Goal: Information Seeking & Learning: Check status

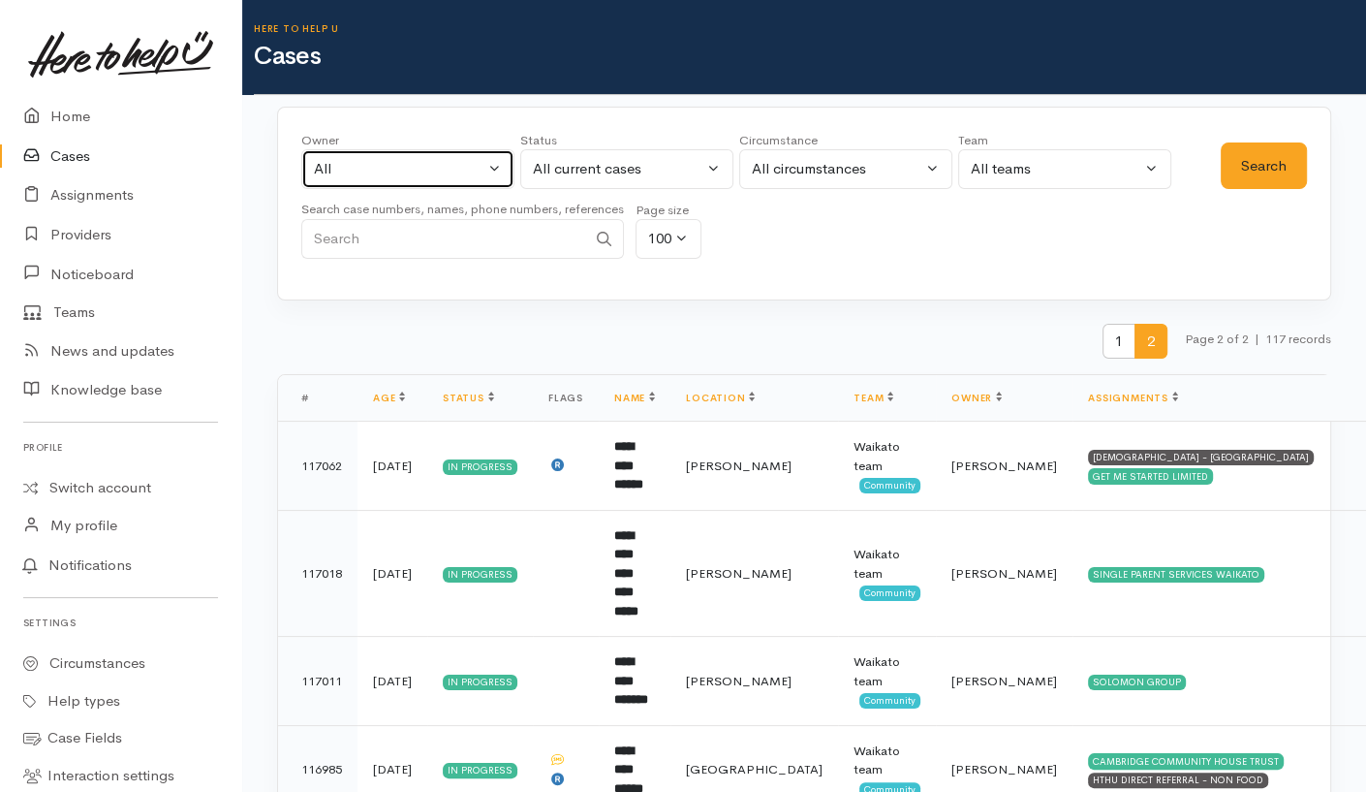
click at [405, 176] on div "All" at bounding box center [399, 169] width 171 height 22
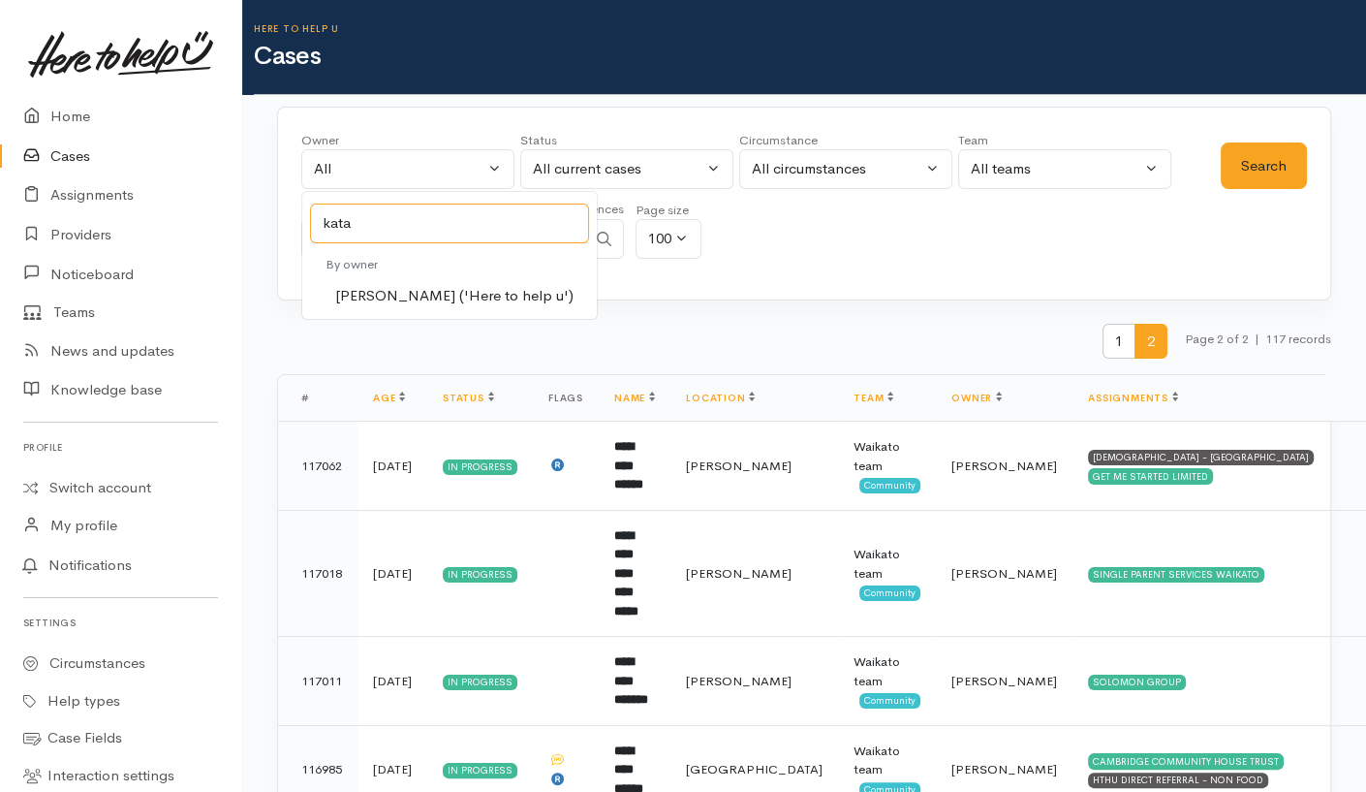
type input "kata"
click at [416, 299] on span "[PERSON_NAME] ('Here to help u')" at bounding box center [454, 296] width 238 height 22
select select "1252"
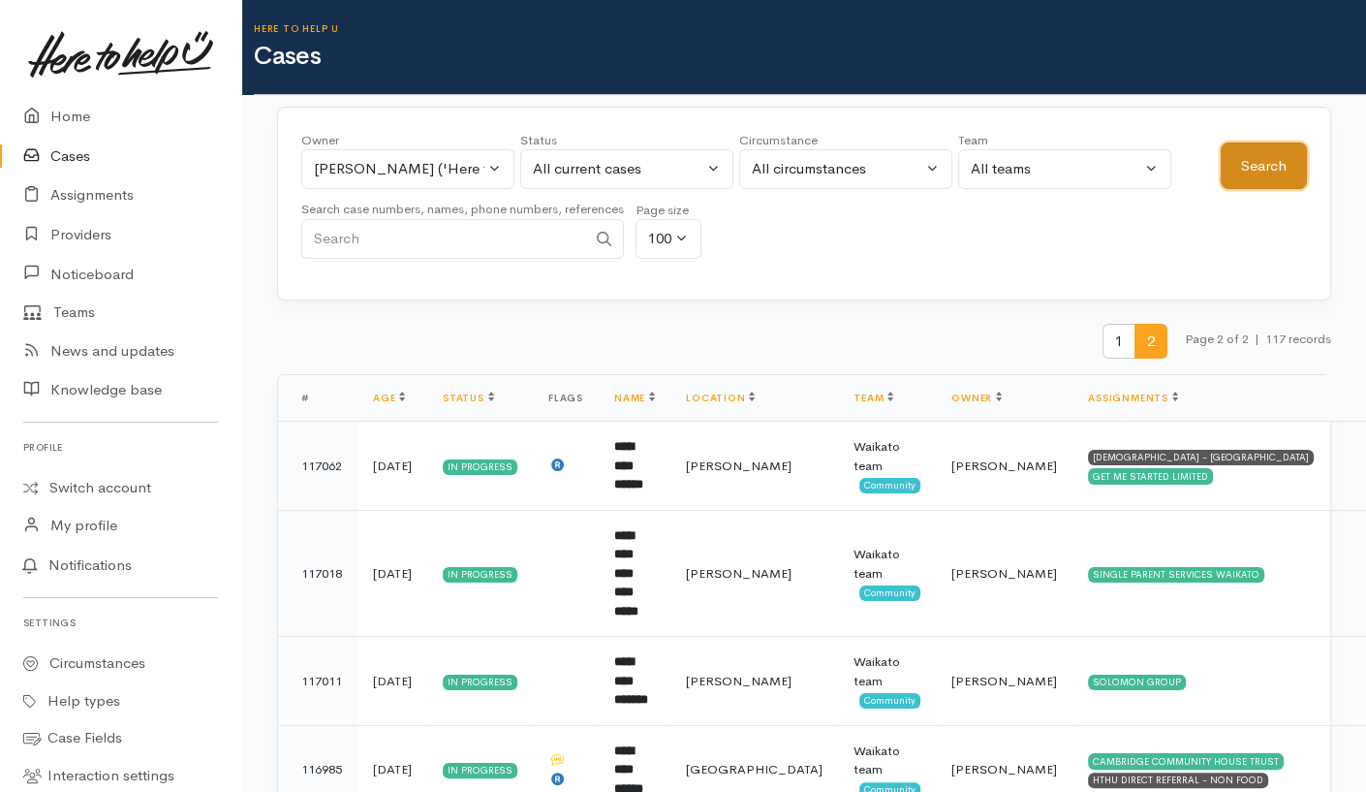
click at [1239, 160] on button "Search" at bounding box center [1264, 165] width 86 height 47
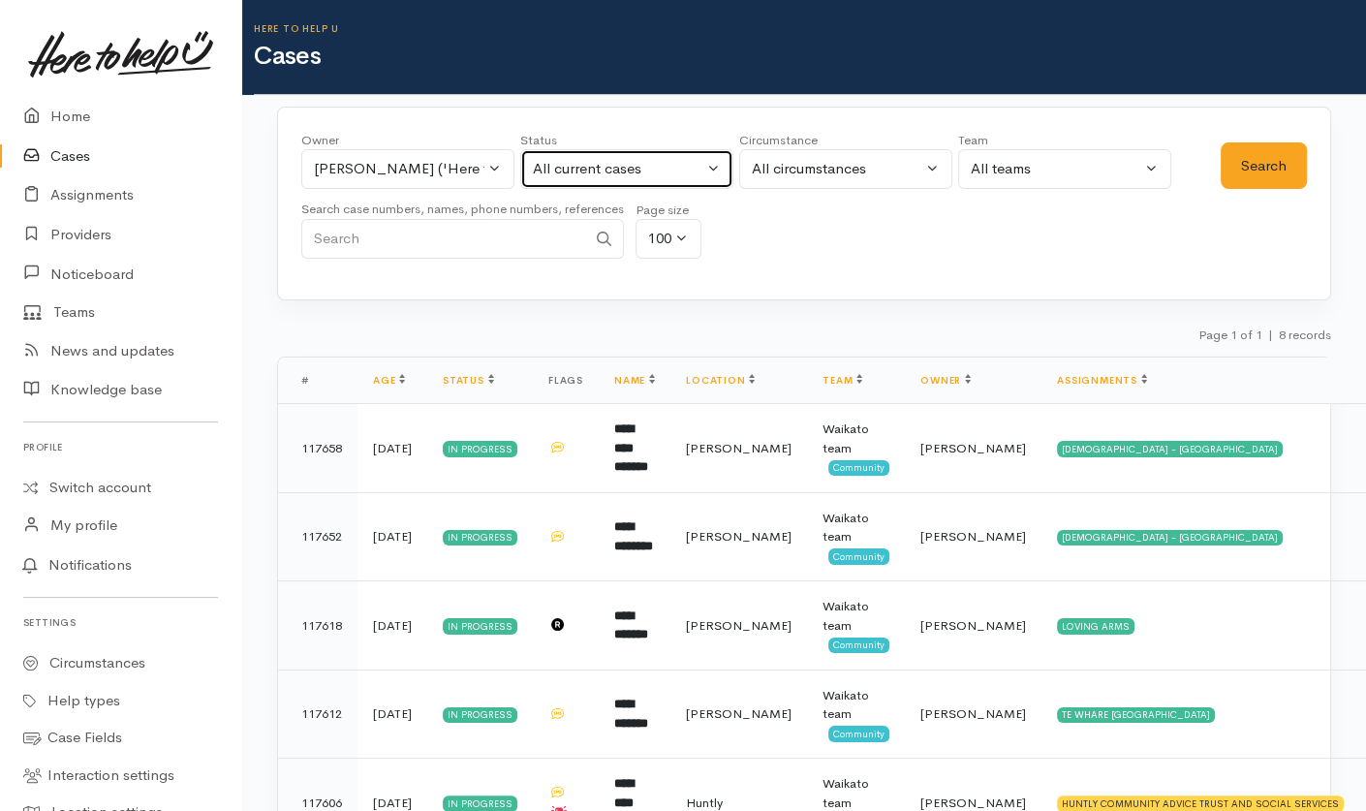
click at [596, 172] on div "All current cases" at bounding box center [618, 169] width 171 height 22
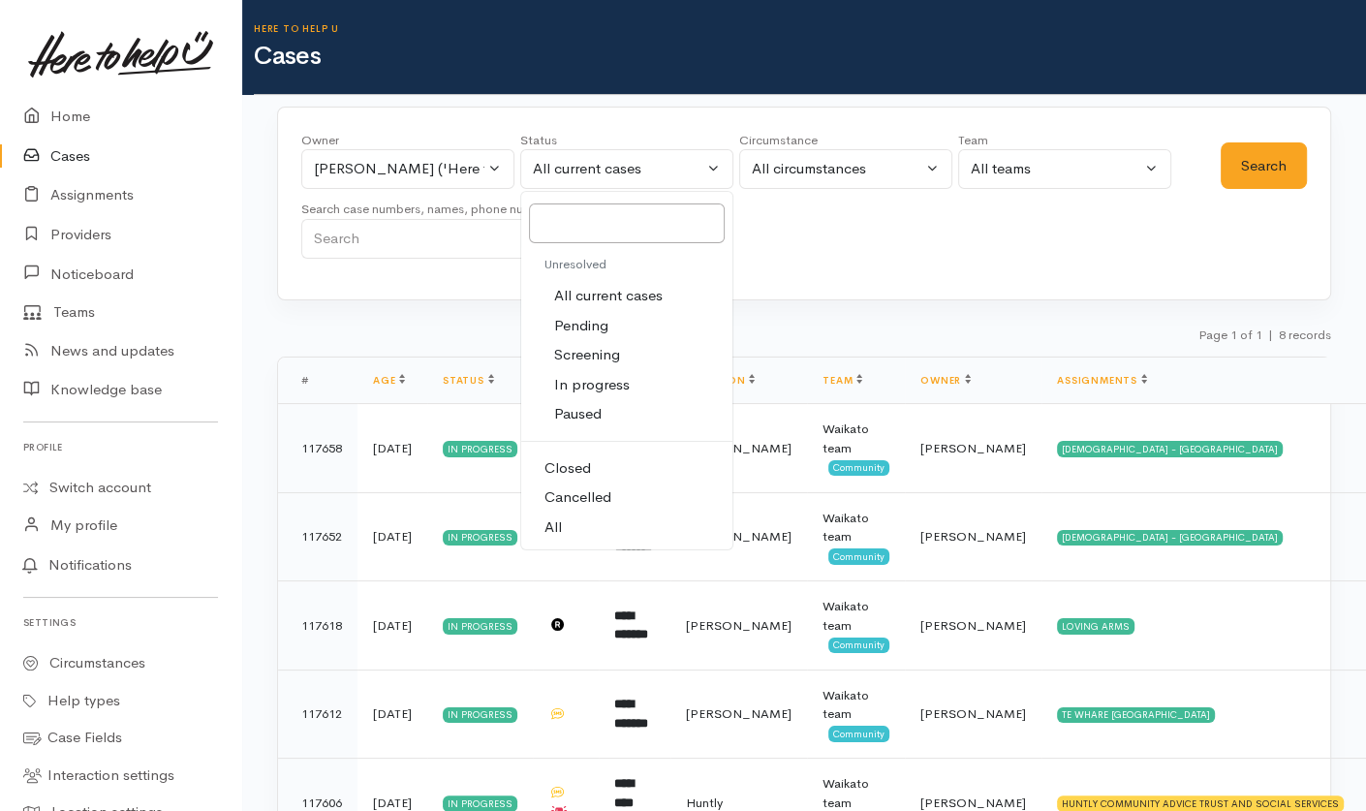
click at [570, 522] on link "All" at bounding box center [626, 528] width 211 height 30
select select "All"
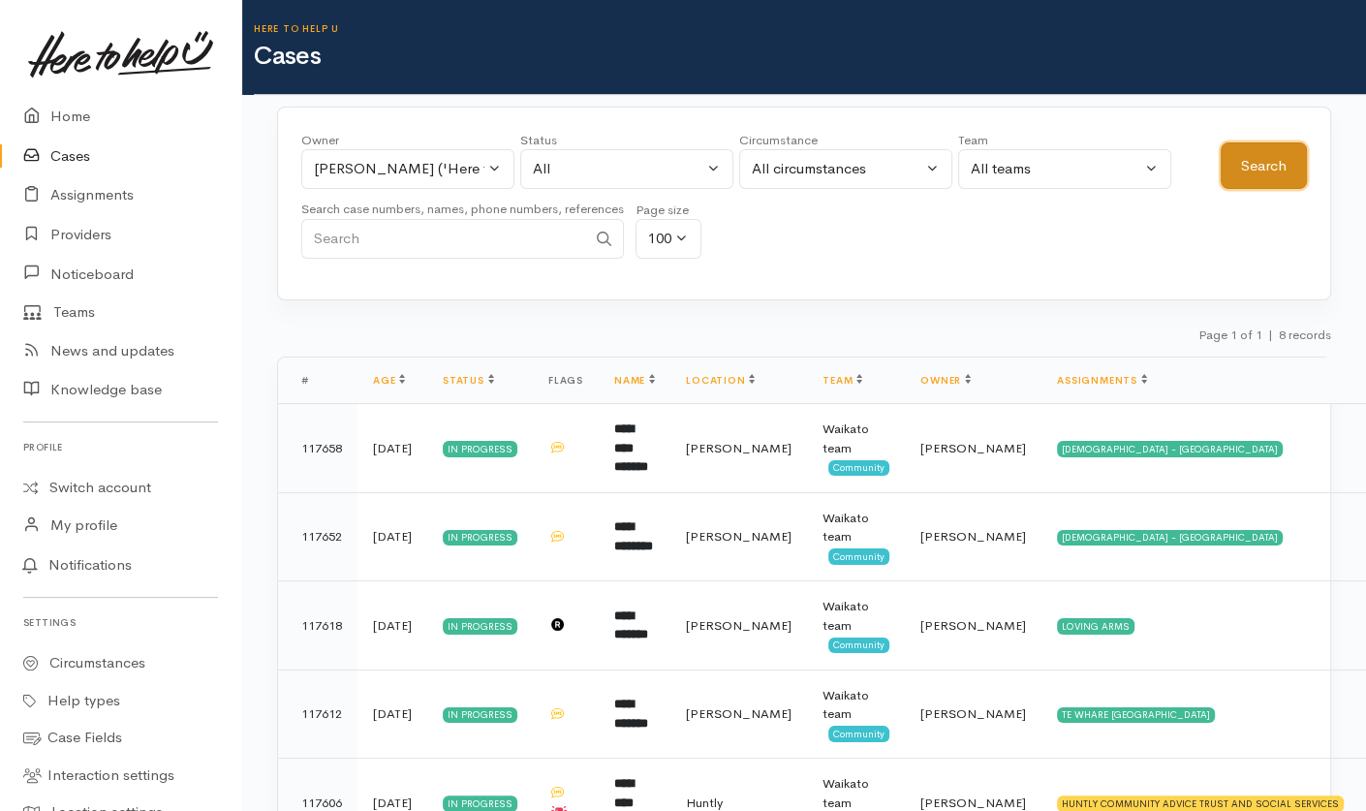
click at [1280, 171] on button "Search" at bounding box center [1264, 165] width 86 height 47
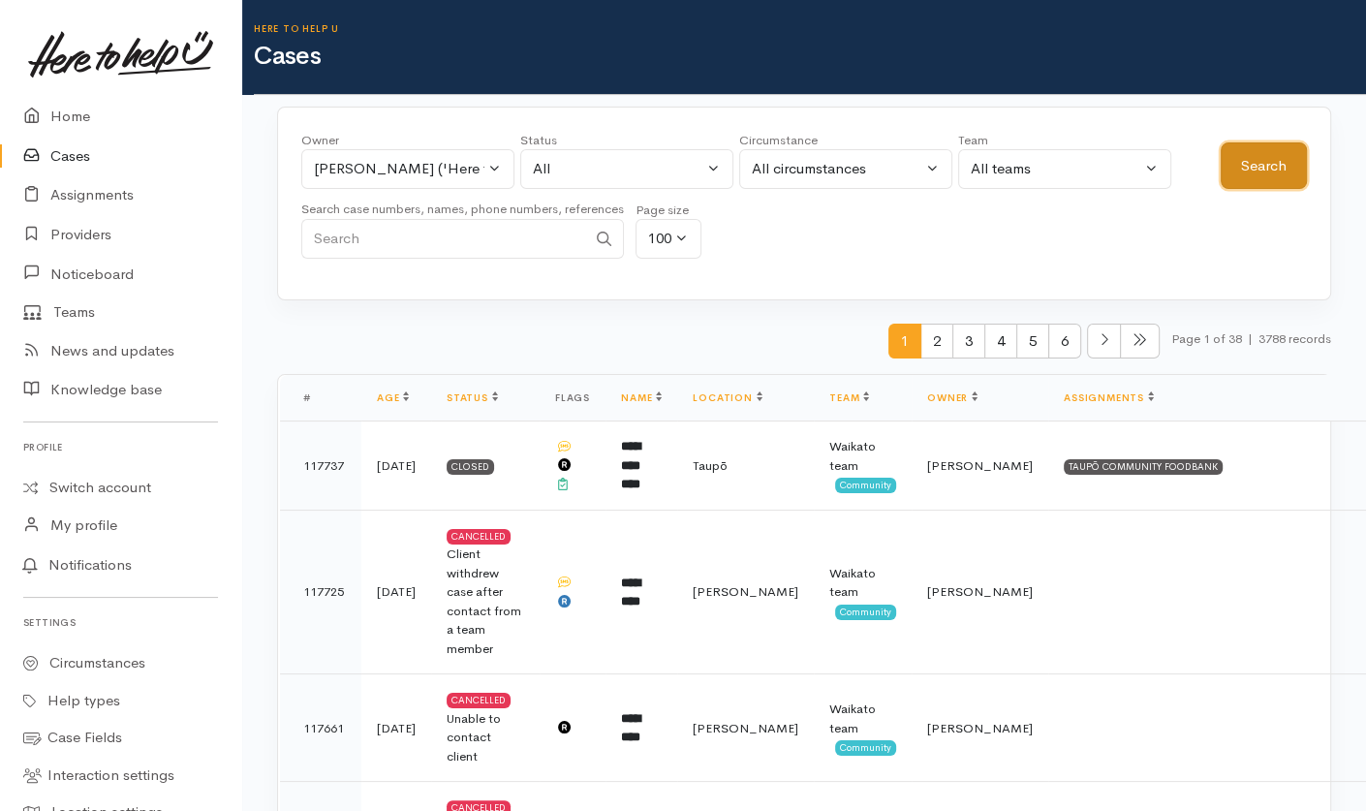
click at [1244, 177] on button "Search" at bounding box center [1264, 165] width 86 height 47
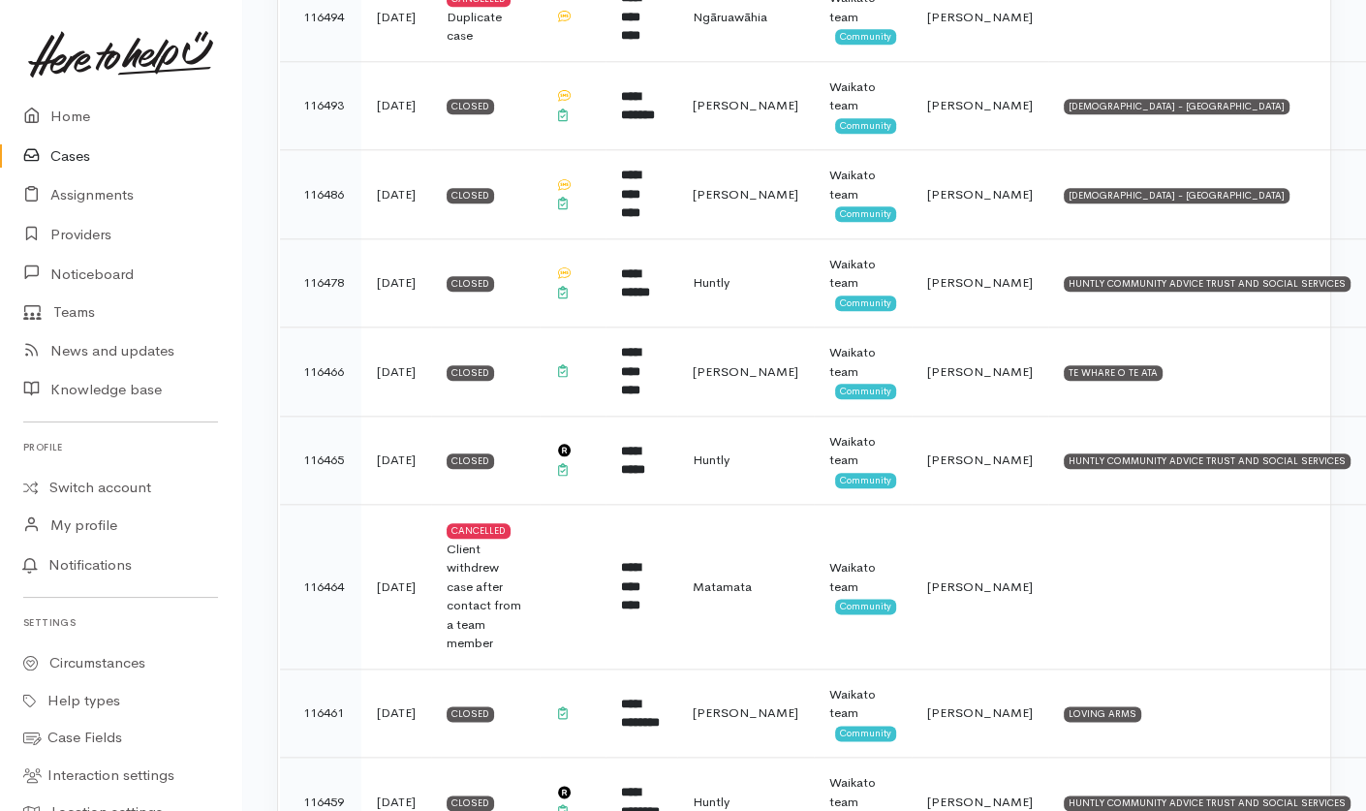
scroll to position [7890, 0]
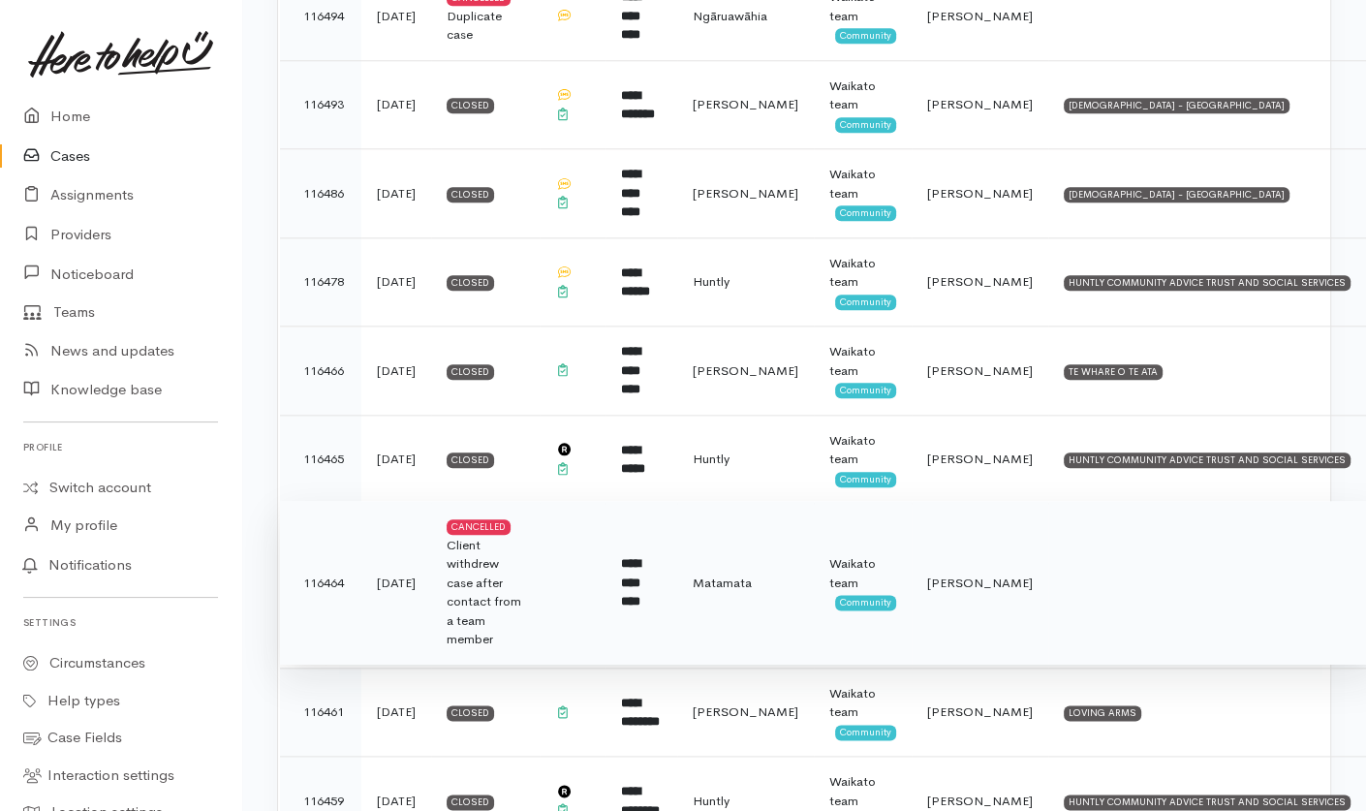
click at [1191, 501] on td at bounding box center [1213, 583] width 331 height 165
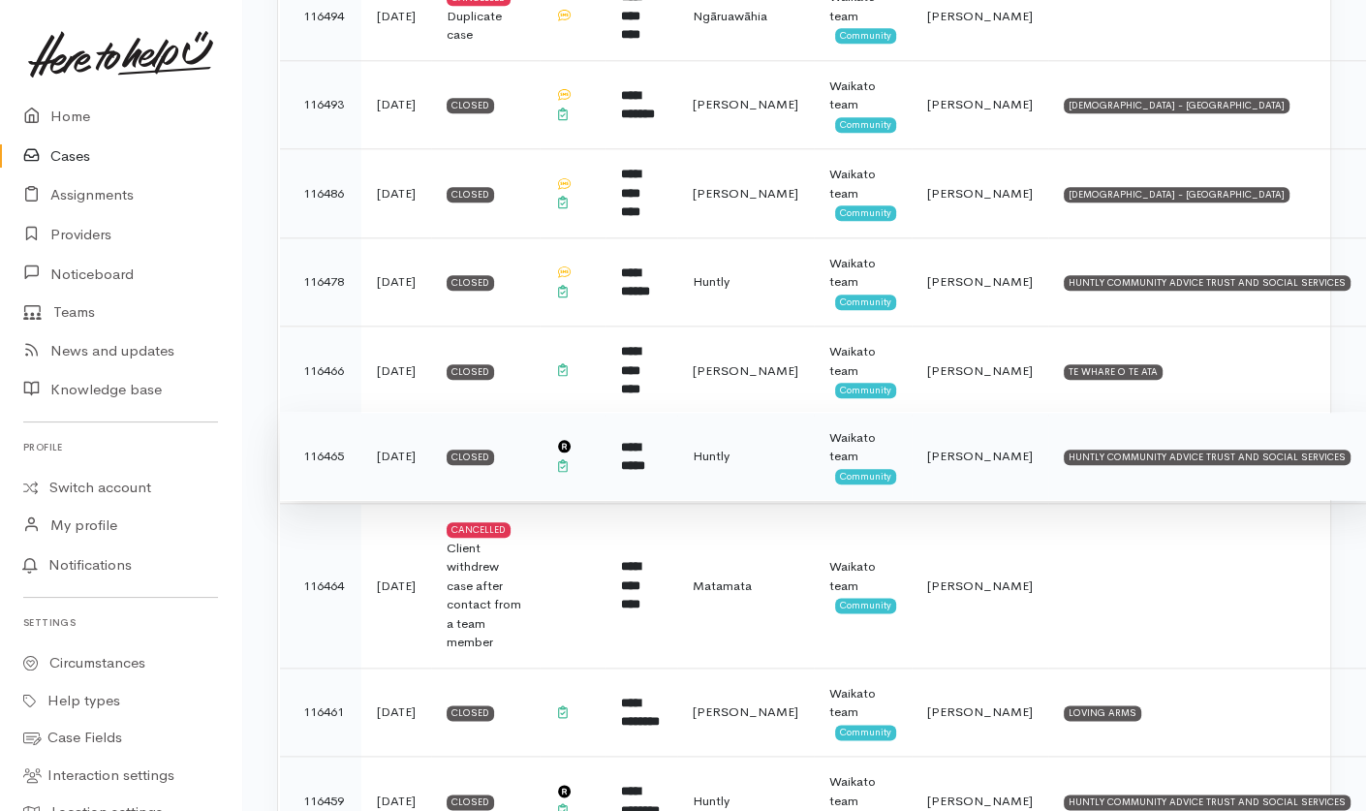
click at [809, 412] on td "Huntly" at bounding box center [745, 456] width 137 height 89
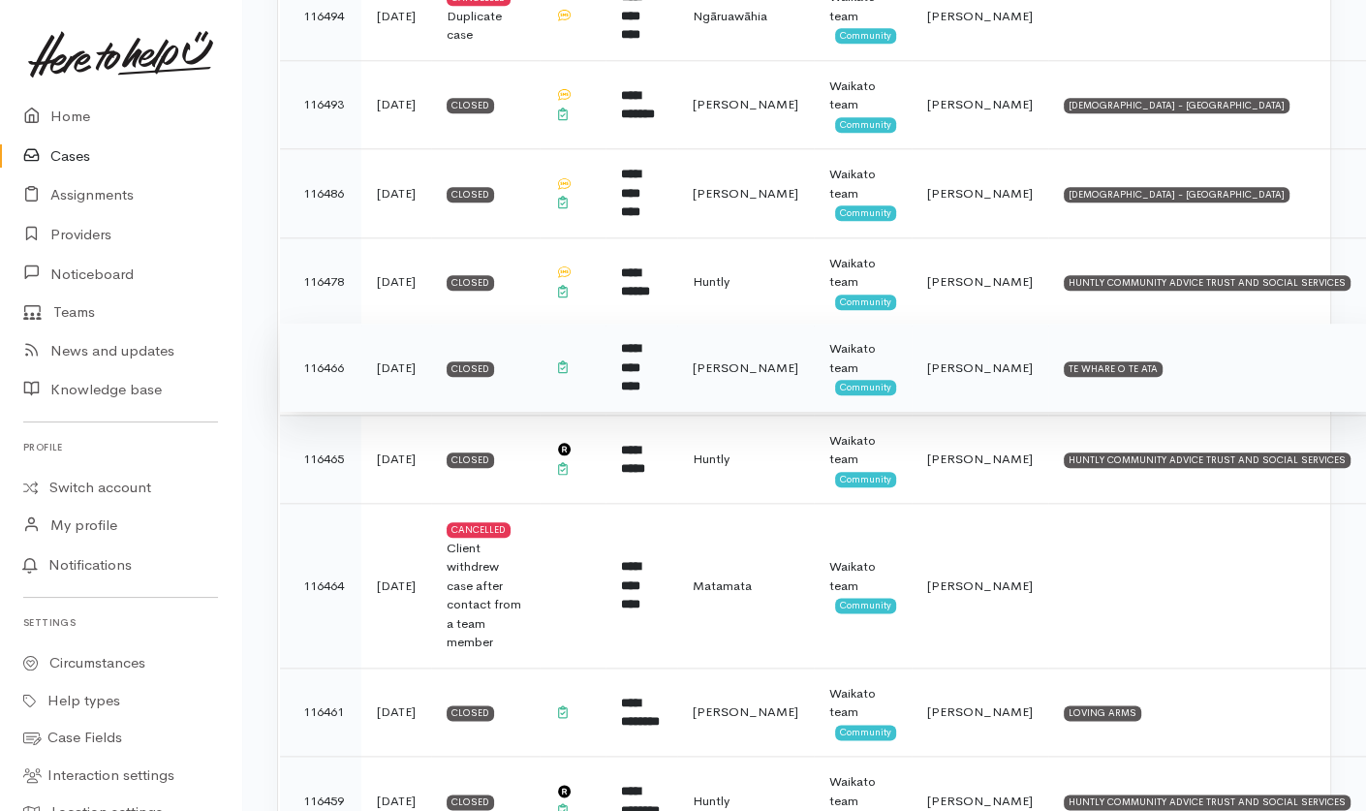
click at [798, 359] on span "[PERSON_NAME]" at bounding box center [746, 367] width 106 height 16
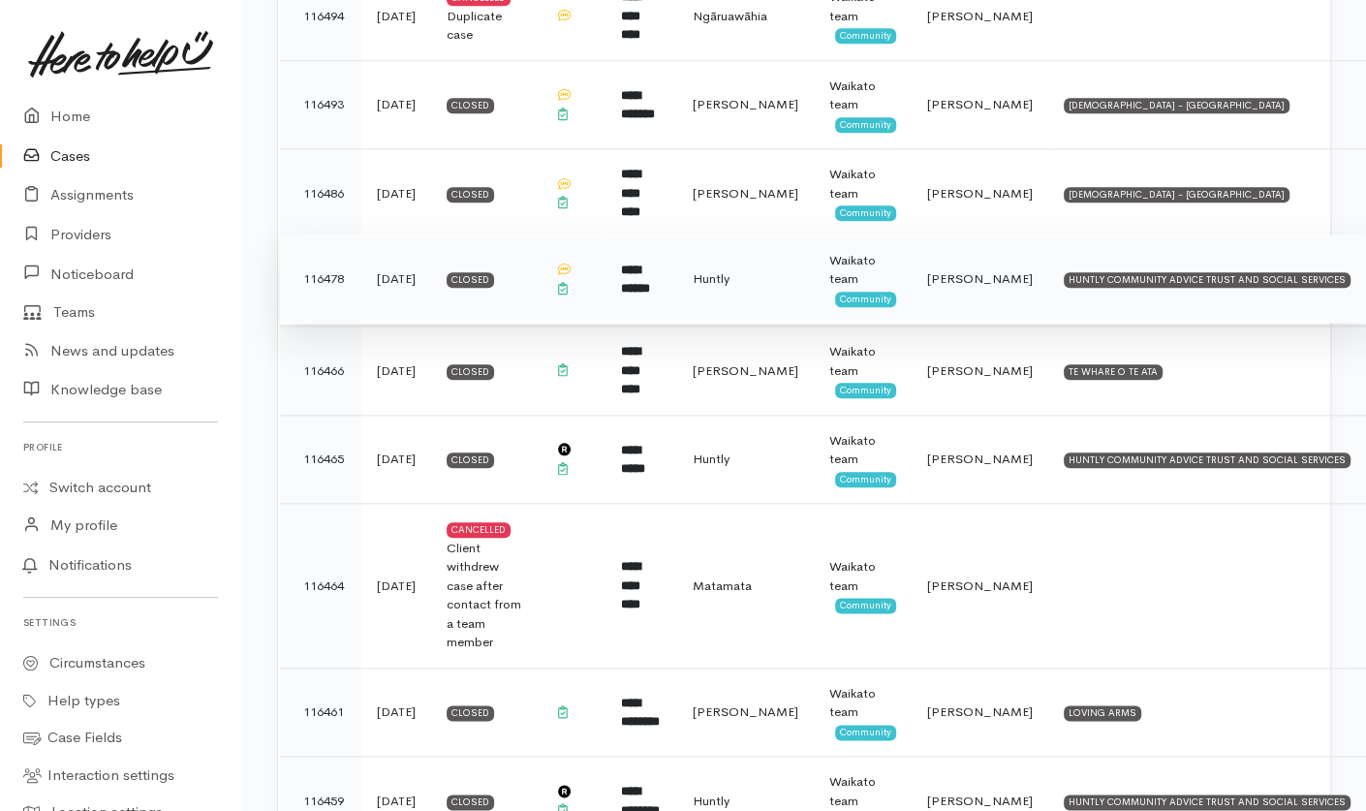
click at [814, 234] on td "Huntly" at bounding box center [745, 278] width 137 height 89
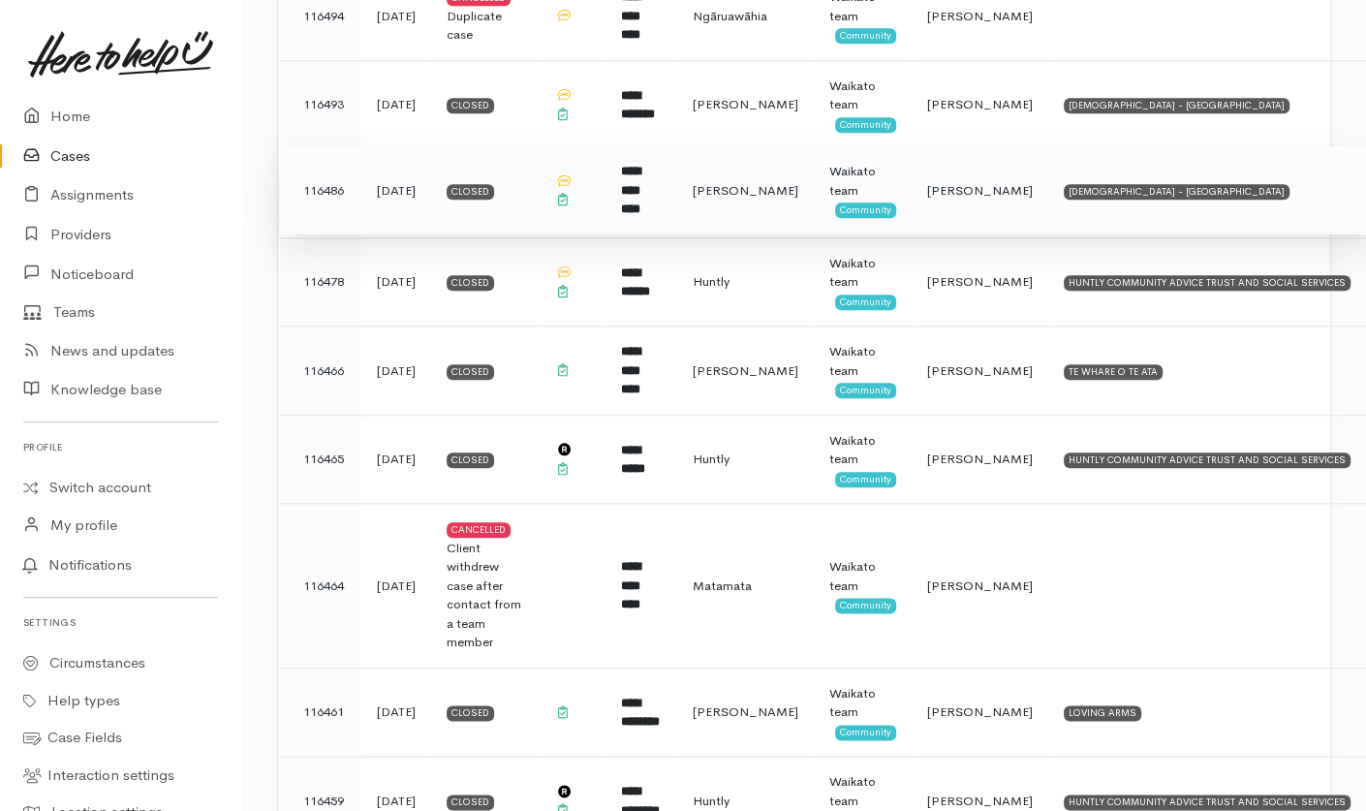
click at [806, 146] on td "[PERSON_NAME]" at bounding box center [745, 190] width 137 height 89
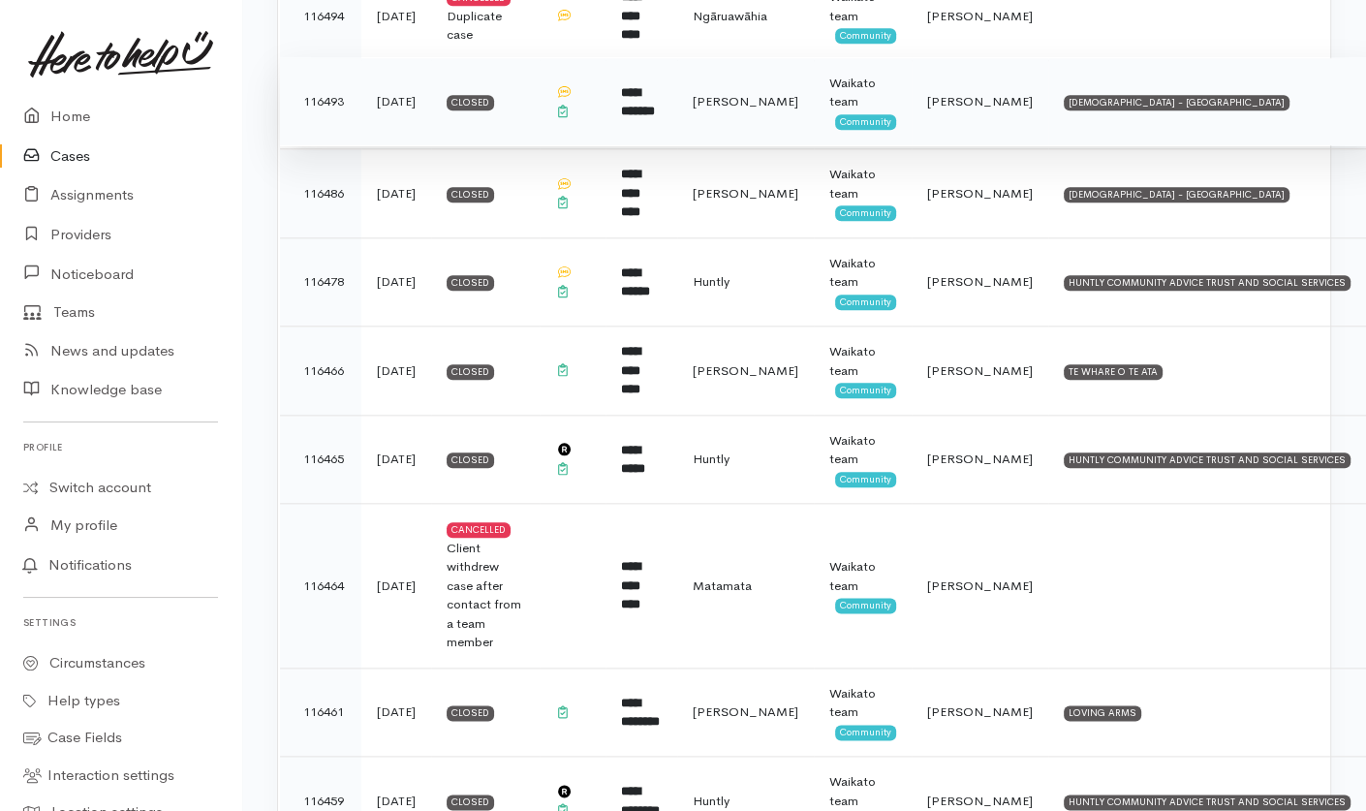
click at [802, 57] on td "Hamilton" at bounding box center [745, 101] width 137 height 89
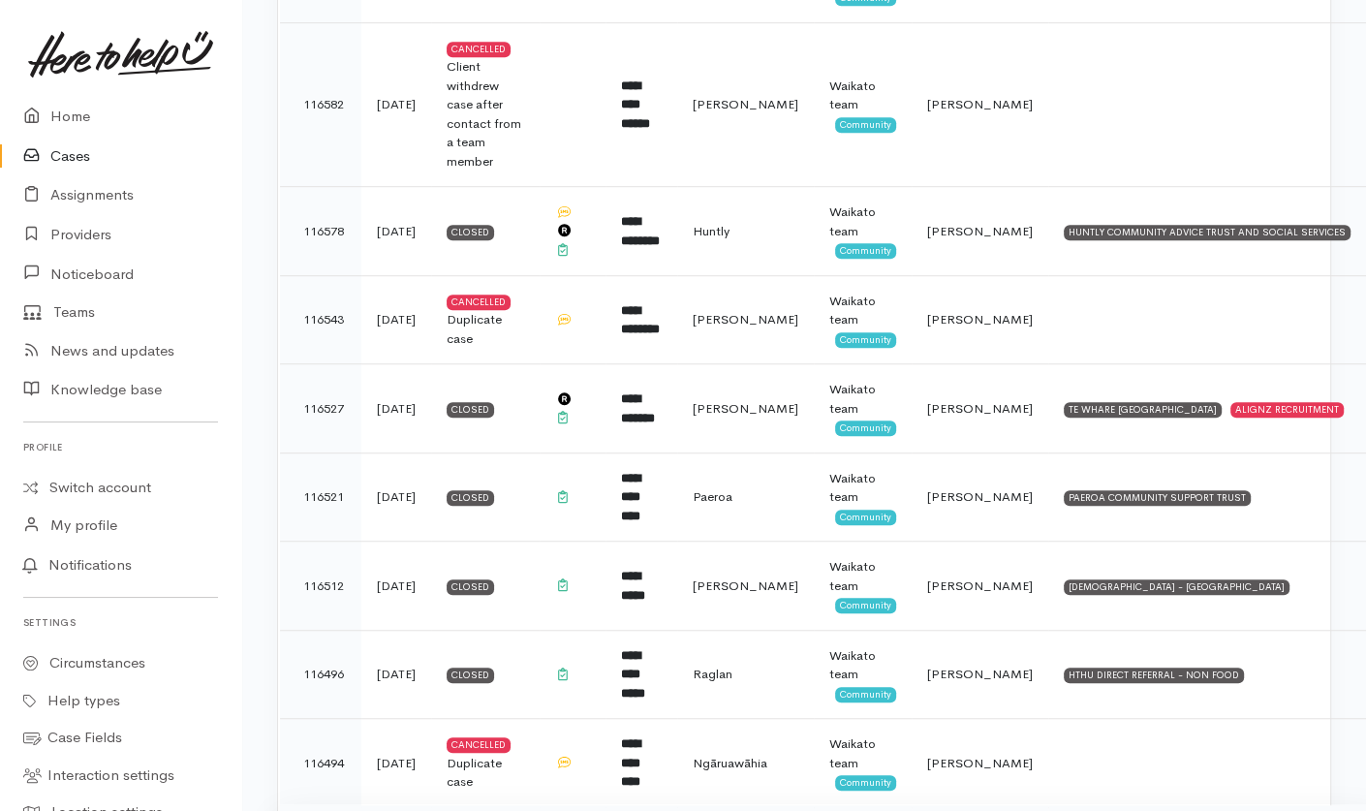
scroll to position [7138, 0]
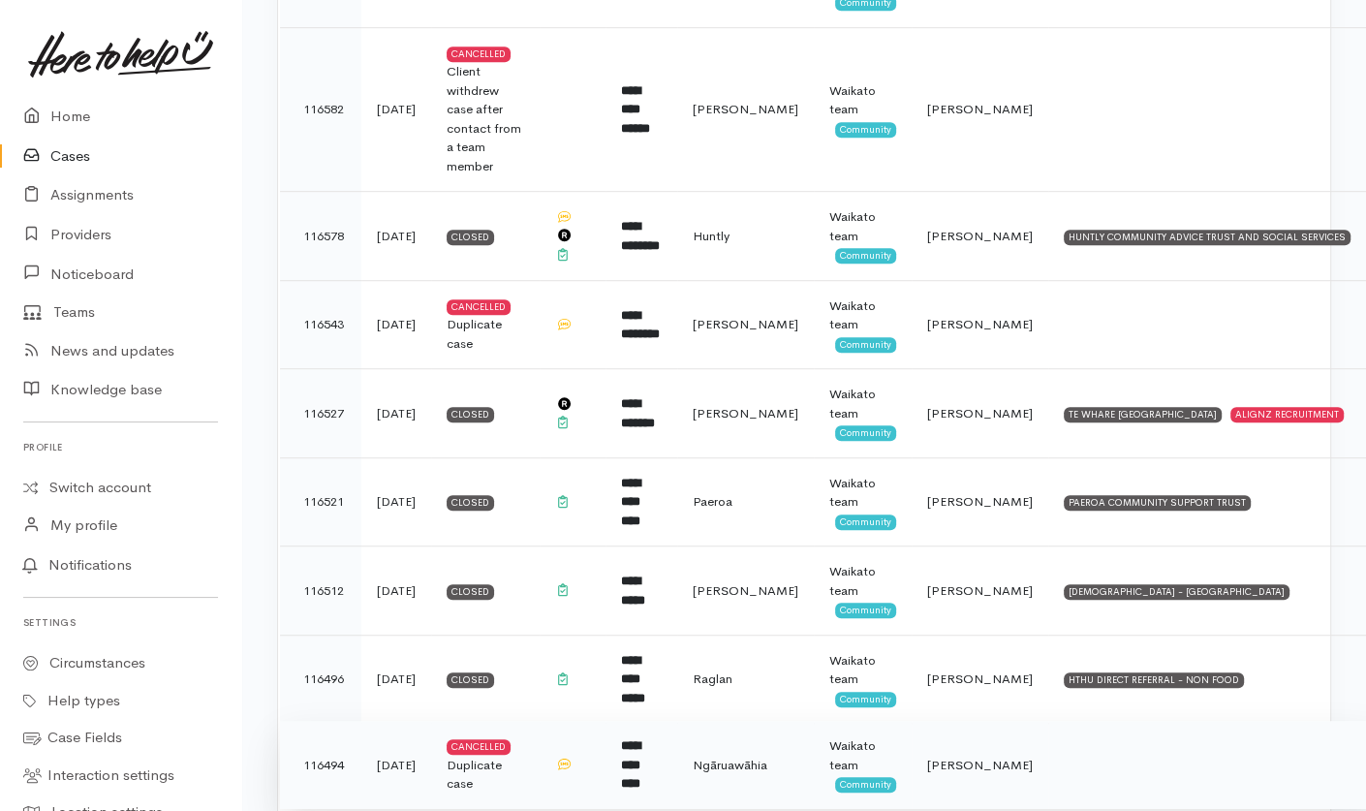
click at [767, 757] on span "Ngāruawāhia" at bounding box center [730, 765] width 75 height 16
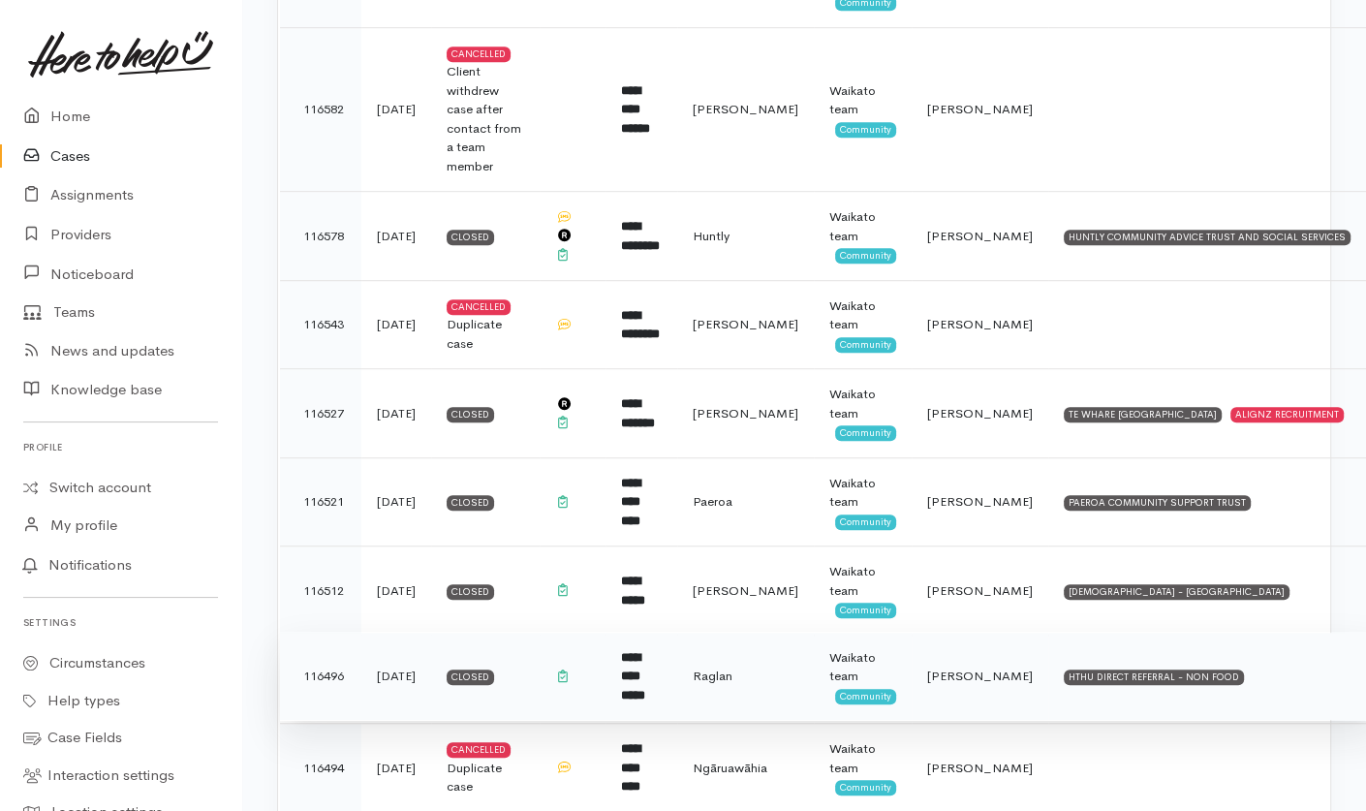
click at [766, 632] on td "Raglan" at bounding box center [745, 676] width 137 height 89
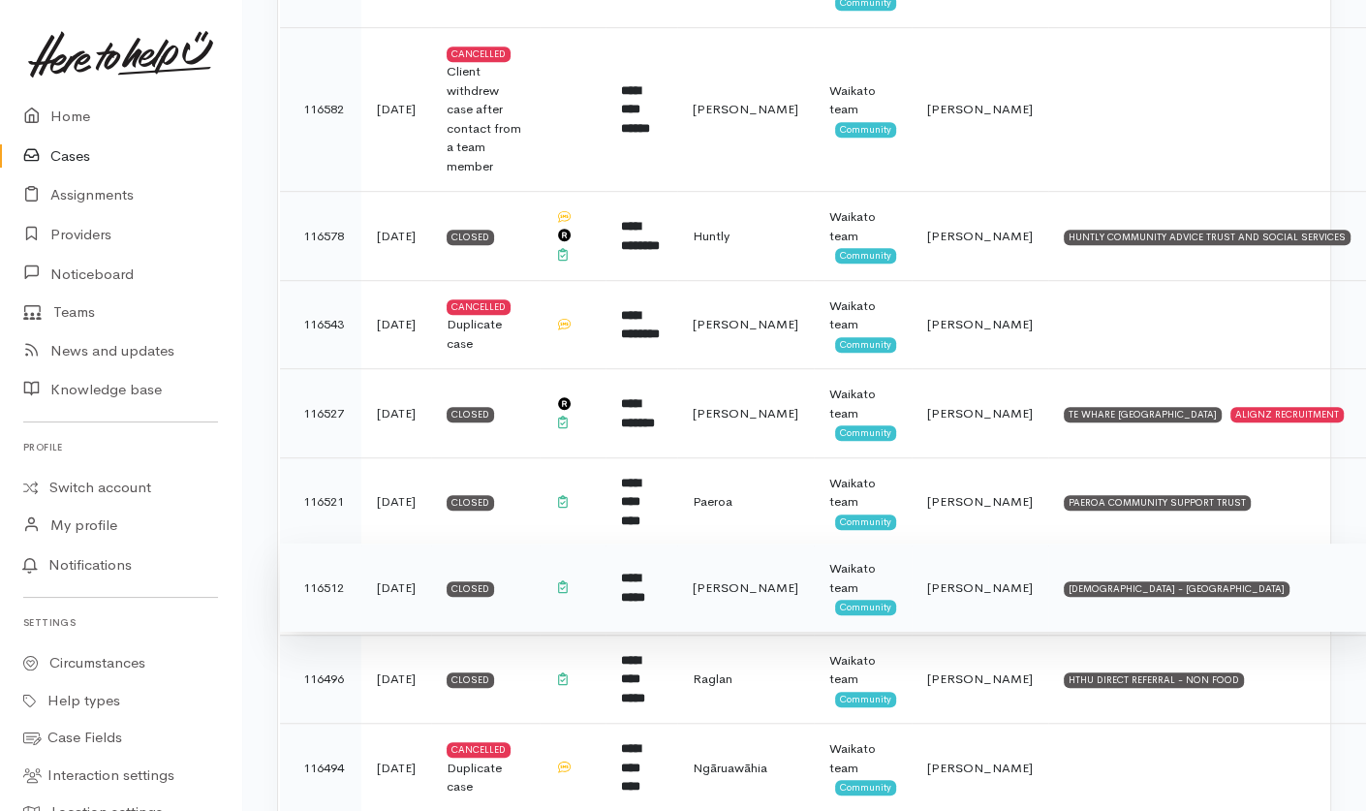
click at [771, 579] on span "[PERSON_NAME]" at bounding box center [746, 587] width 106 height 16
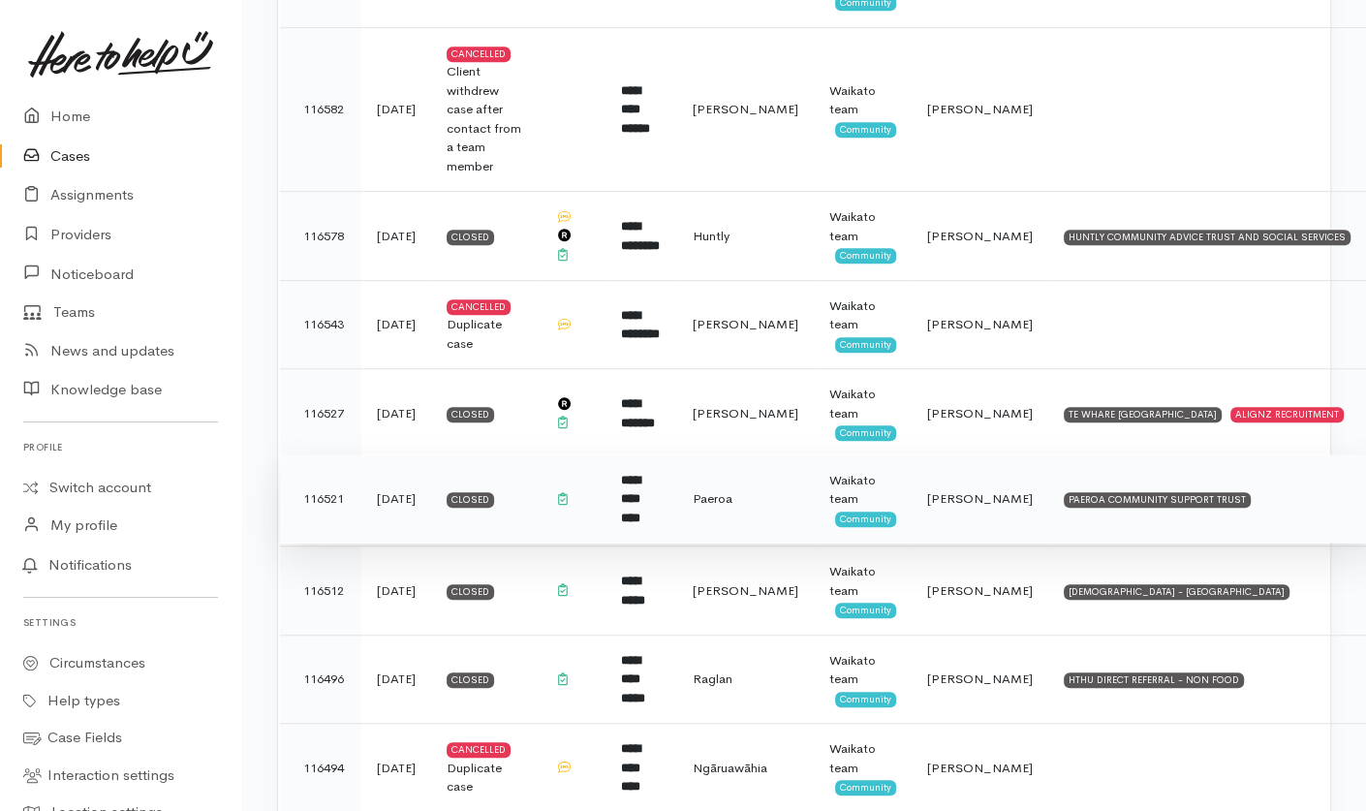
click at [732, 490] on span "Paeroa" at bounding box center [713, 498] width 40 height 16
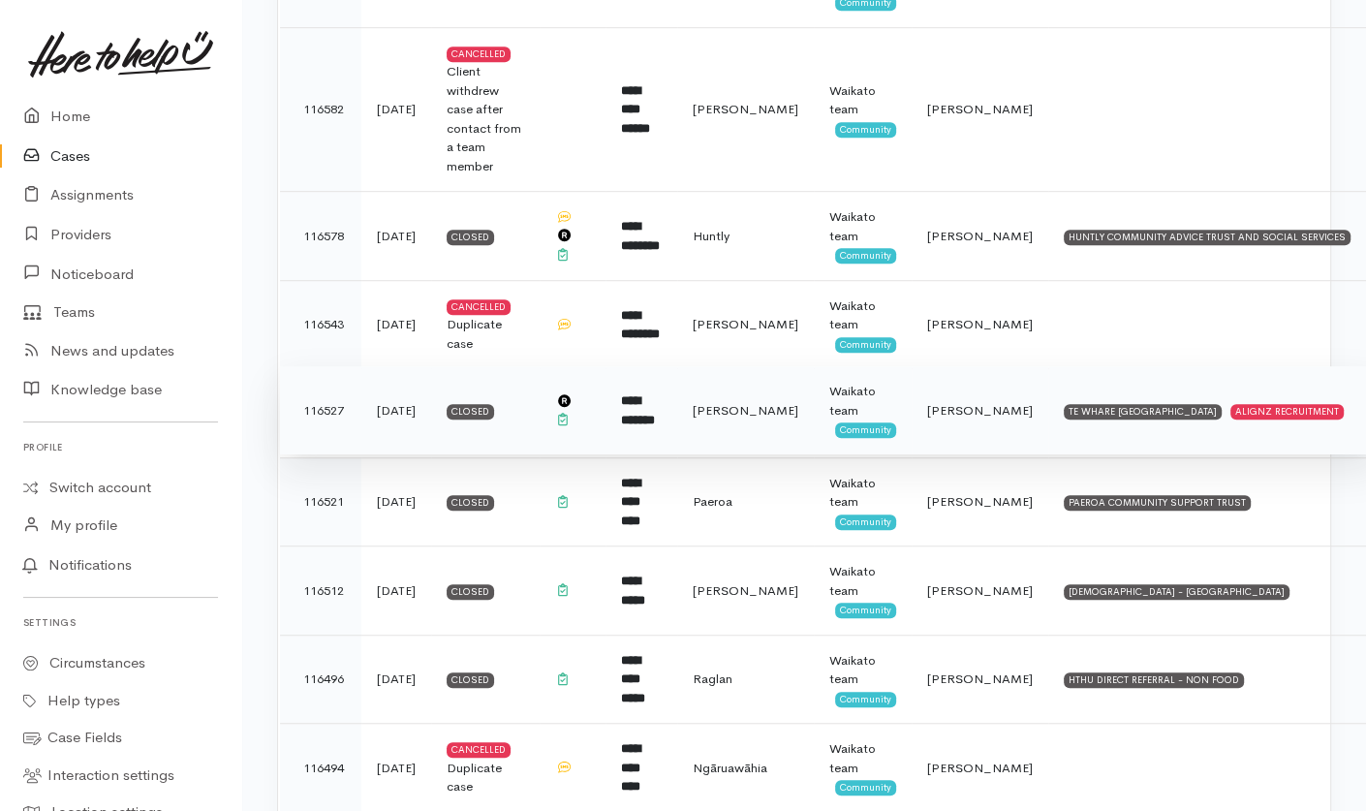
click at [772, 402] on span "[PERSON_NAME]" at bounding box center [746, 410] width 106 height 16
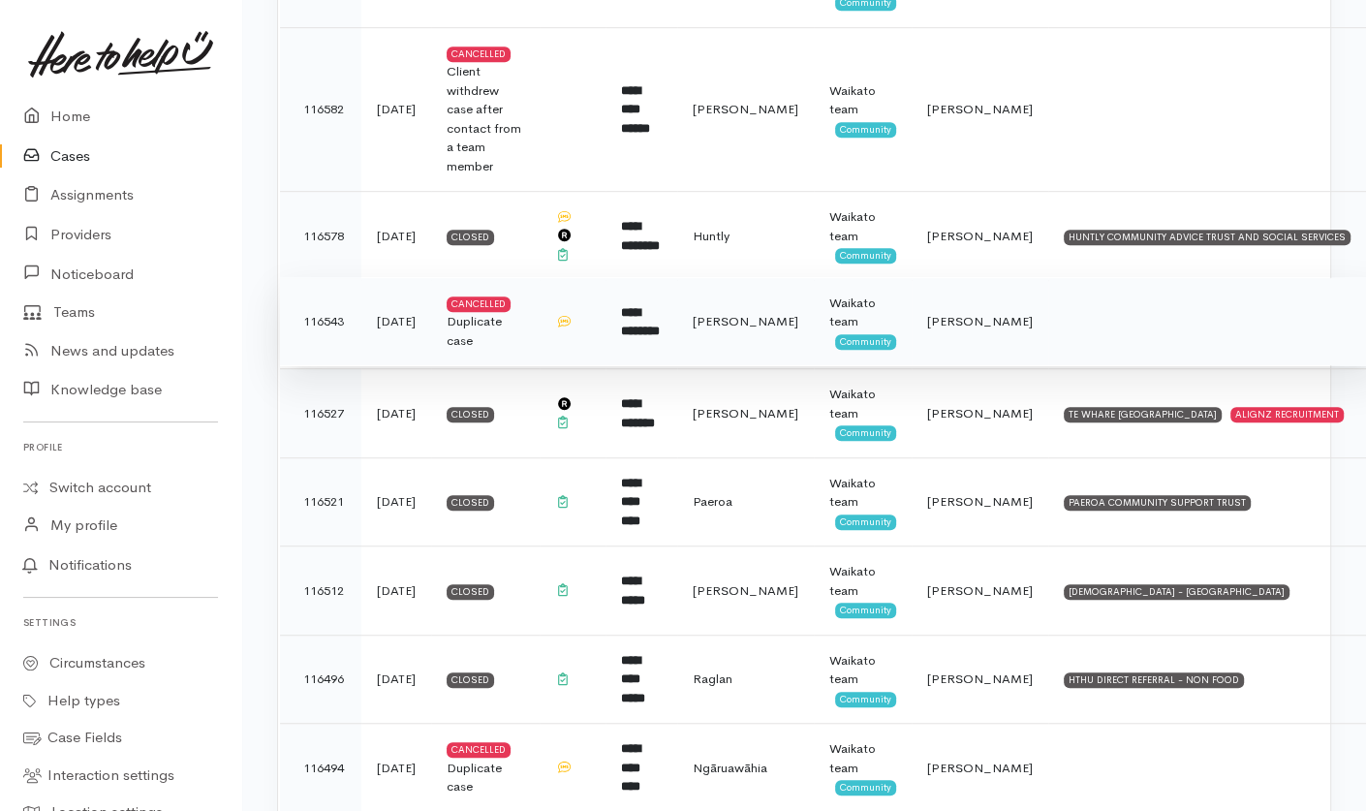
click at [775, 277] on td "[PERSON_NAME]" at bounding box center [745, 321] width 137 height 89
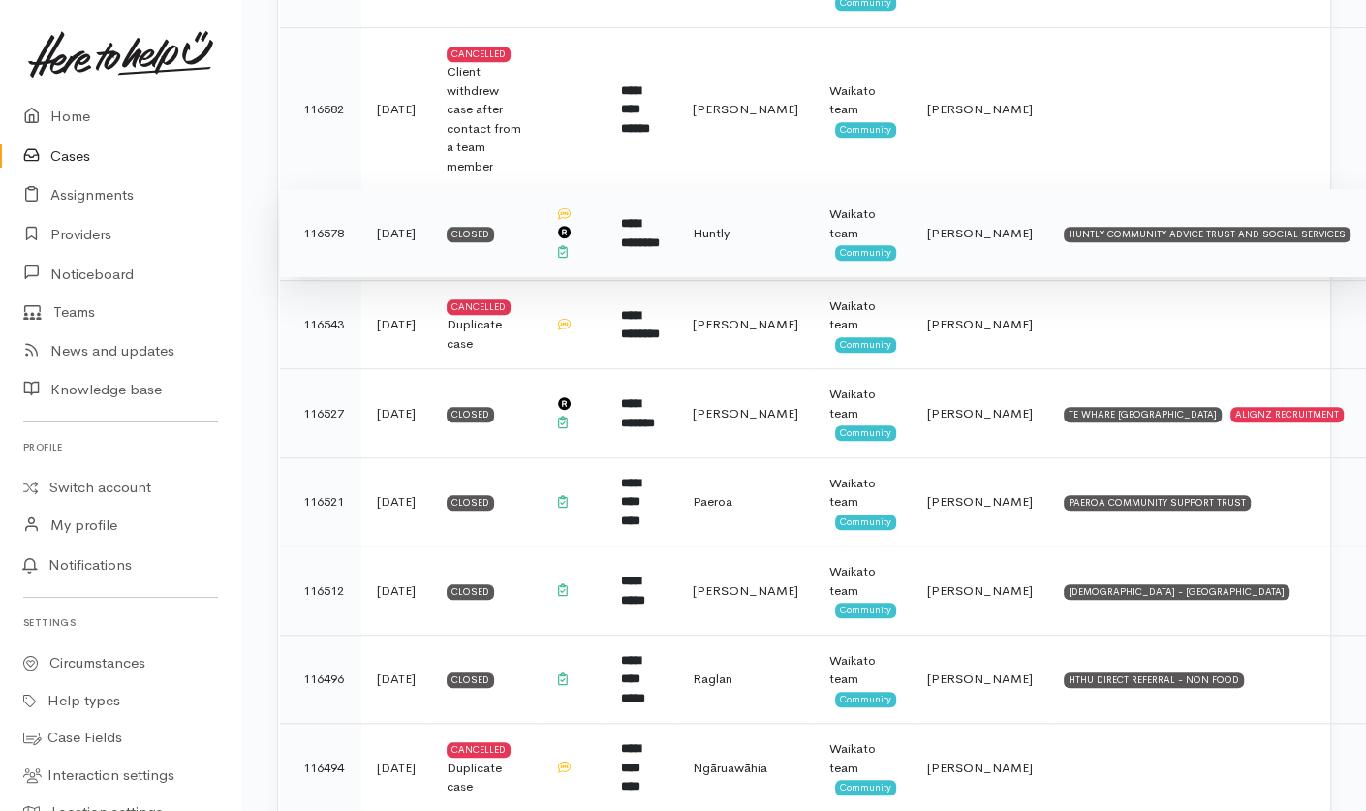
click at [777, 189] on td "Huntly" at bounding box center [745, 233] width 137 height 89
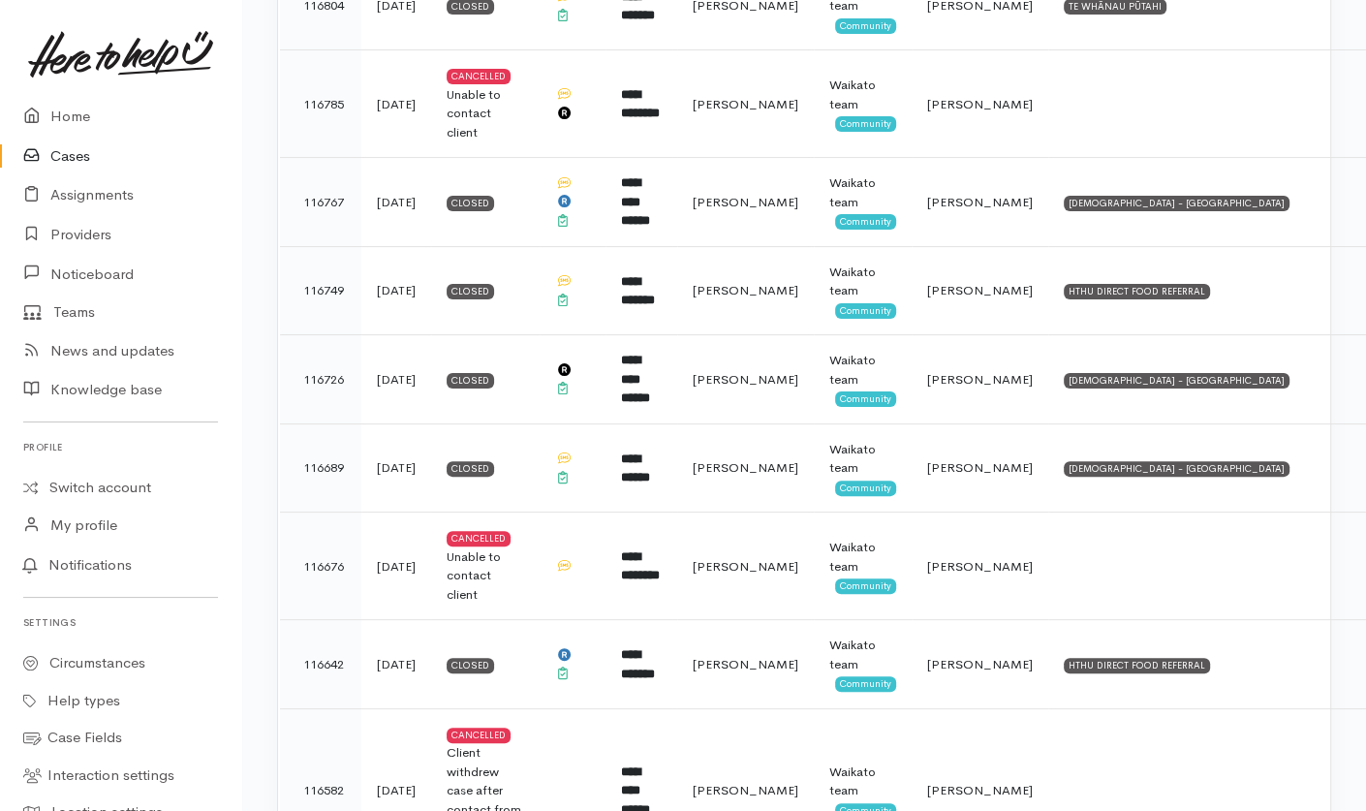
scroll to position [6450, 0]
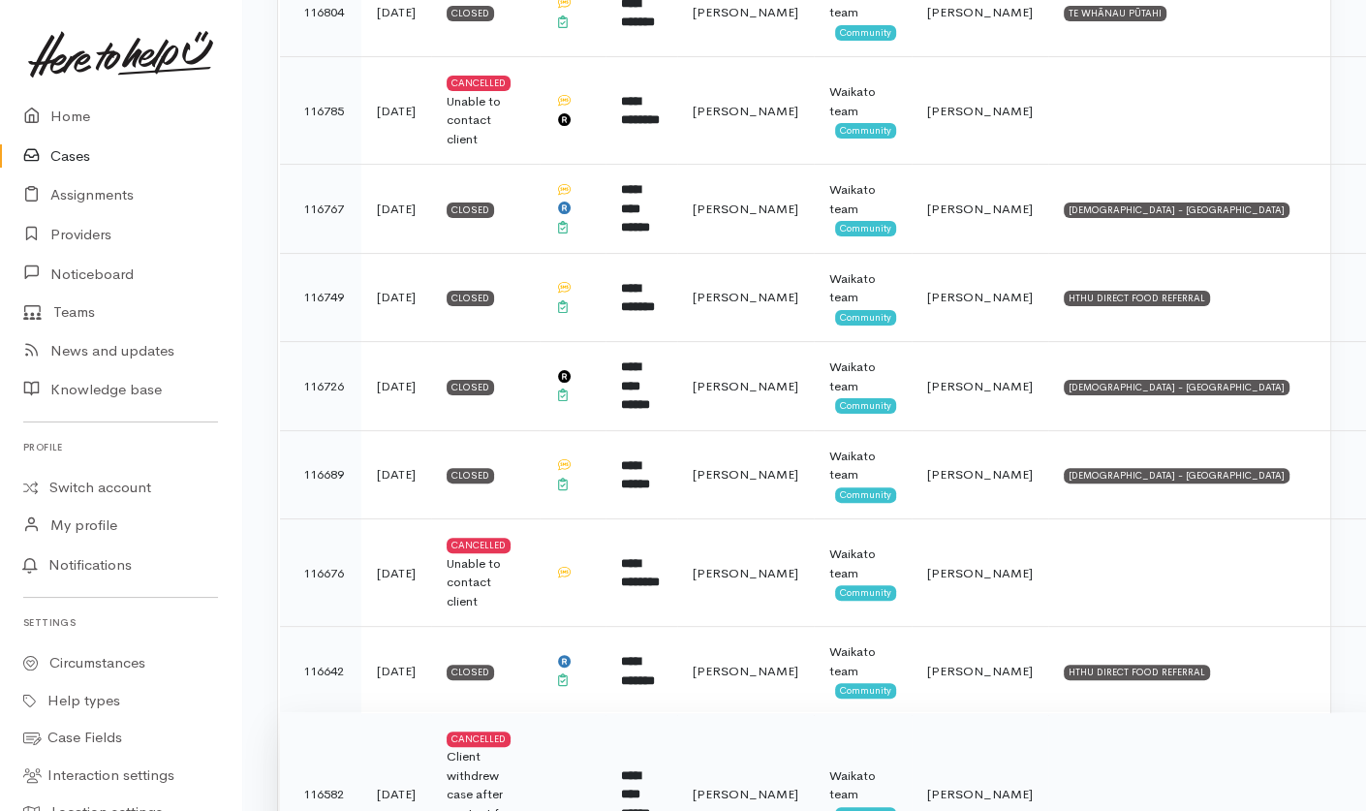
click at [772, 786] on span "[PERSON_NAME]" at bounding box center [746, 794] width 106 height 16
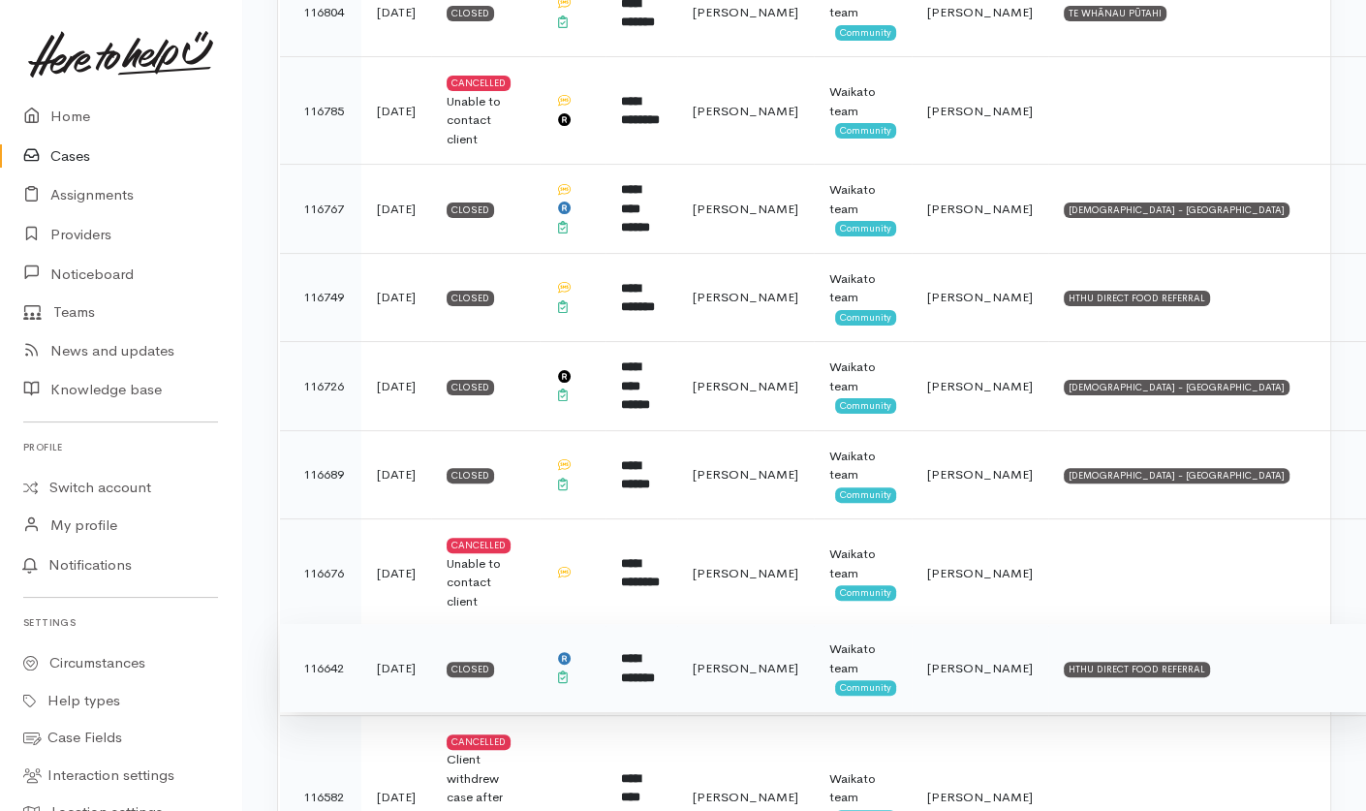
click at [785, 660] on span "[PERSON_NAME]" at bounding box center [746, 668] width 106 height 16
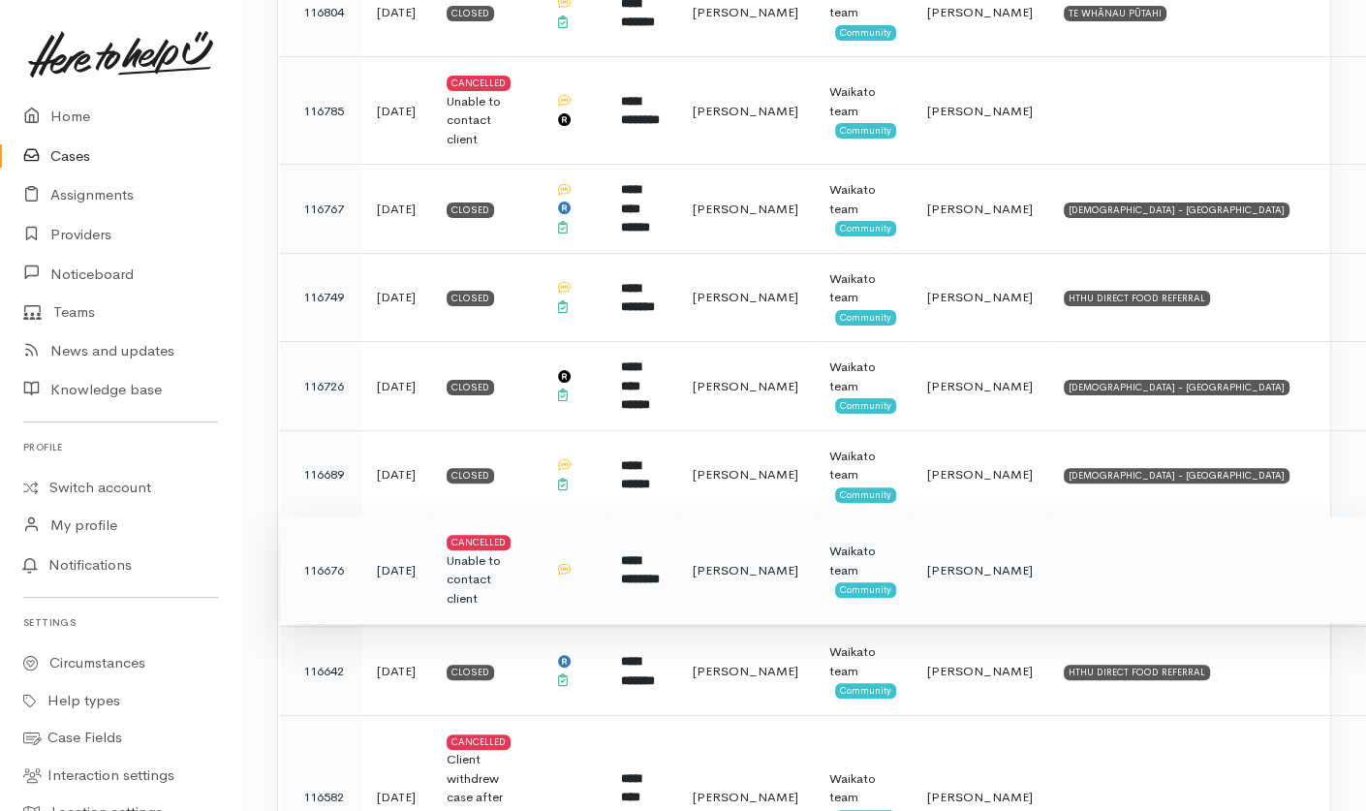
click at [791, 562] on span "[PERSON_NAME]" at bounding box center [746, 570] width 106 height 16
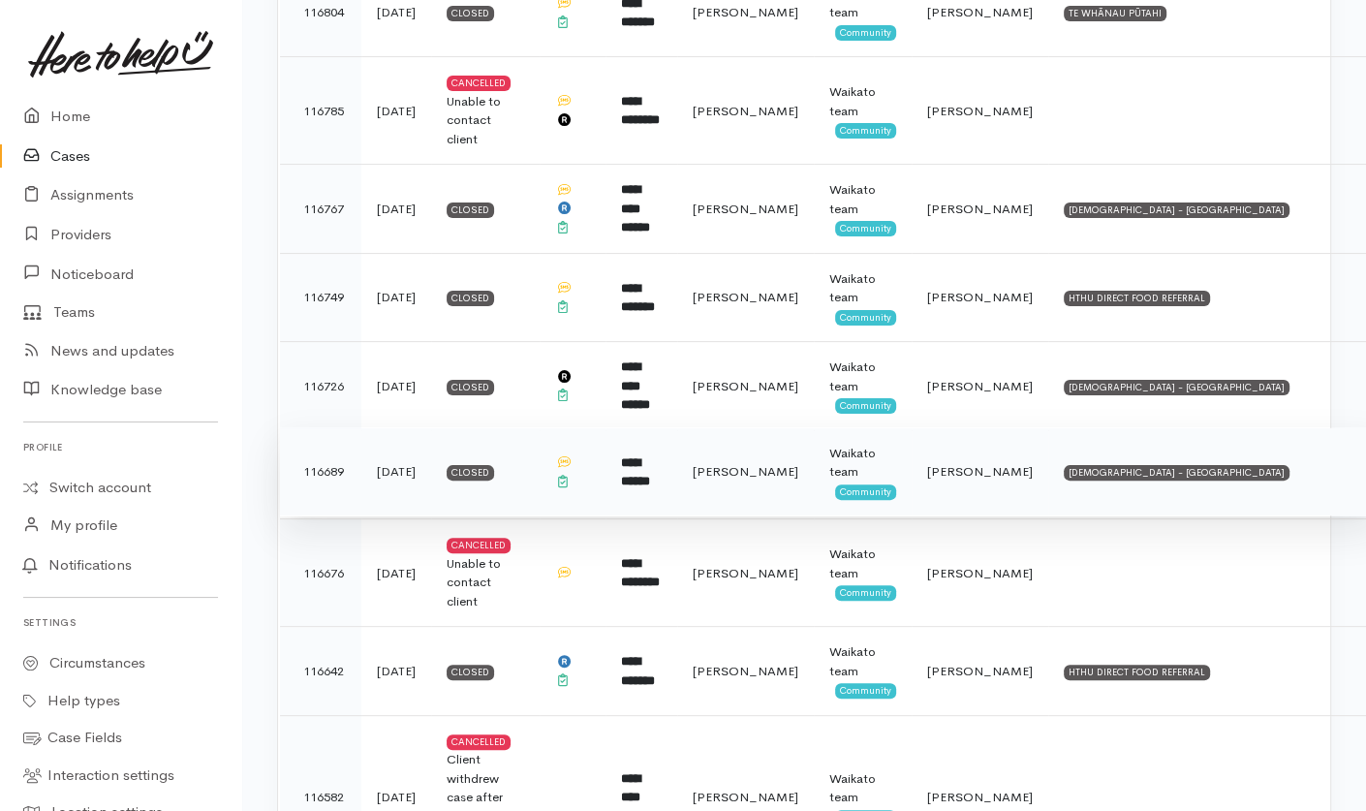
click at [778, 463] on span "[PERSON_NAME]" at bounding box center [746, 471] width 106 height 16
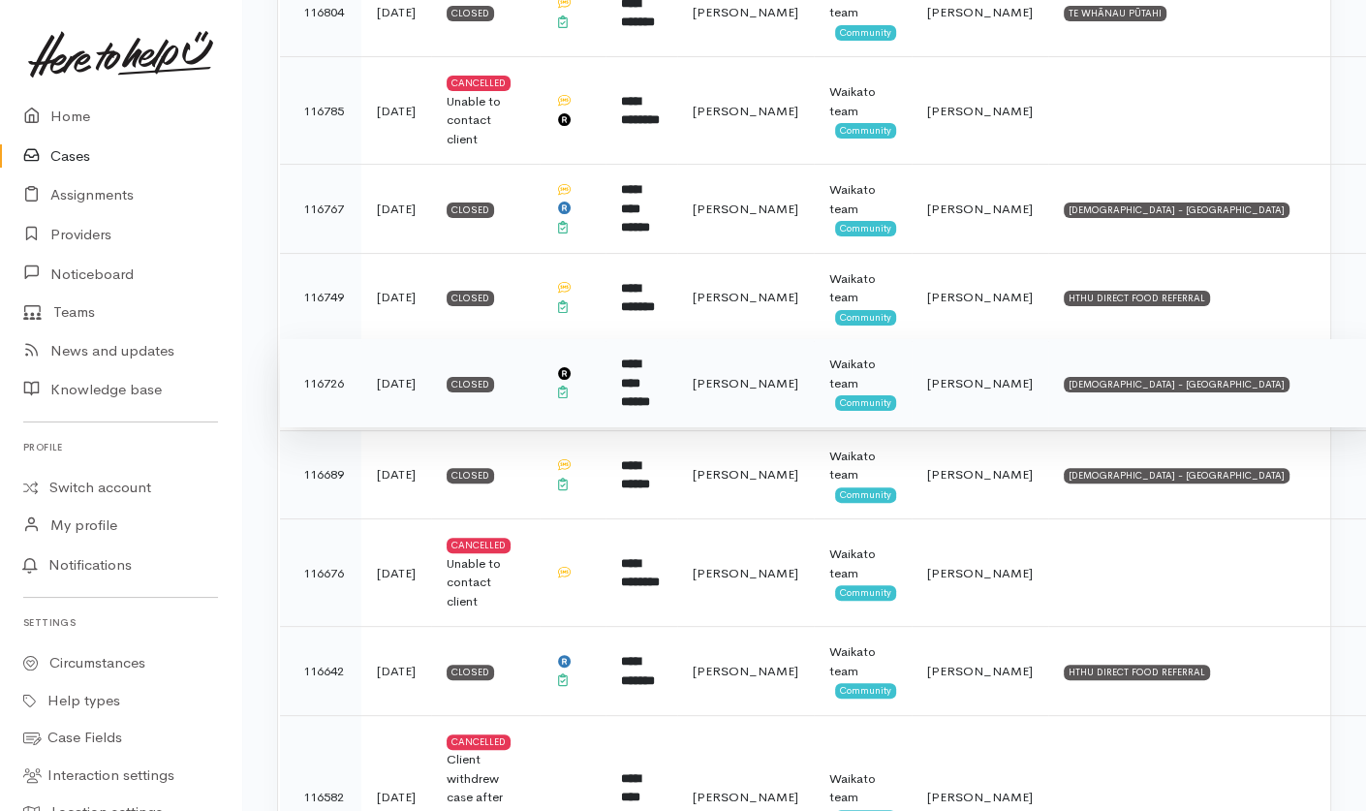
click at [798, 339] on td "[PERSON_NAME]" at bounding box center [745, 383] width 137 height 89
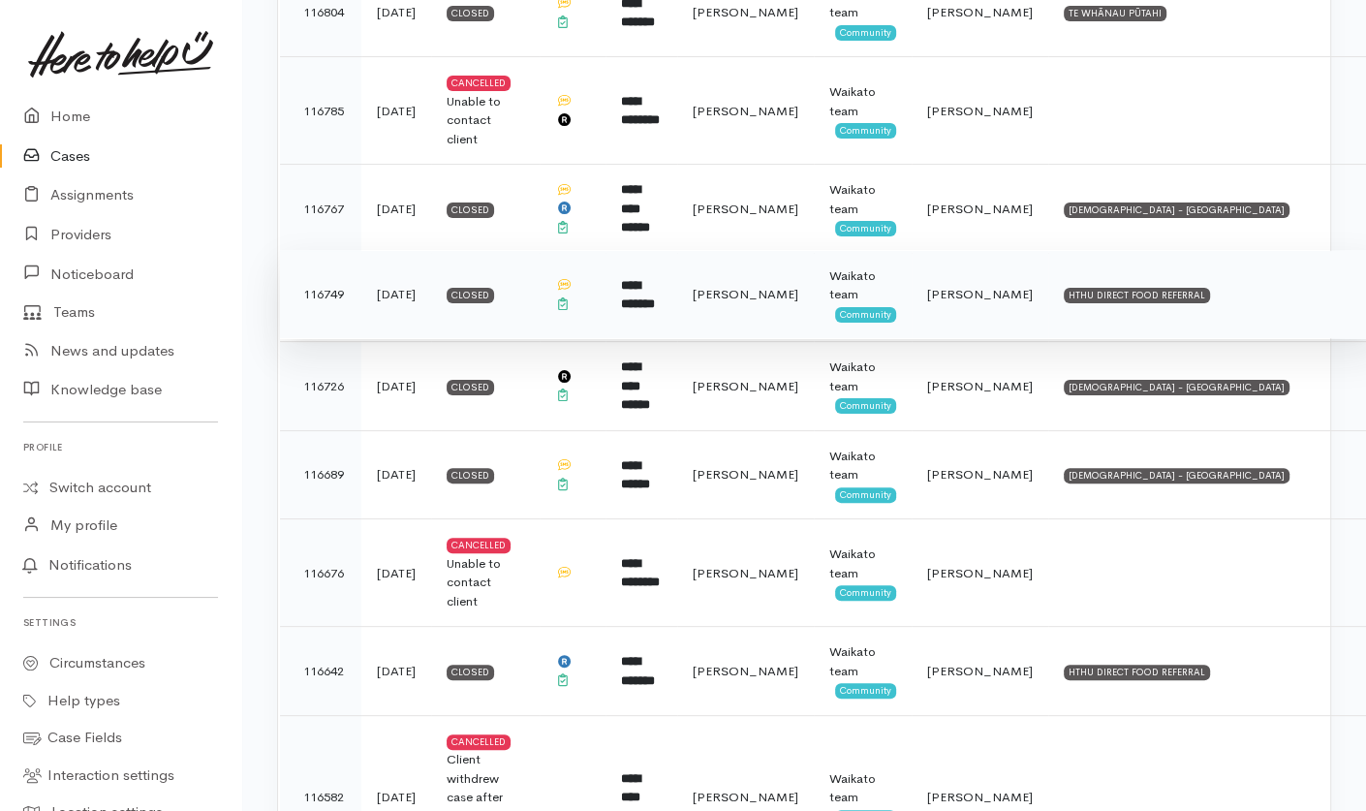
click at [791, 286] on span "[PERSON_NAME]" at bounding box center [746, 294] width 106 height 16
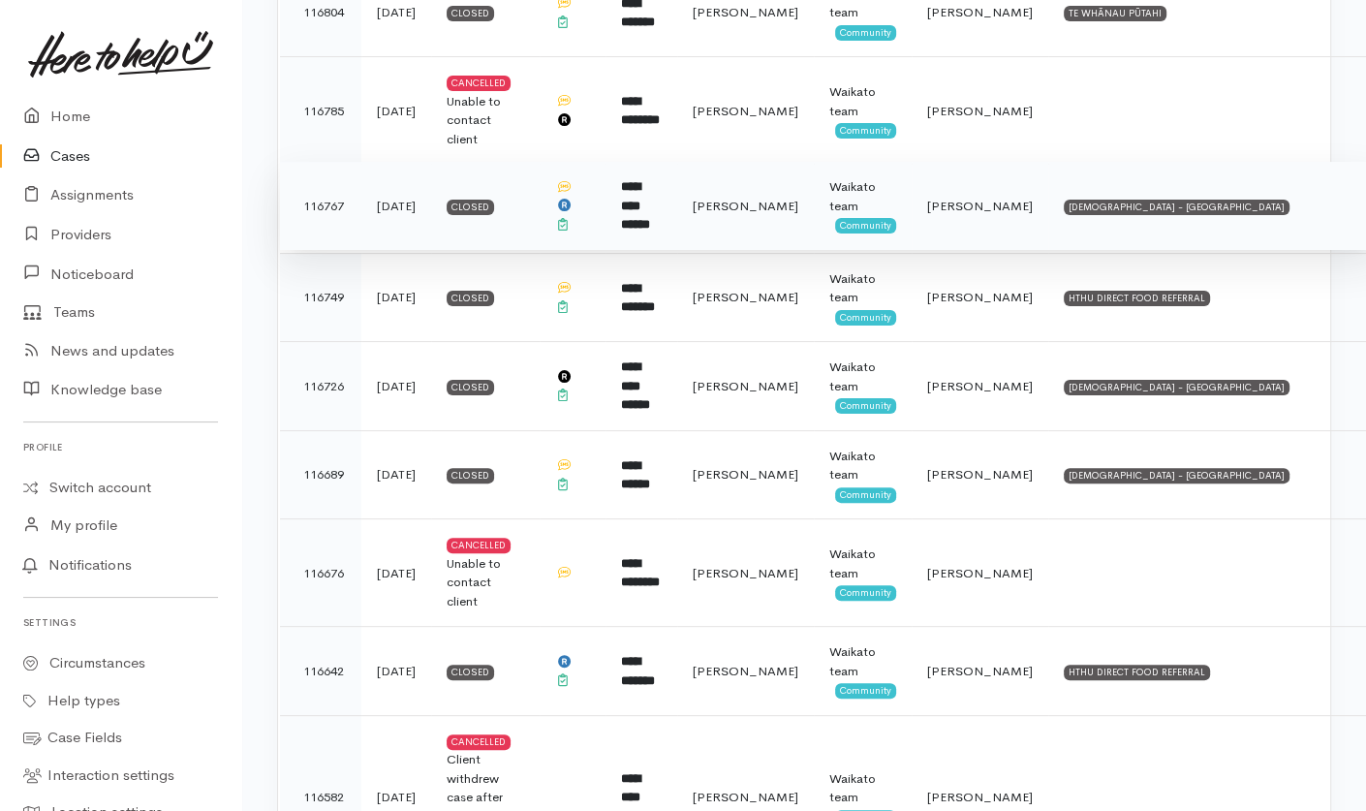
click at [781, 162] on td "[PERSON_NAME]" at bounding box center [745, 206] width 137 height 89
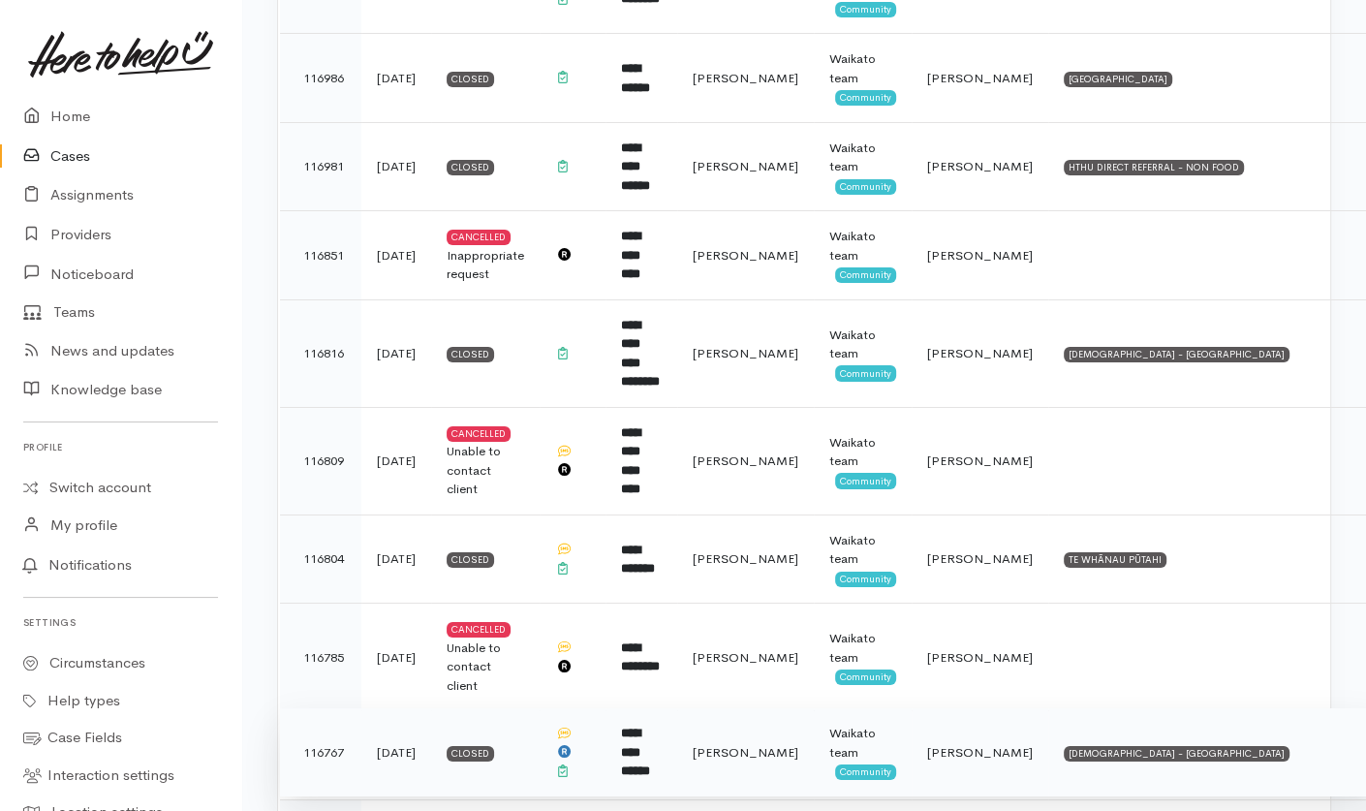
scroll to position [5893, 0]
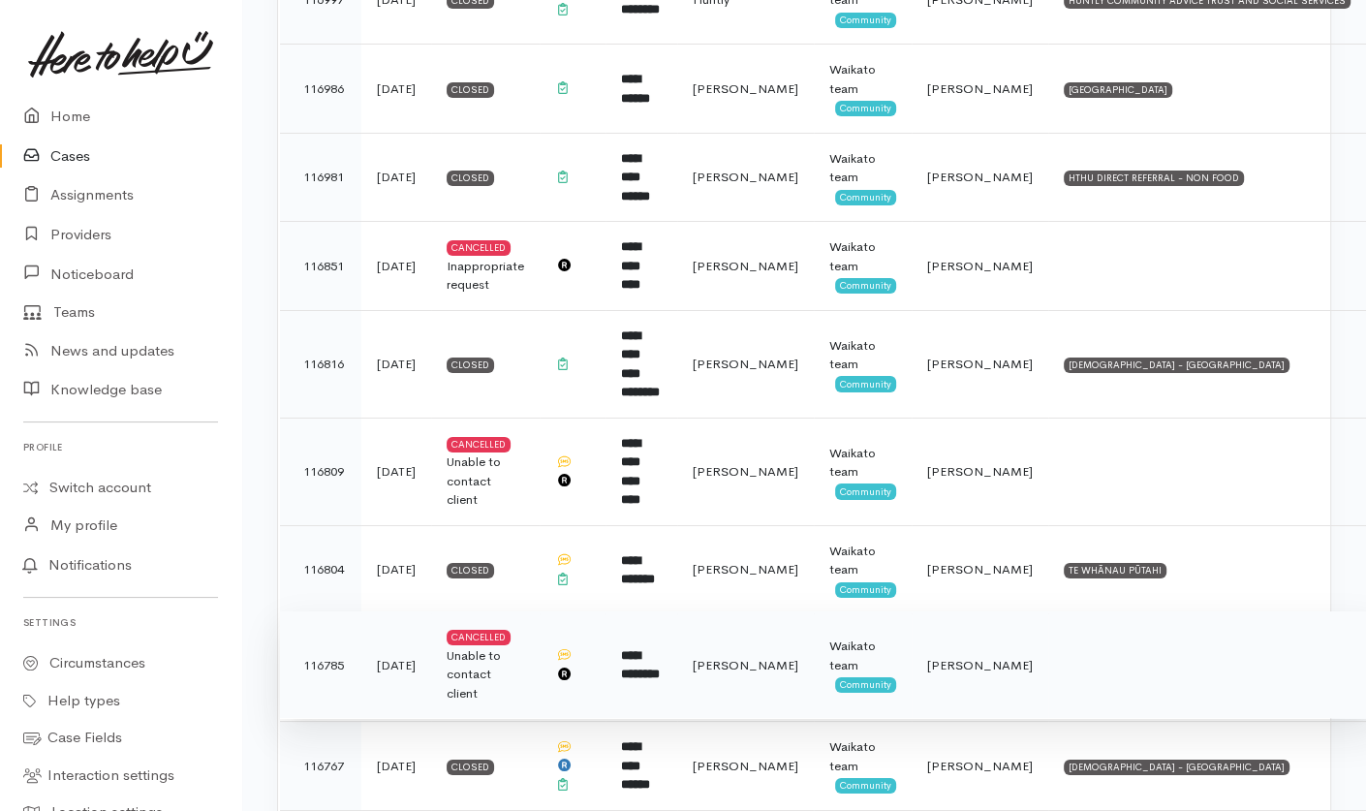
click at [793, 611] on td "[PERSON_NAME]" at bounding box center [745, 665] width 137 height 108
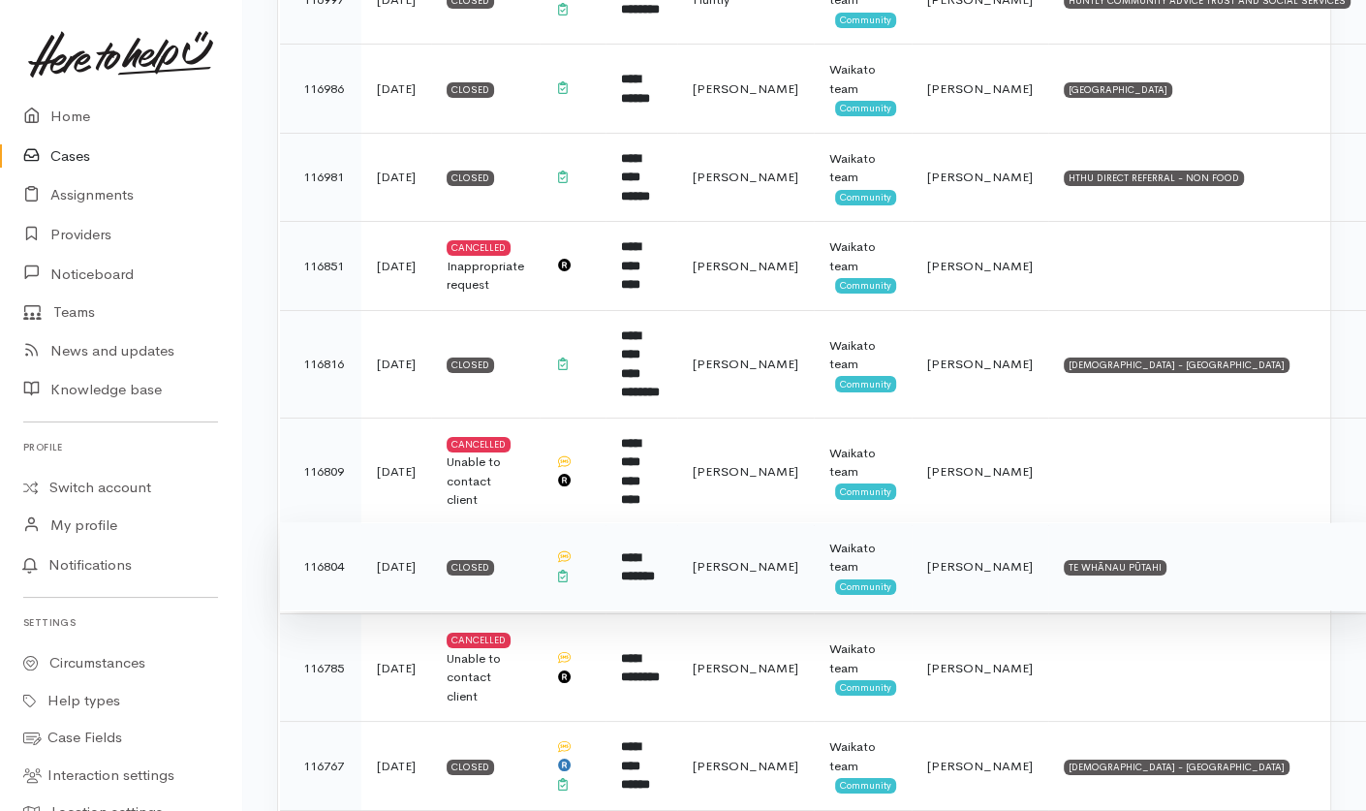
click at [788, 558] on span "[PERSON_NAME]" at bounding box center [746, 566] width 106 height 16
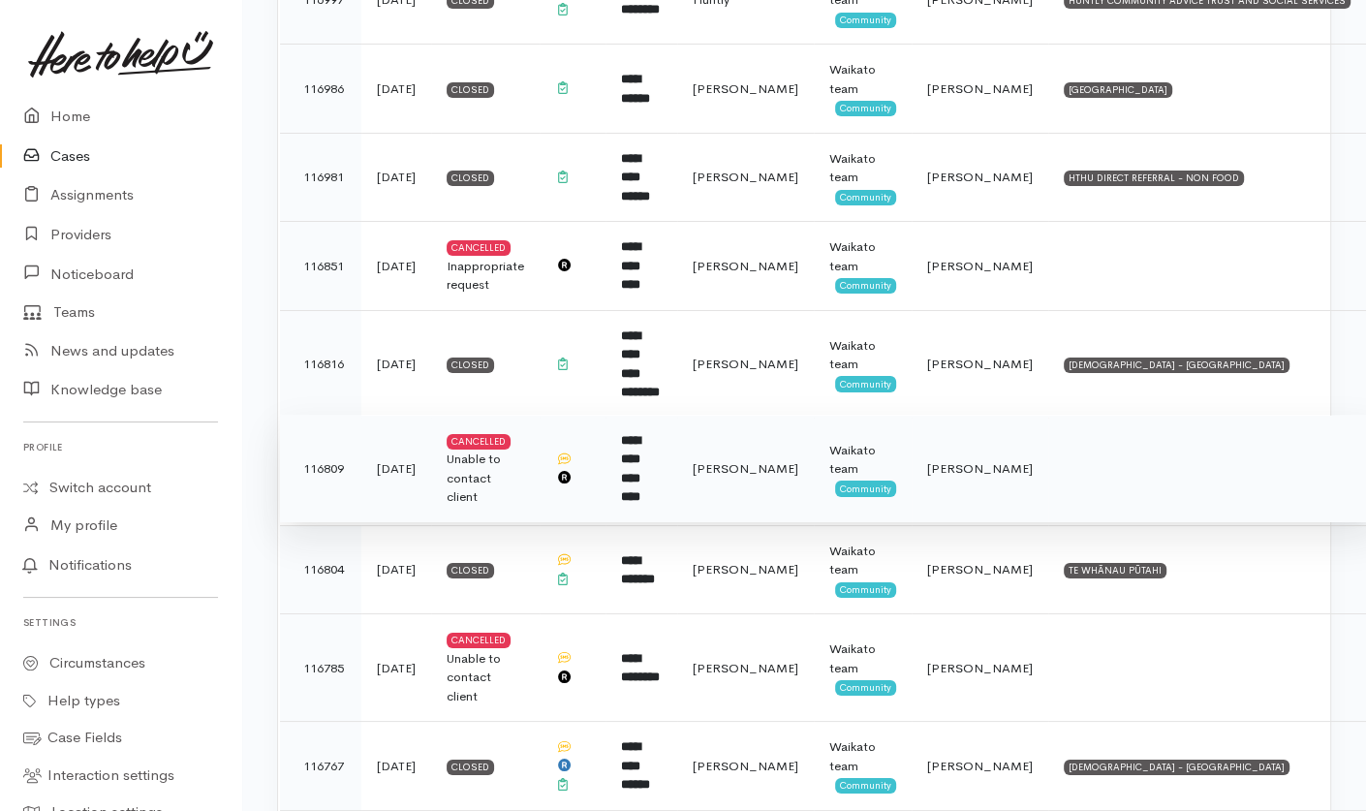
click at [784, 460] on span "[PERSON_NAME]" at bounding box center [746, 468] width 106 height 16
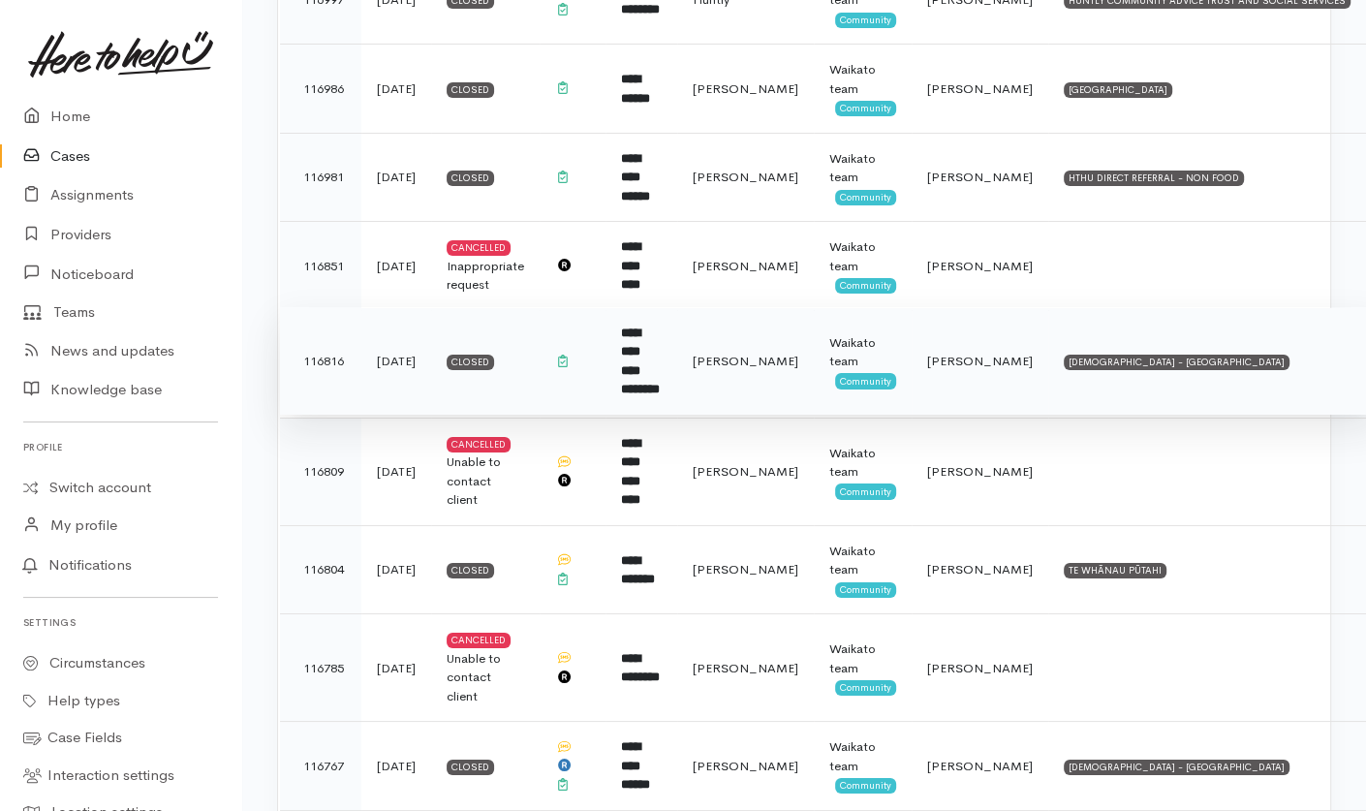
click at [781, 353] on span "[PERSON_NAME]" at bounding box center [746, 361] width 106 height 16
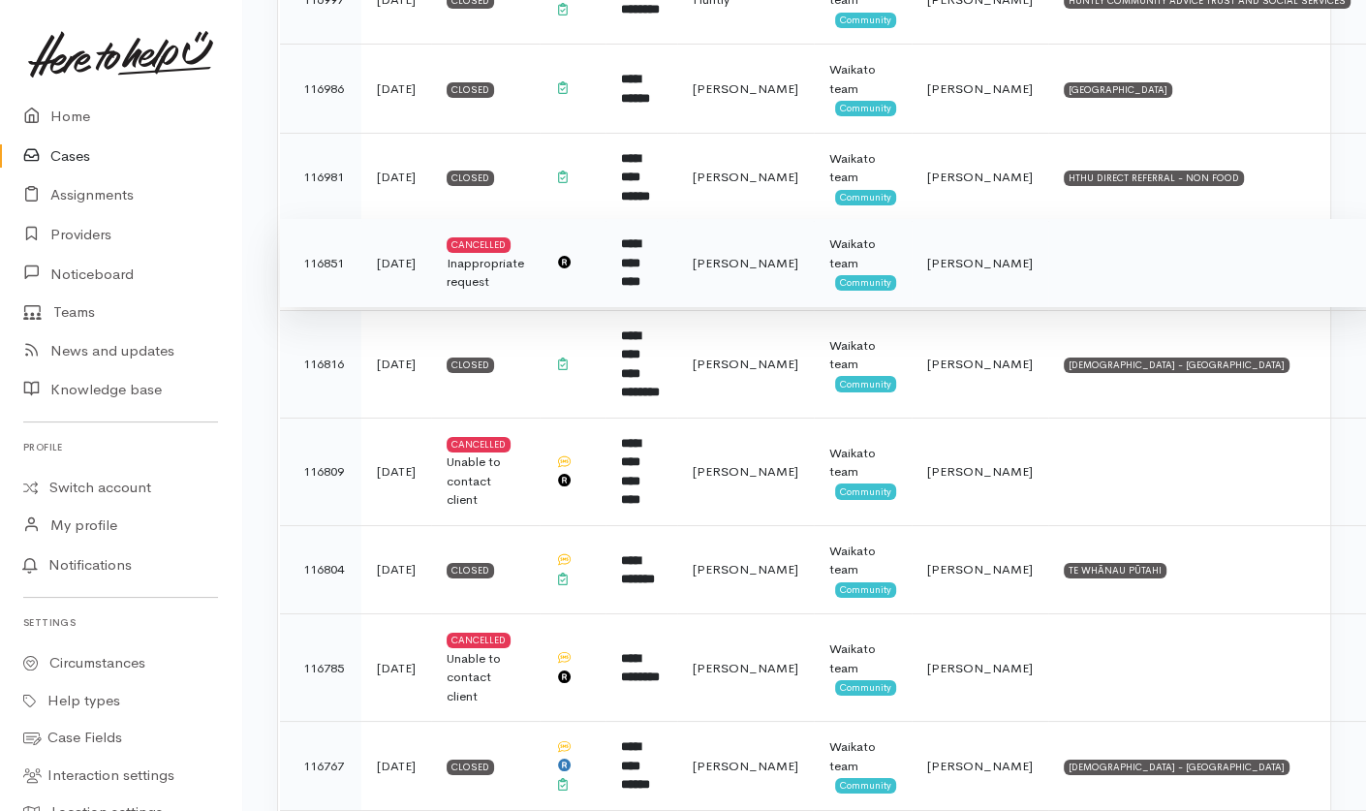
click at [783, 255] on span "[PERSON_NAME]" at bounding box center [746, 263] width 106 height 16
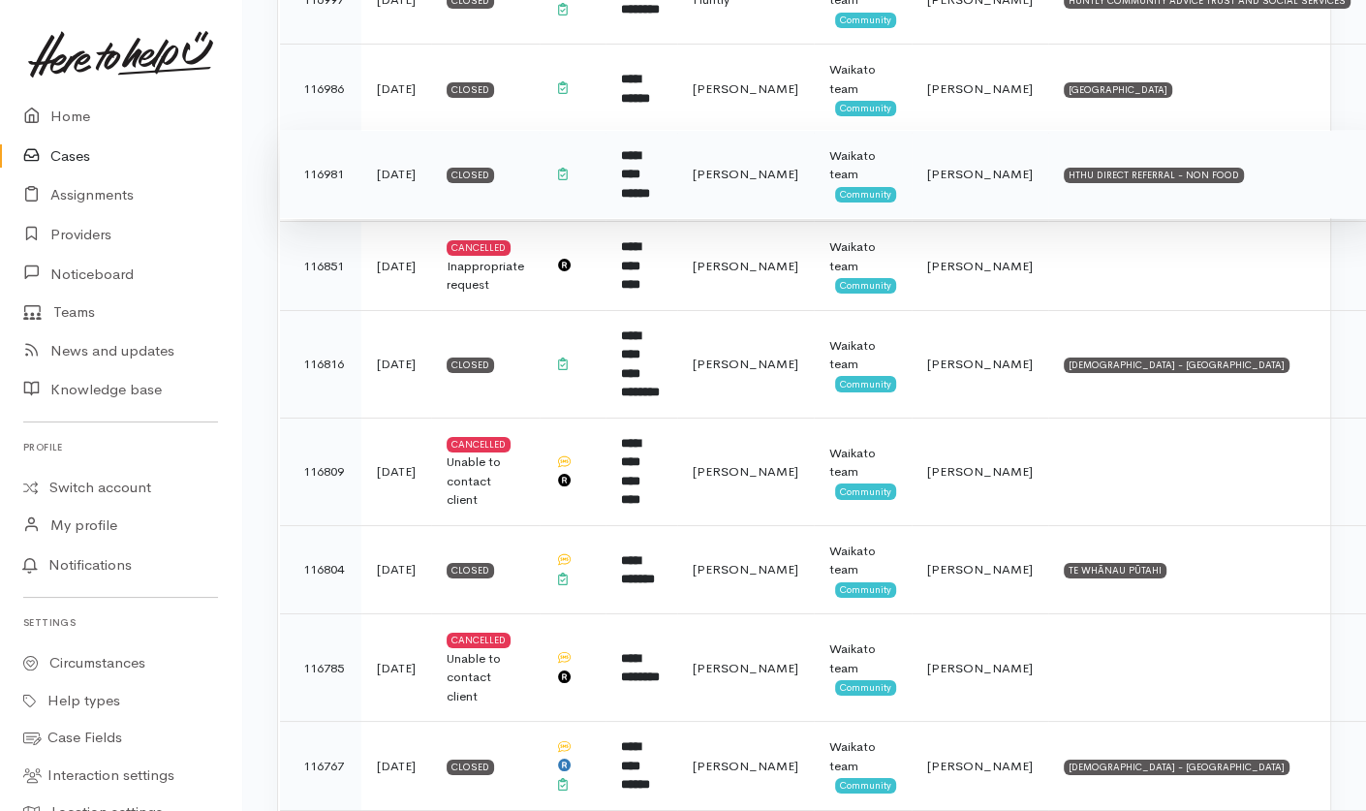
click at [788, 166] on span "[PERSON_NAME]" at bounding box center [746, 174] width 106 height 16
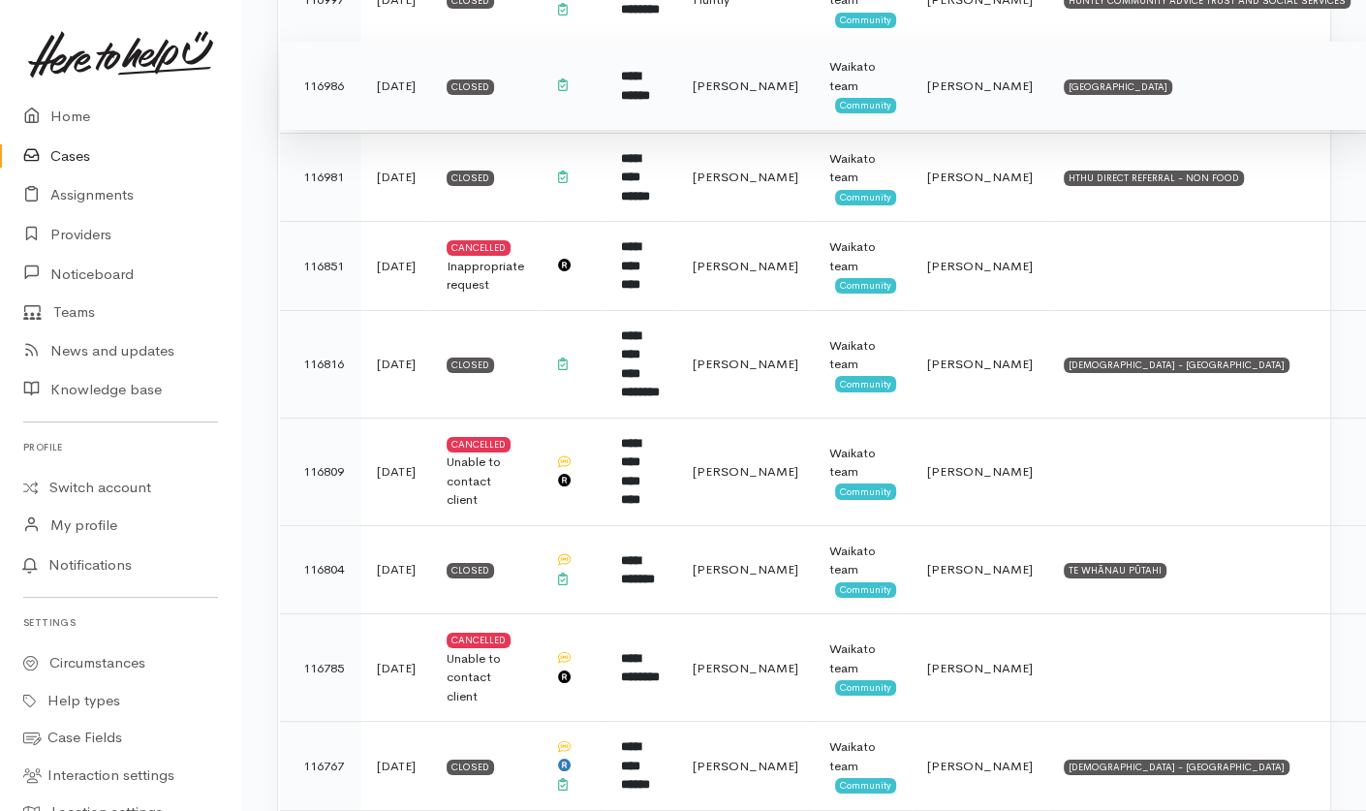
click at [799, 42] on td "[PERSON_NAME]" at bounding box center [745, 86] width 137 height 89
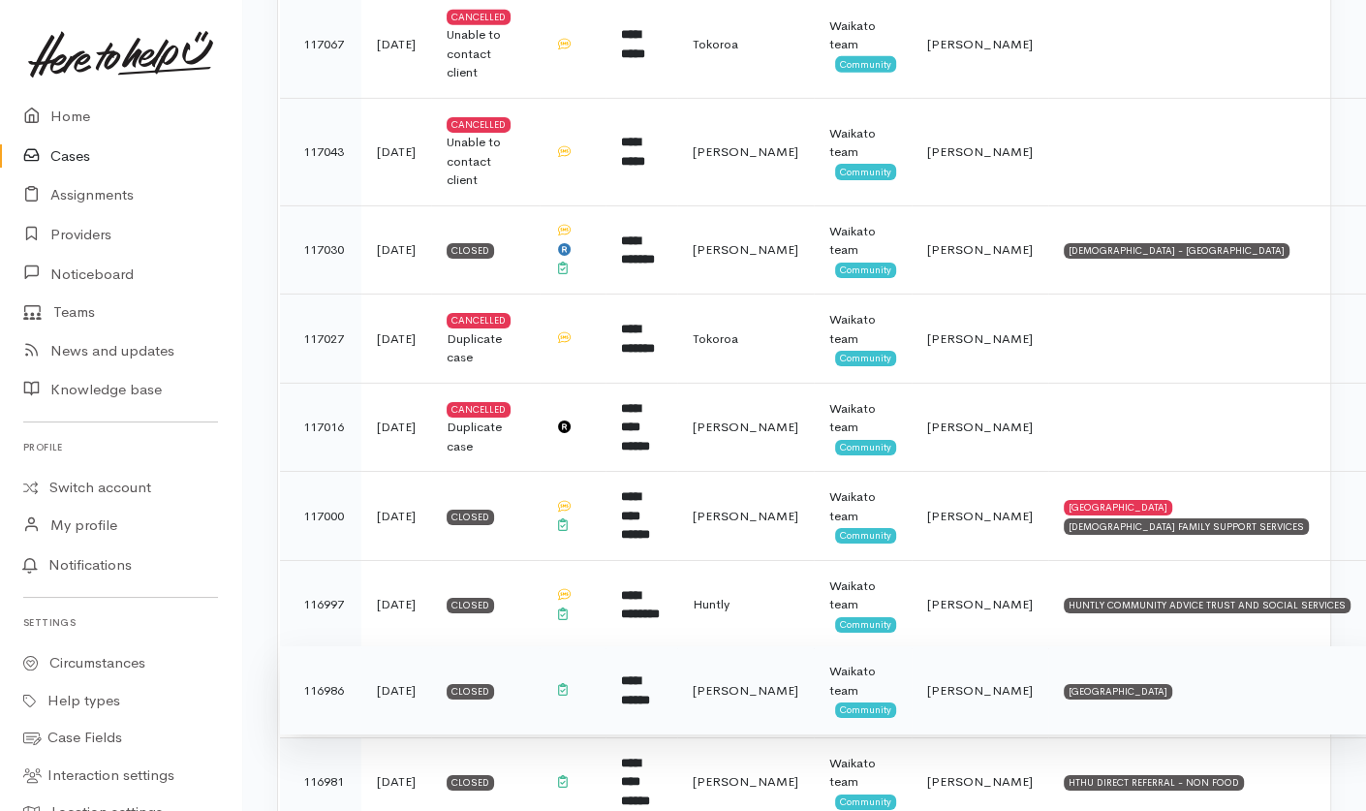
scroll to position [5267, 0]
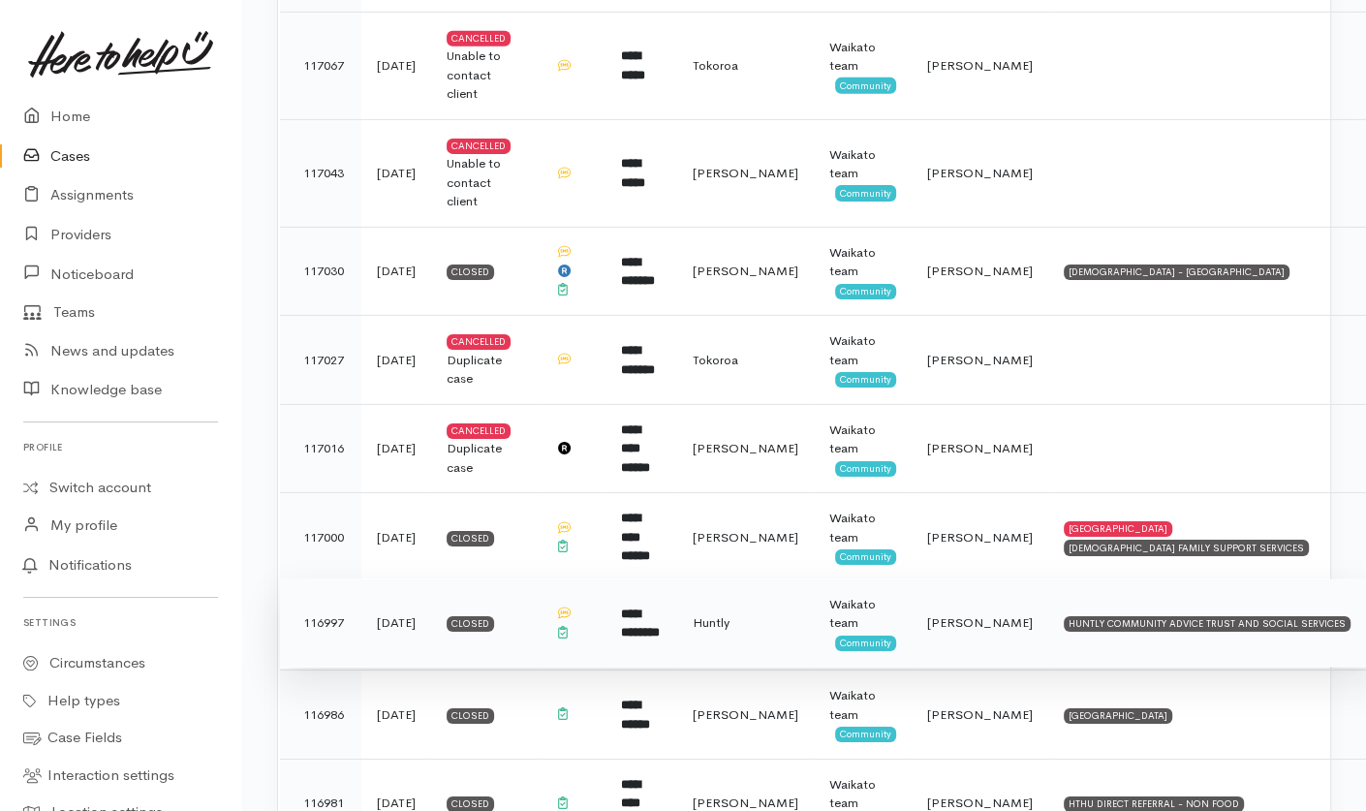
click at [791, 578] on td "Huntly" at bounding box center [745, 622] width 137 height 89
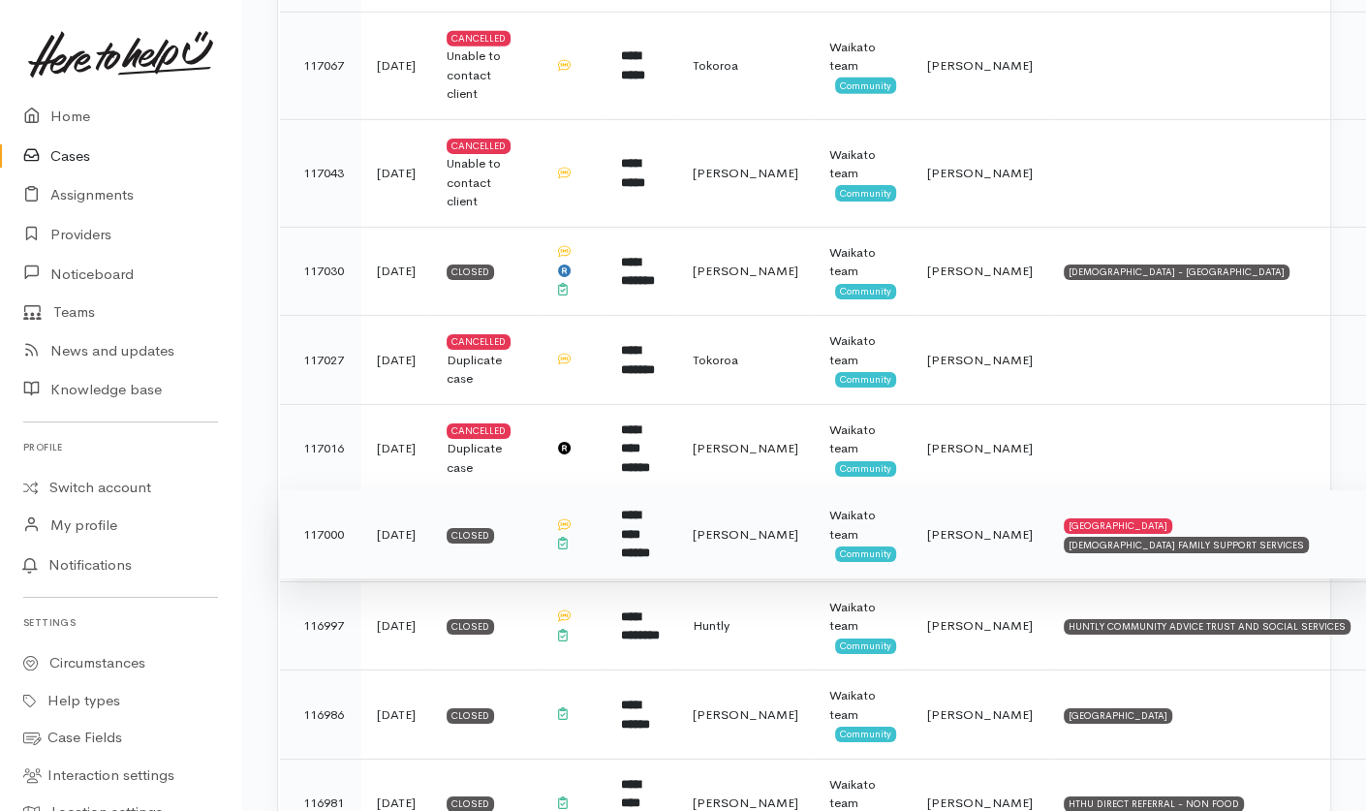
click at [789, 526] on span "[PERSON_NAME]" at bounding box center [746, 534] width 106 height 16
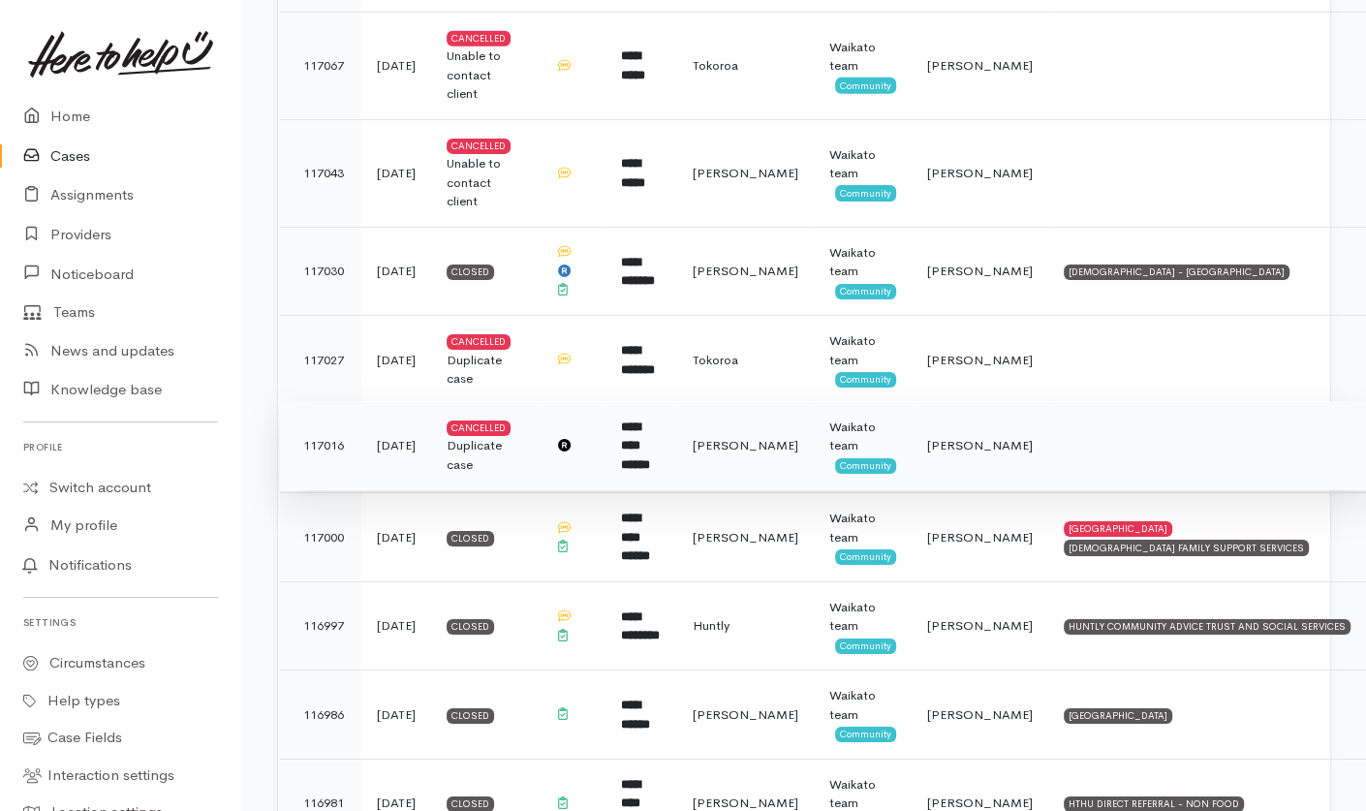
click at [778, 401] on td "[PERSON_NAME]" at bounding box center [745, 445] width 137 height 89
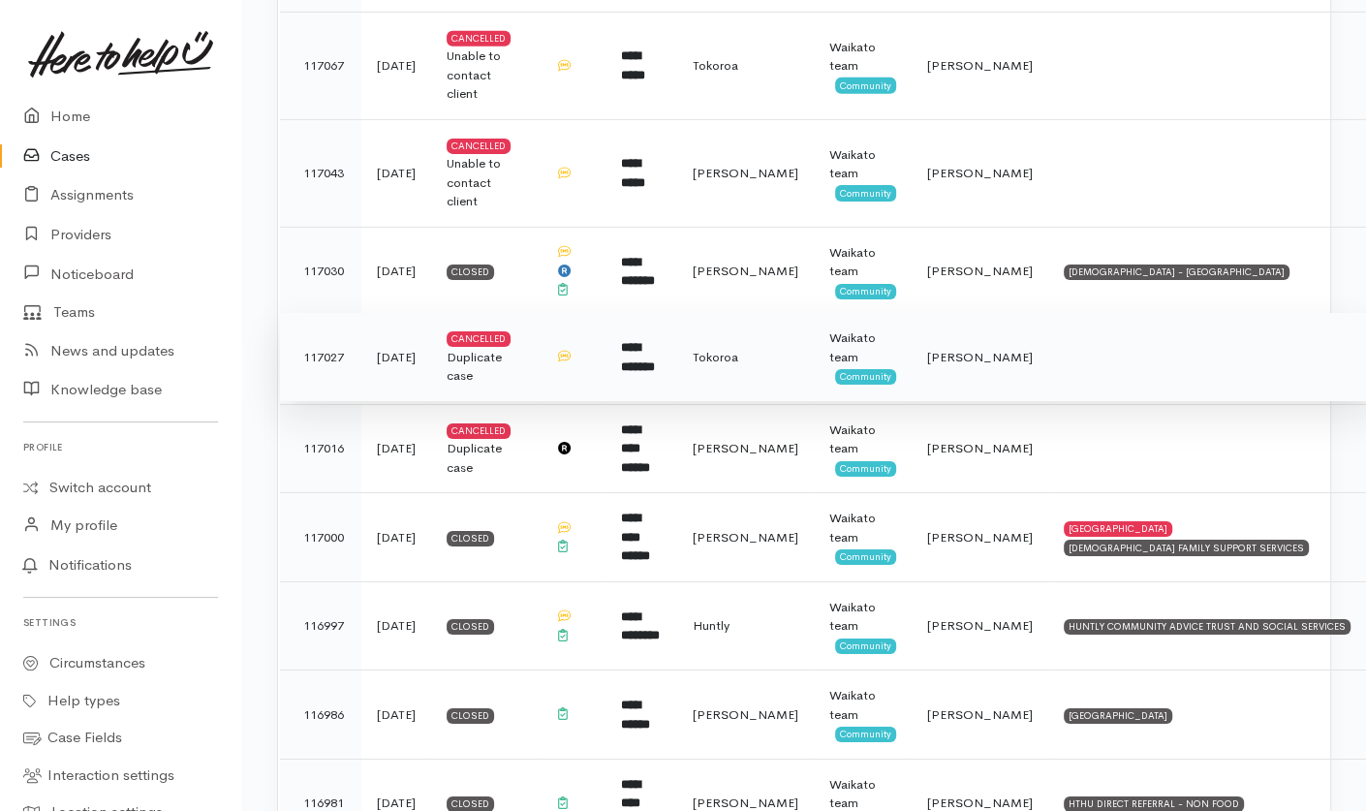
click at [793, 317] on td "Tokoroa" at bounding box center [745, 357] width 137 height 89
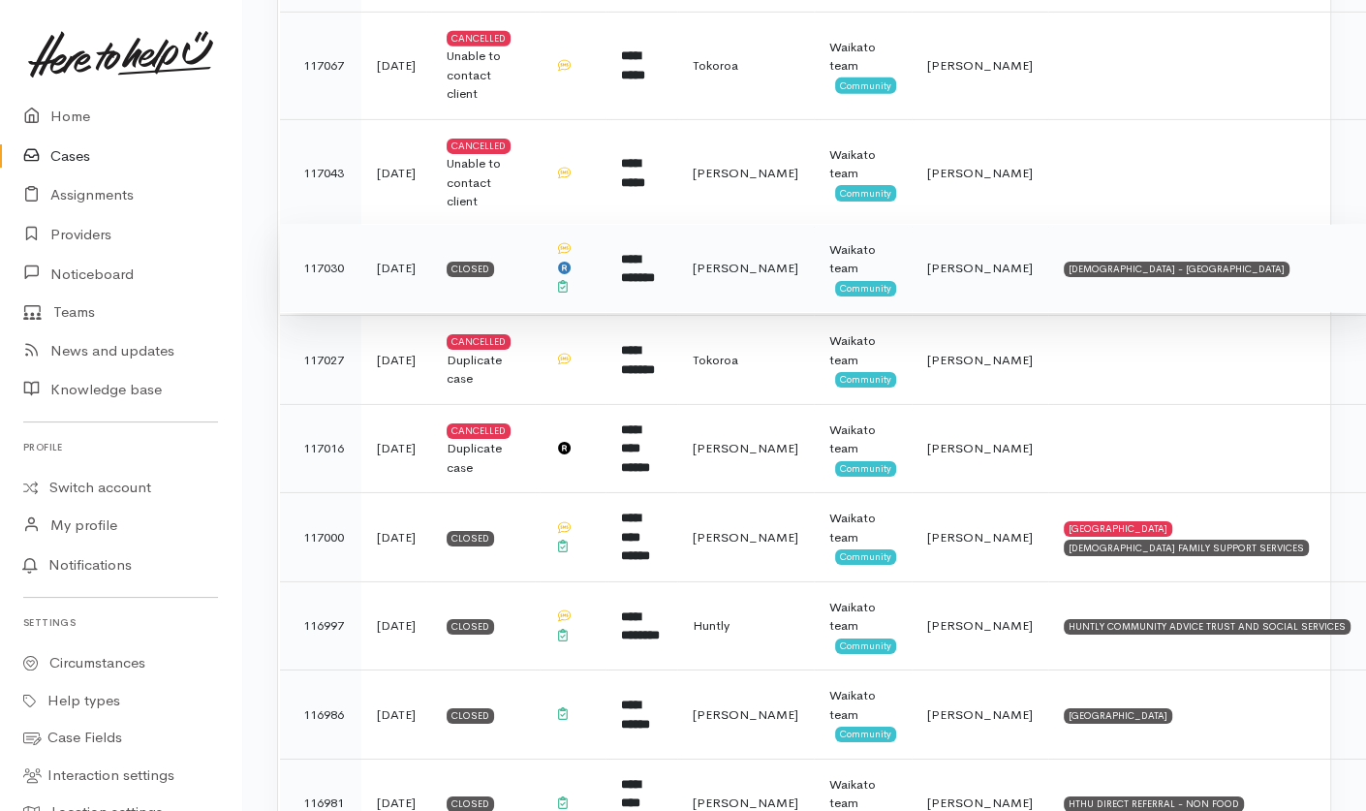
click at [803, 224] on td "[PERSON_NAME]" at bounding box center [745, 268] width 137 height 89
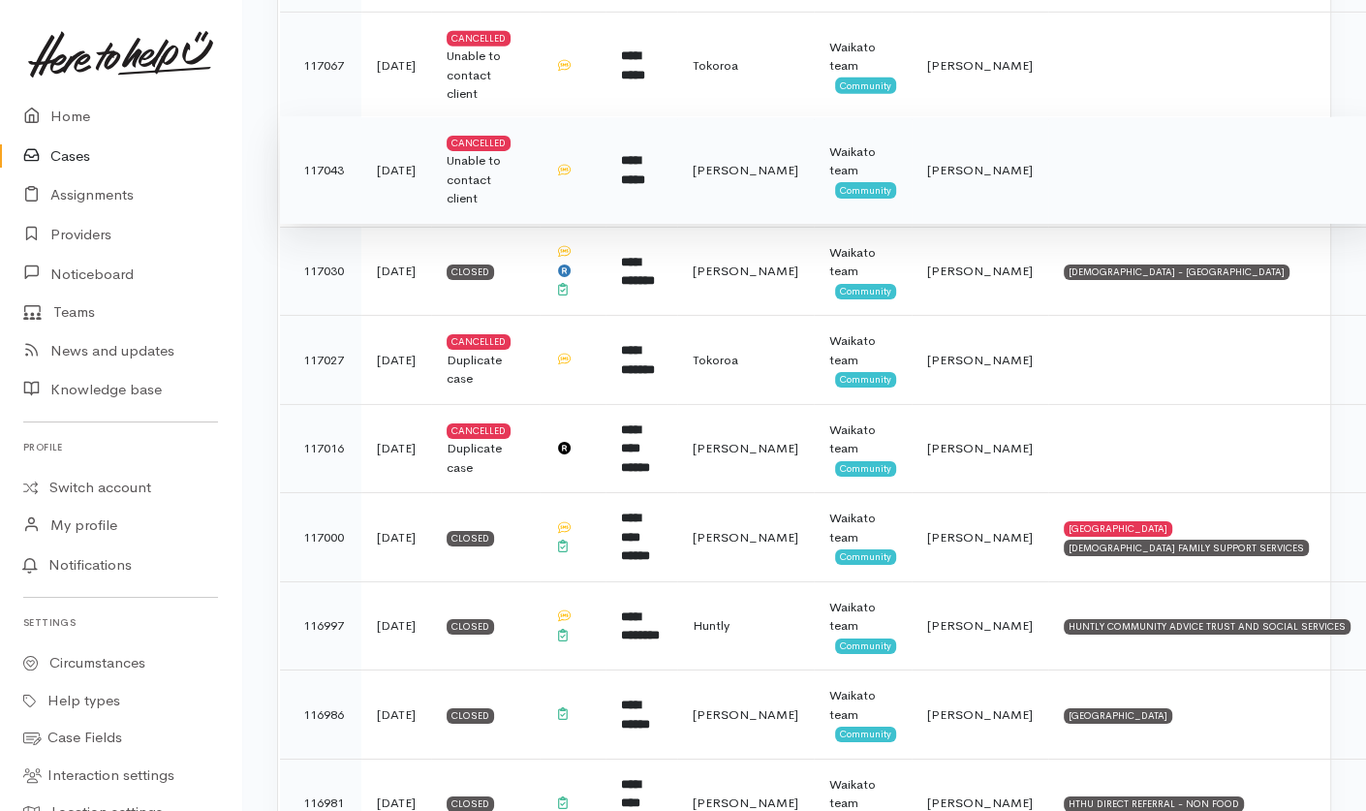
click at [798, 132] on td "[PERSON_NAME]" at bounding box center [745, 170] width 137 height 108
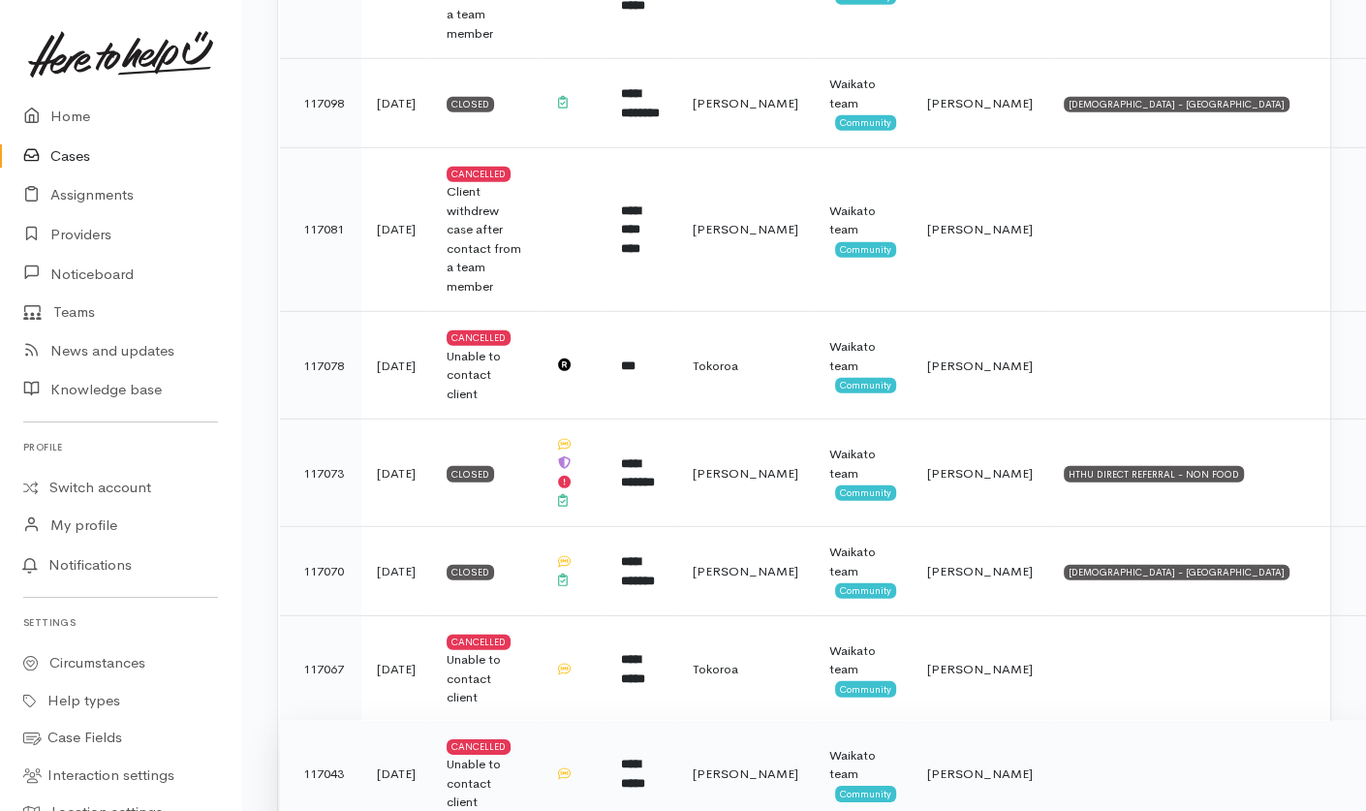
scroll to position [4658, 0]
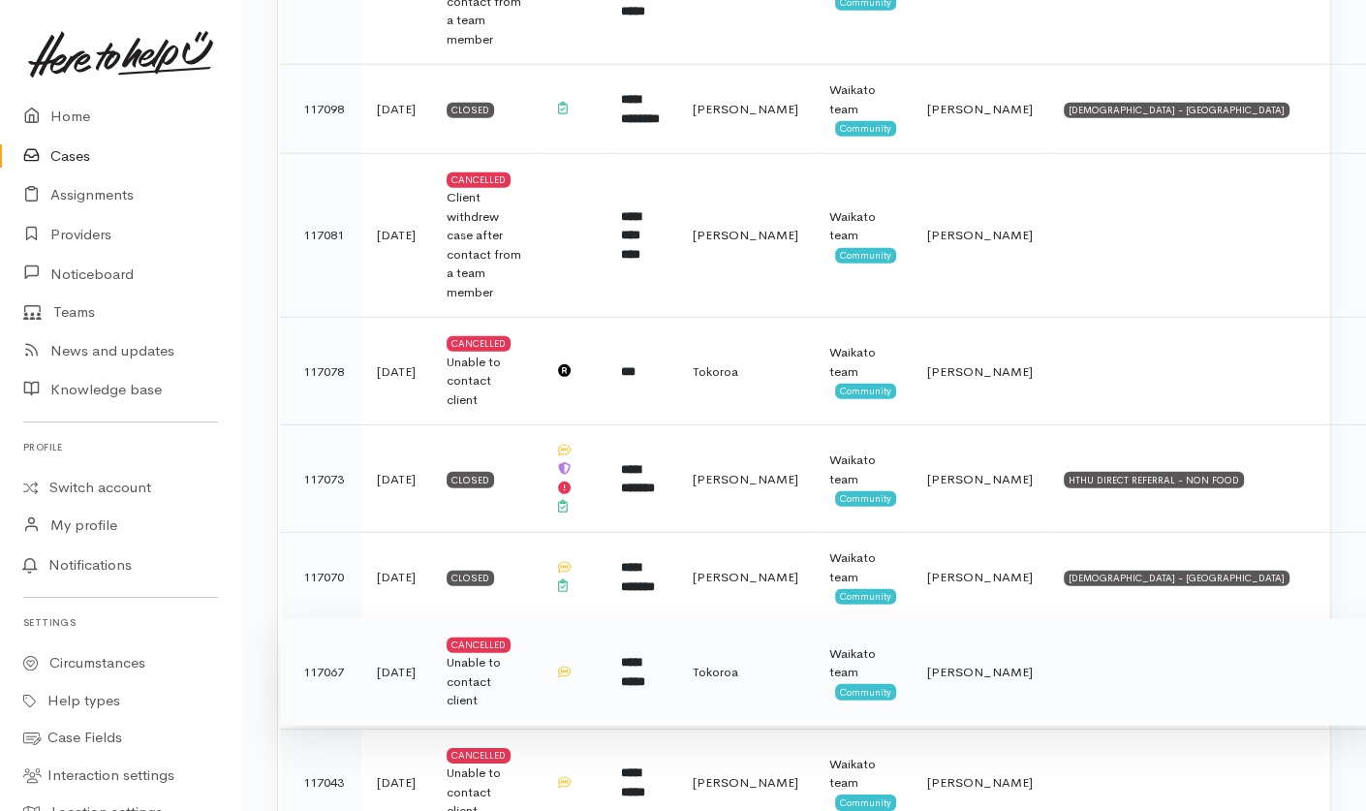
click at [738, 664] on span "Tokoroa" at bounding box center [716, 672] width 46 height 16
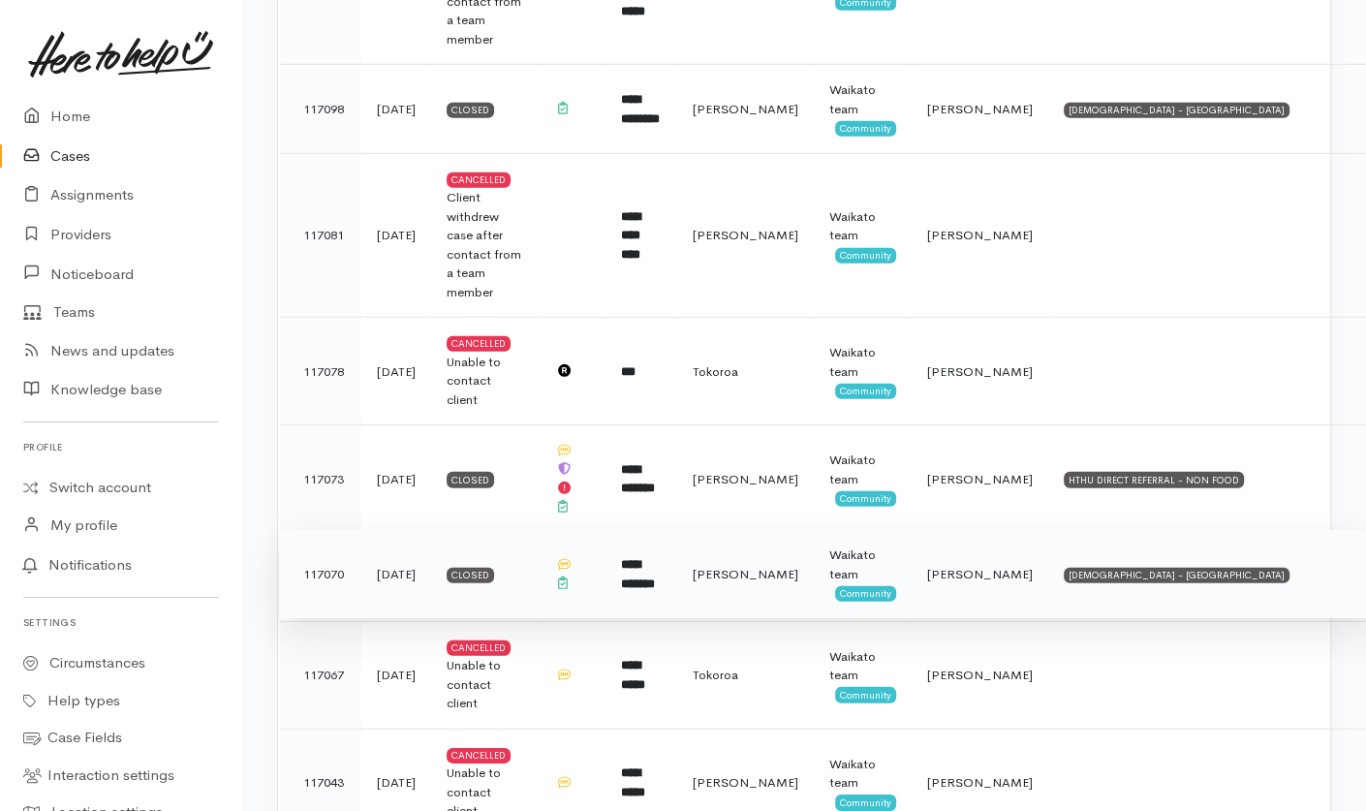
click at [775, 530] on td "[PERSON_NAME]" at bounding box center [745, 574] width 137 height 89
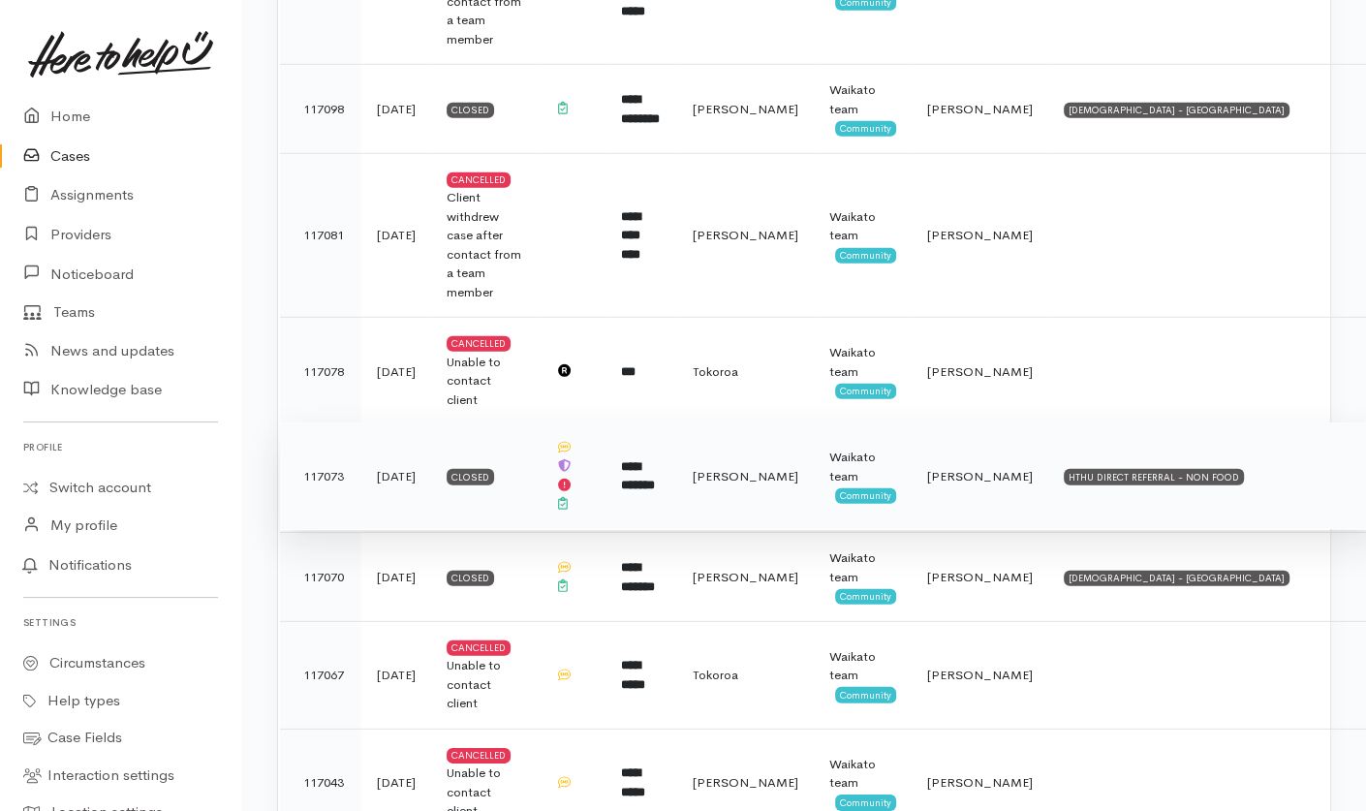
click at [789, 468] on span "[PERSON_NAME]" at bounding box center [746, 476] width 106 height 16
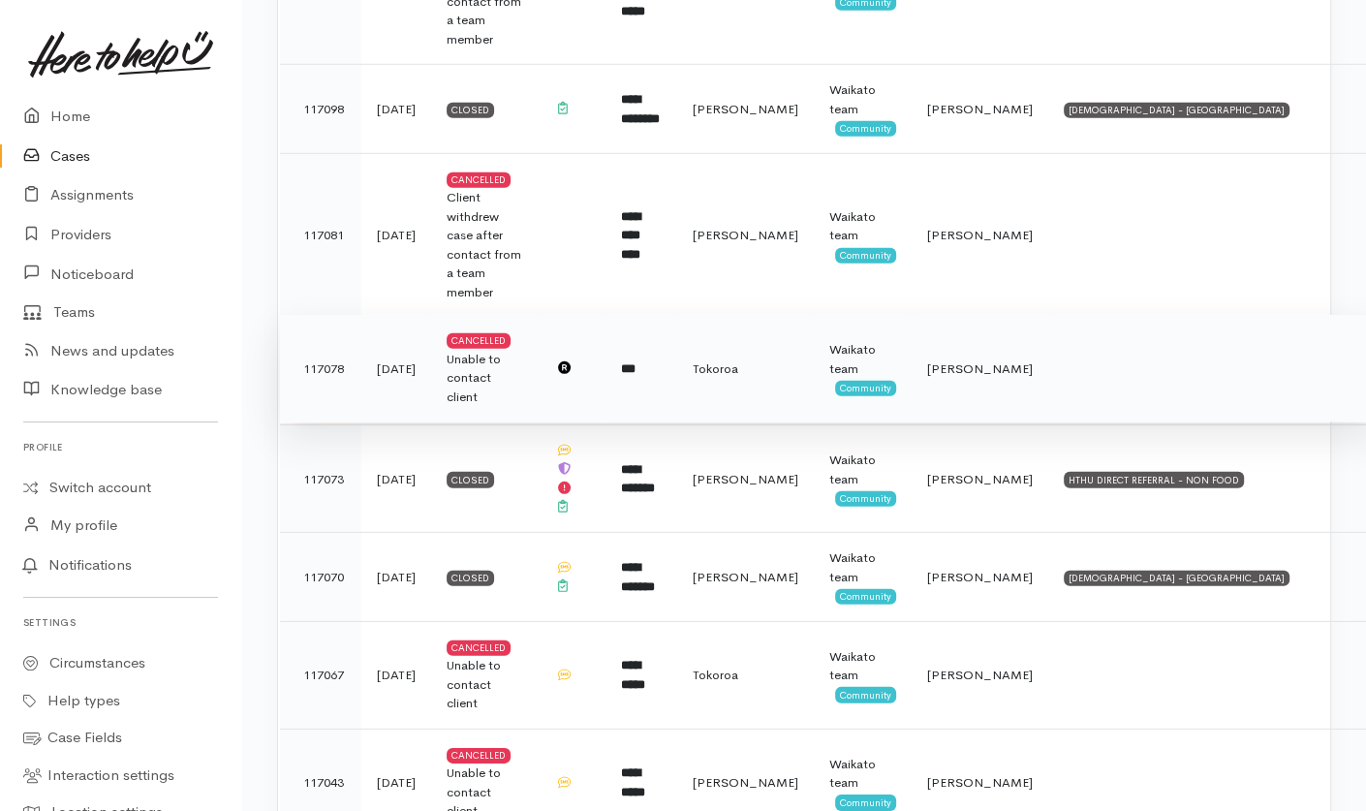
click at [738, 360] on span "Tokoroa" at bounding box center [716, 368] width 46 height 16
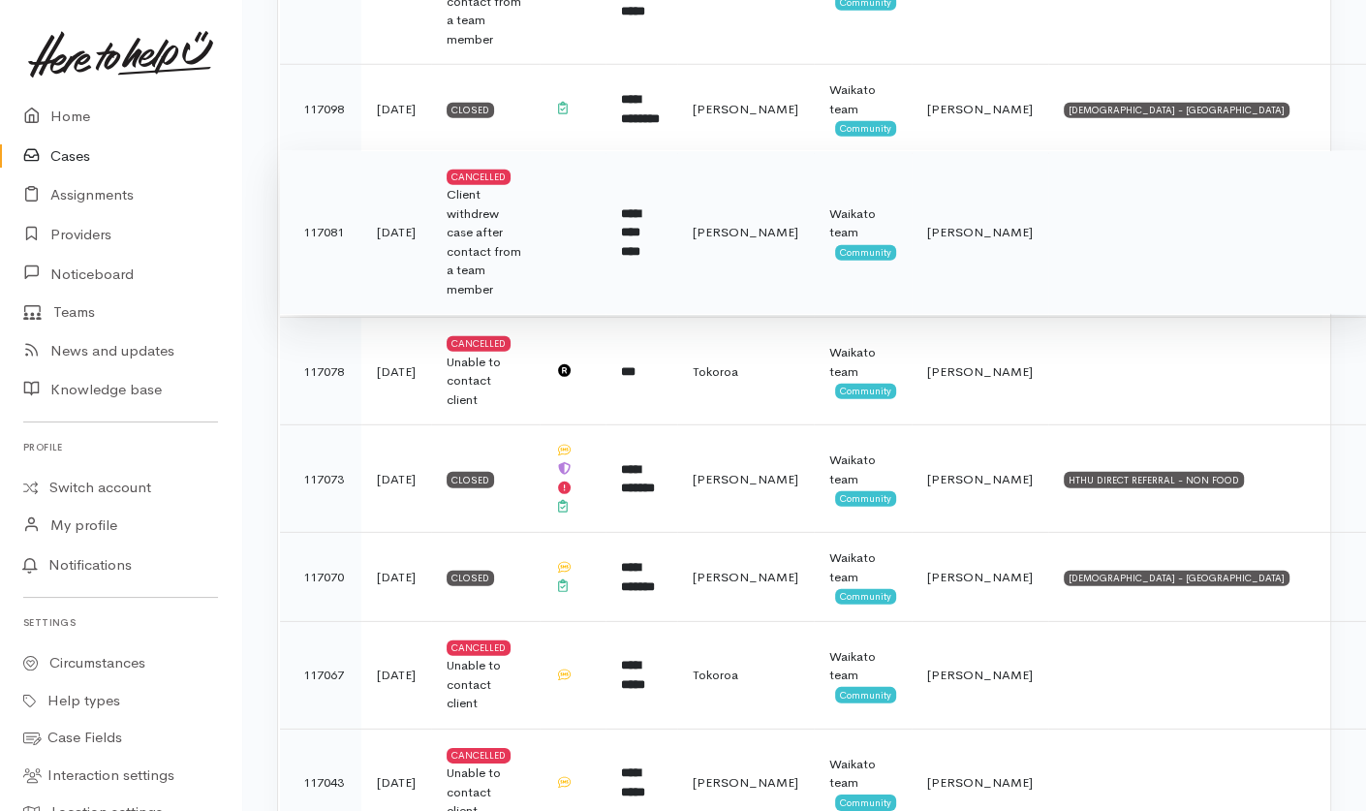
click at [769, 185] on td "[PERSON_NAME]" at bounding box center [745, 232] width 137 height 165
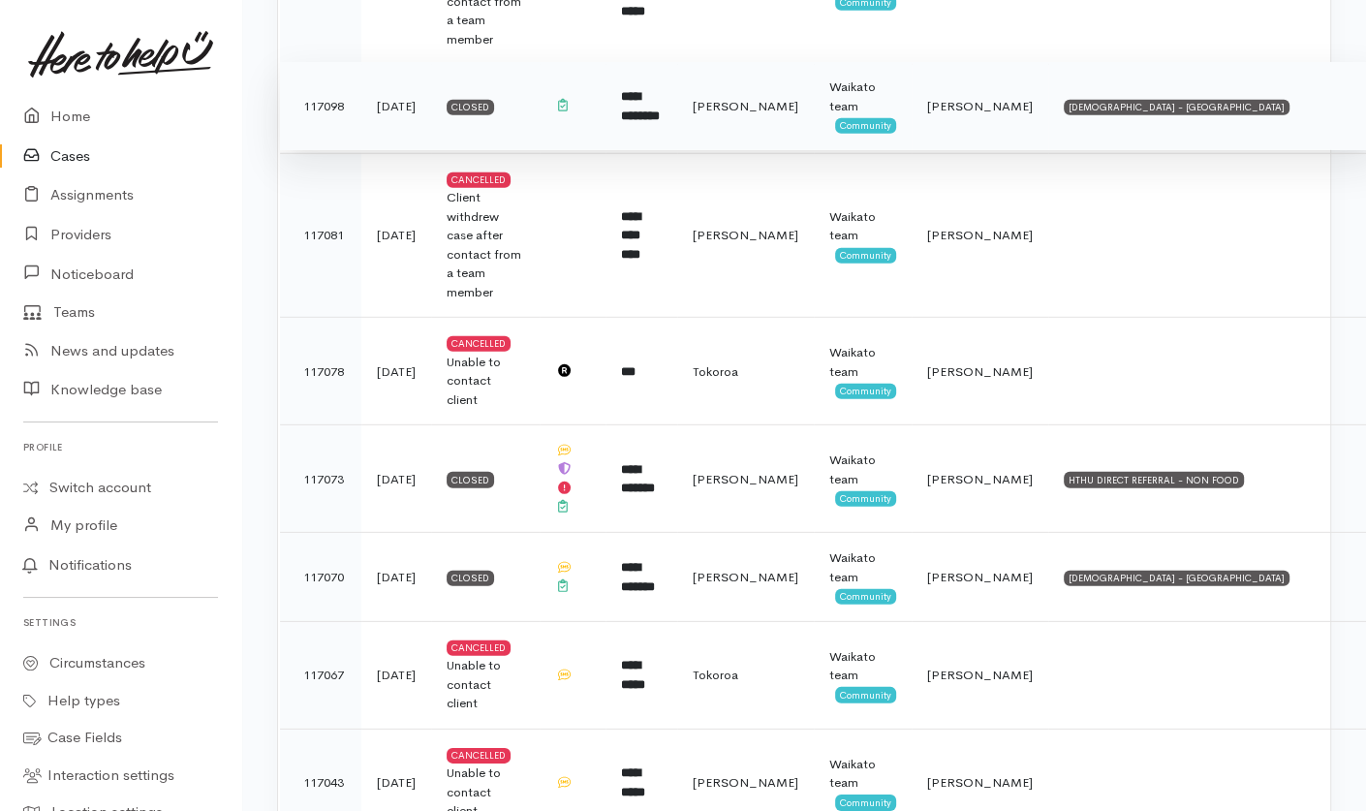
click at [798, 98] on span "[PERSON_NAME]" at bounding box center [746, 106] width 106 height 16
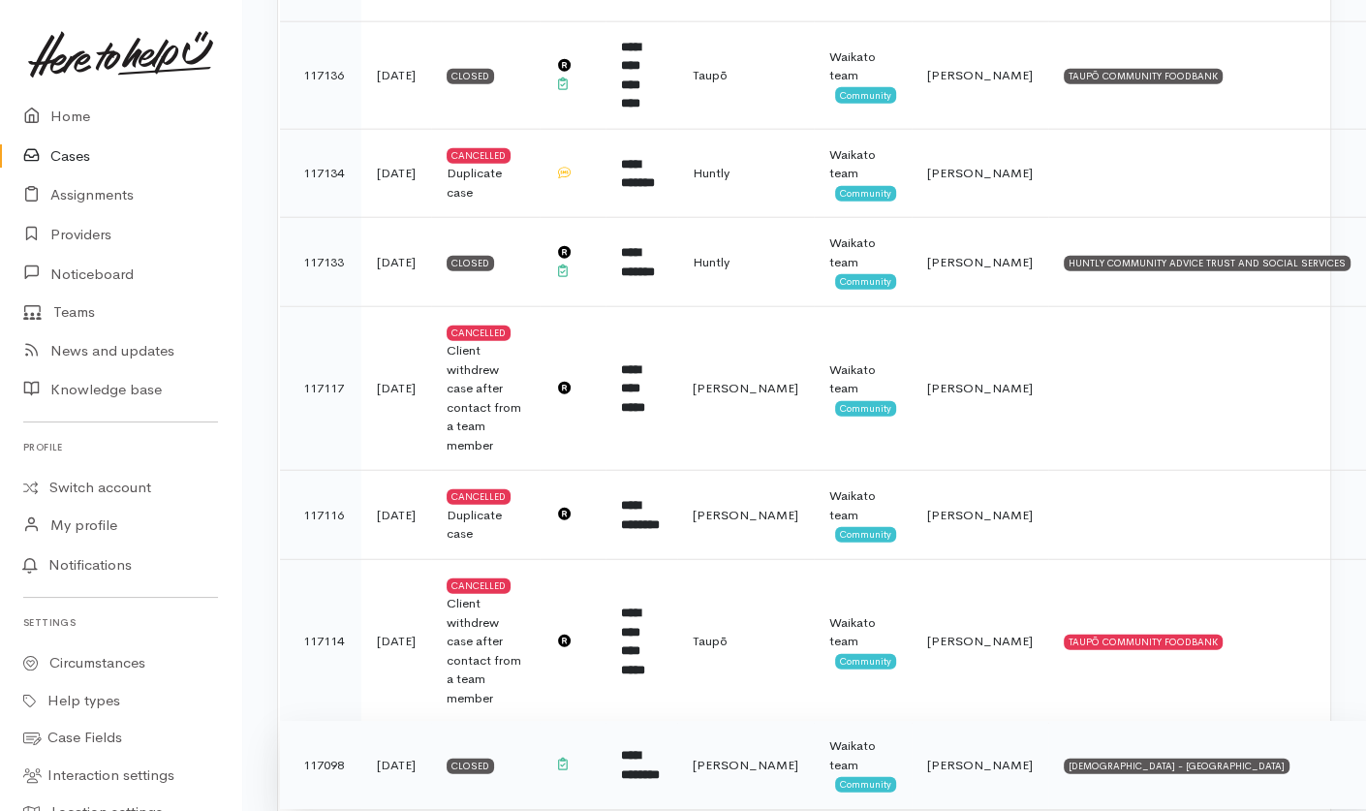
scroll to position [3992, 0]
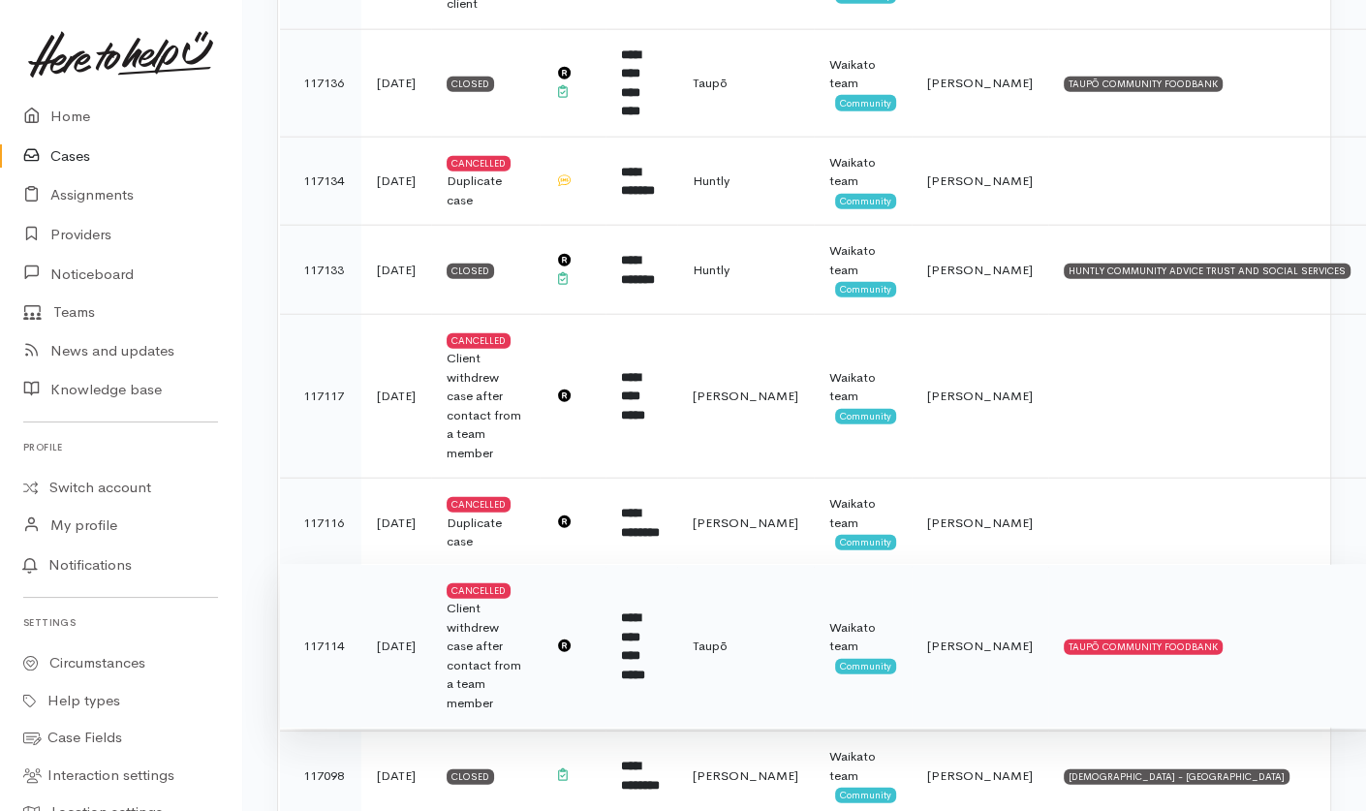
click at [775, 564] on td "Taupō" at bounding box center [745, 646] width 137 height 165
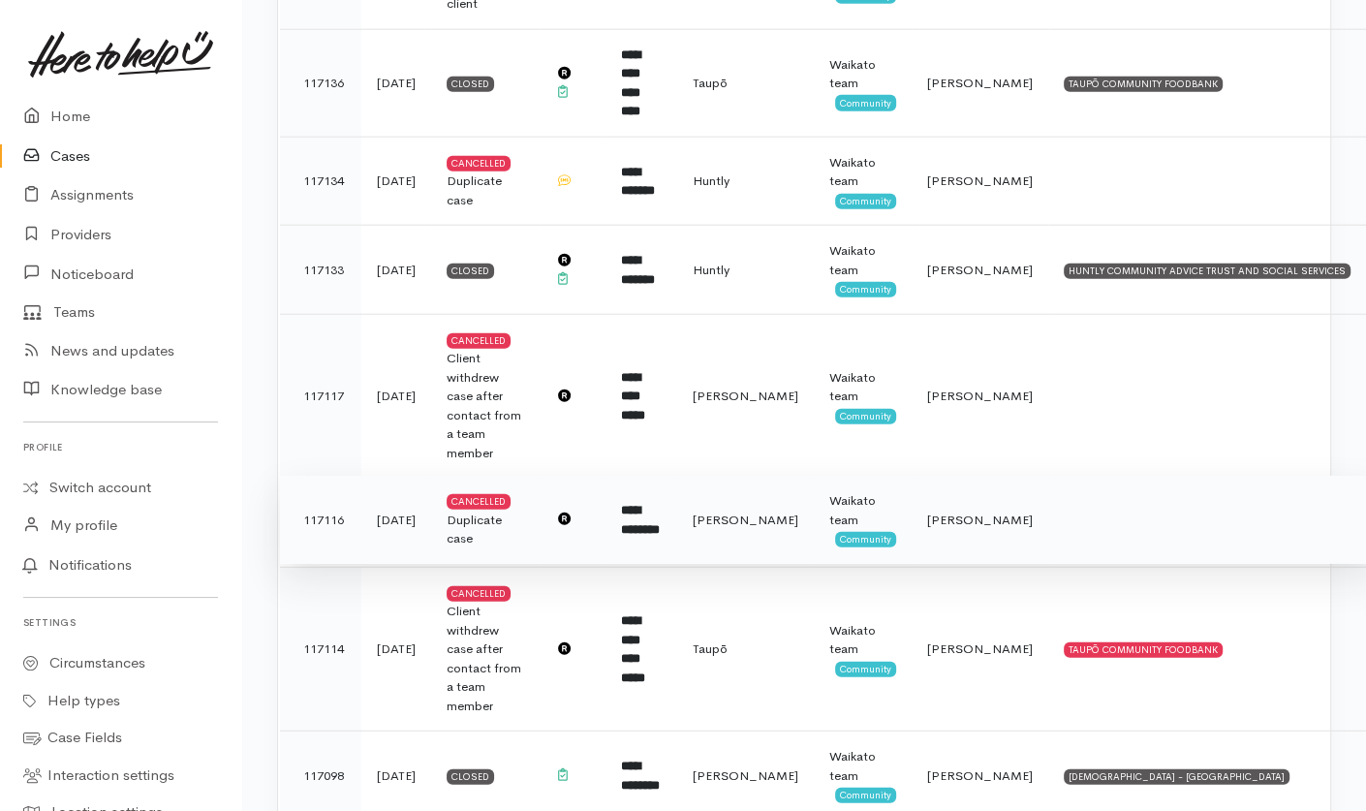
click at [773, 512] on span "Hamilton" at bounding box center [746, 520] width 106 height 16
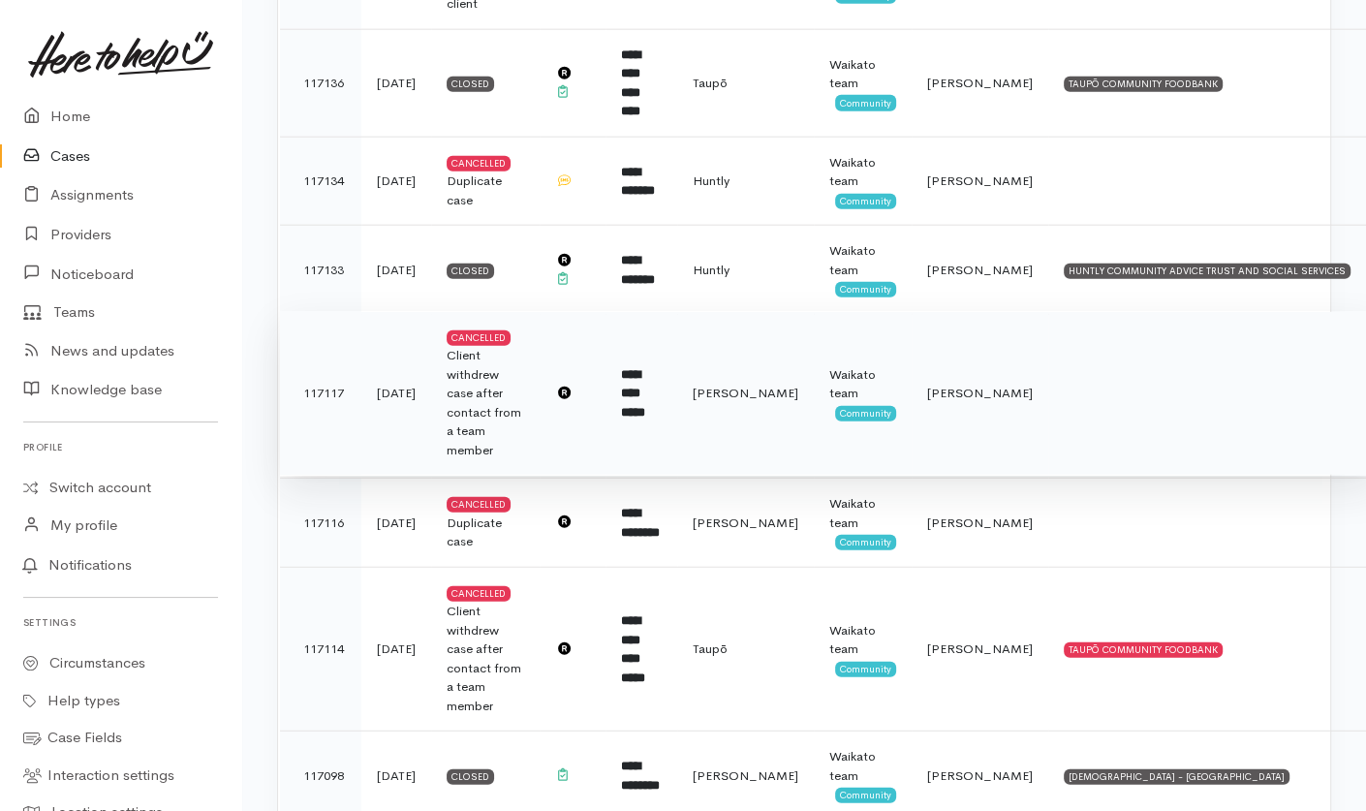
click at [779, 385] on span "Hamilton" at bounding box center [746, 393] width 106 height 16
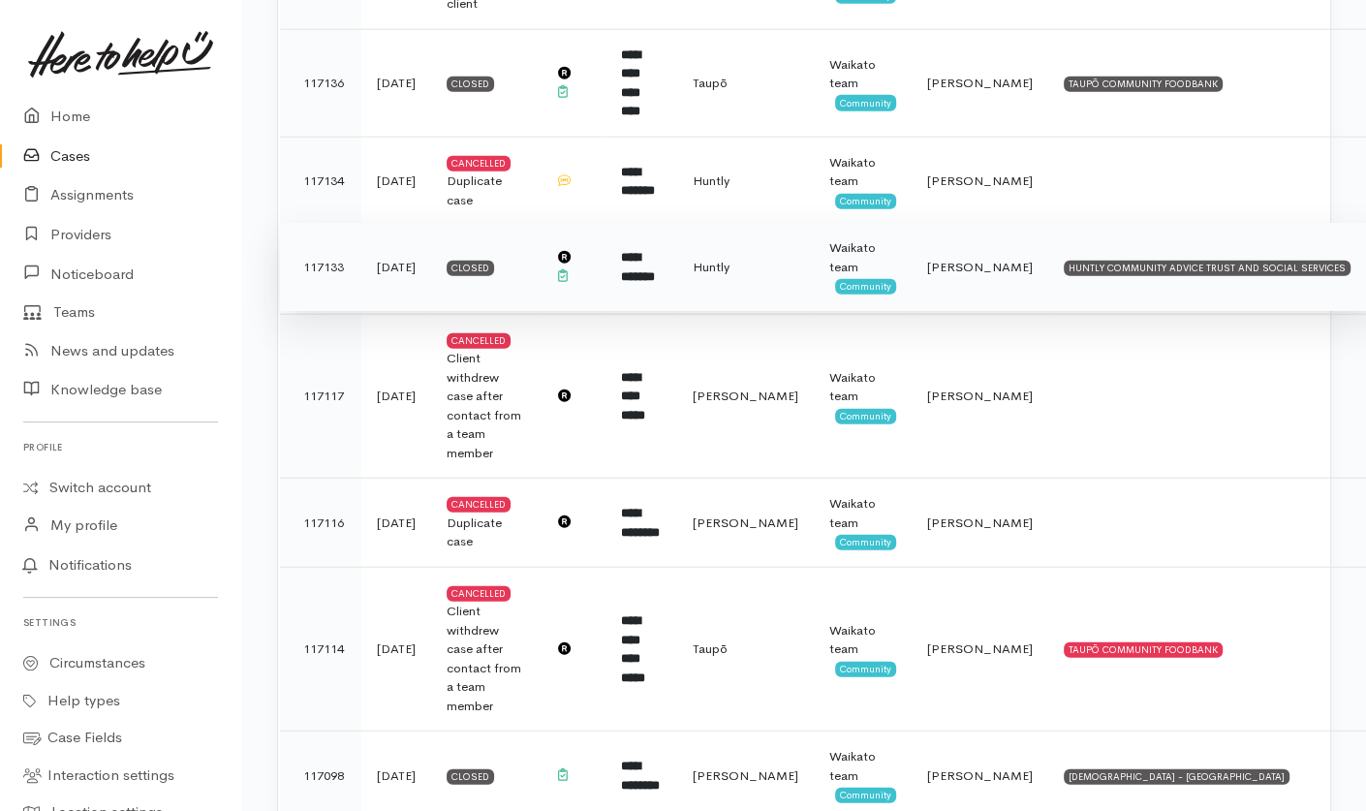
click at [730, 259] on span "Huntly" at bounding box center [711, 267] width 37 height 16
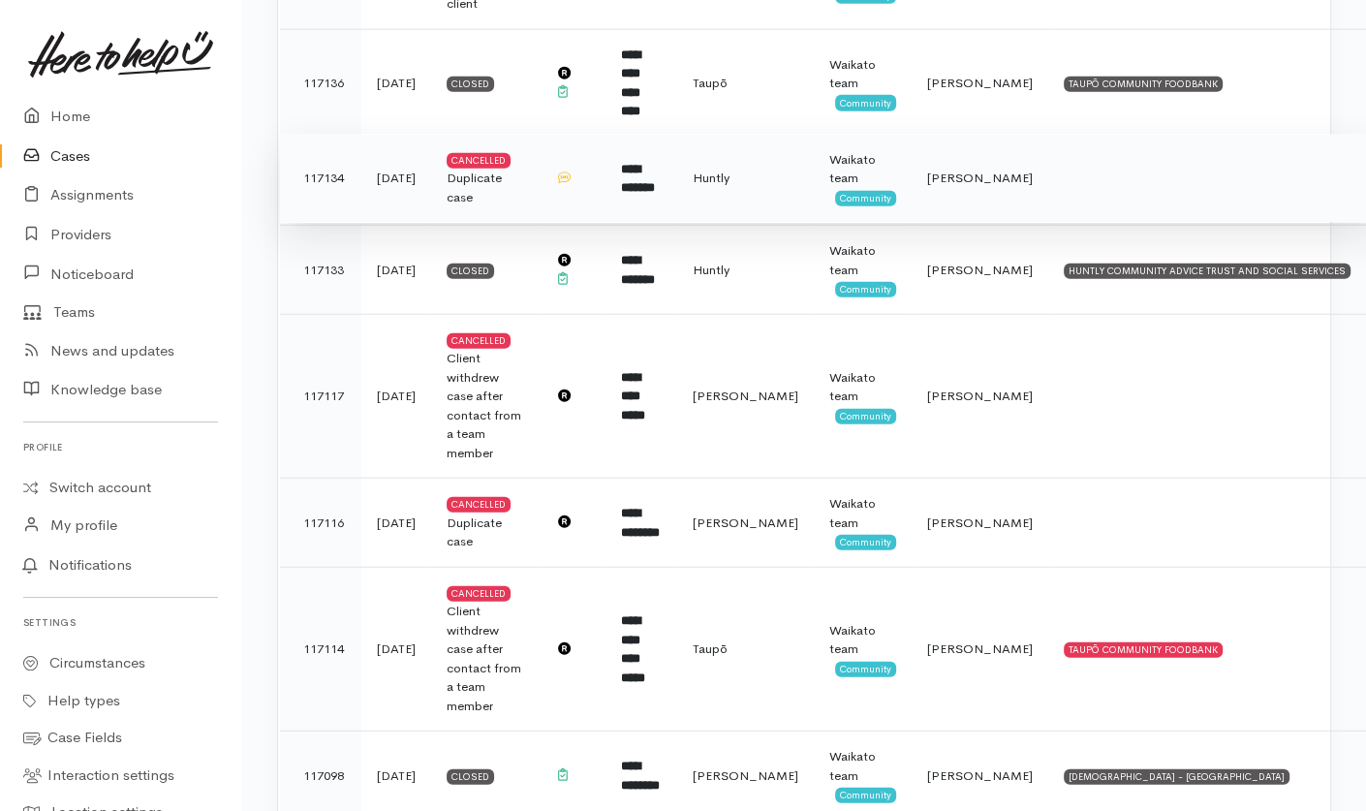
click at [782, 134] on td "Huntly" at bounding box center [745, 178] width 137 height 89
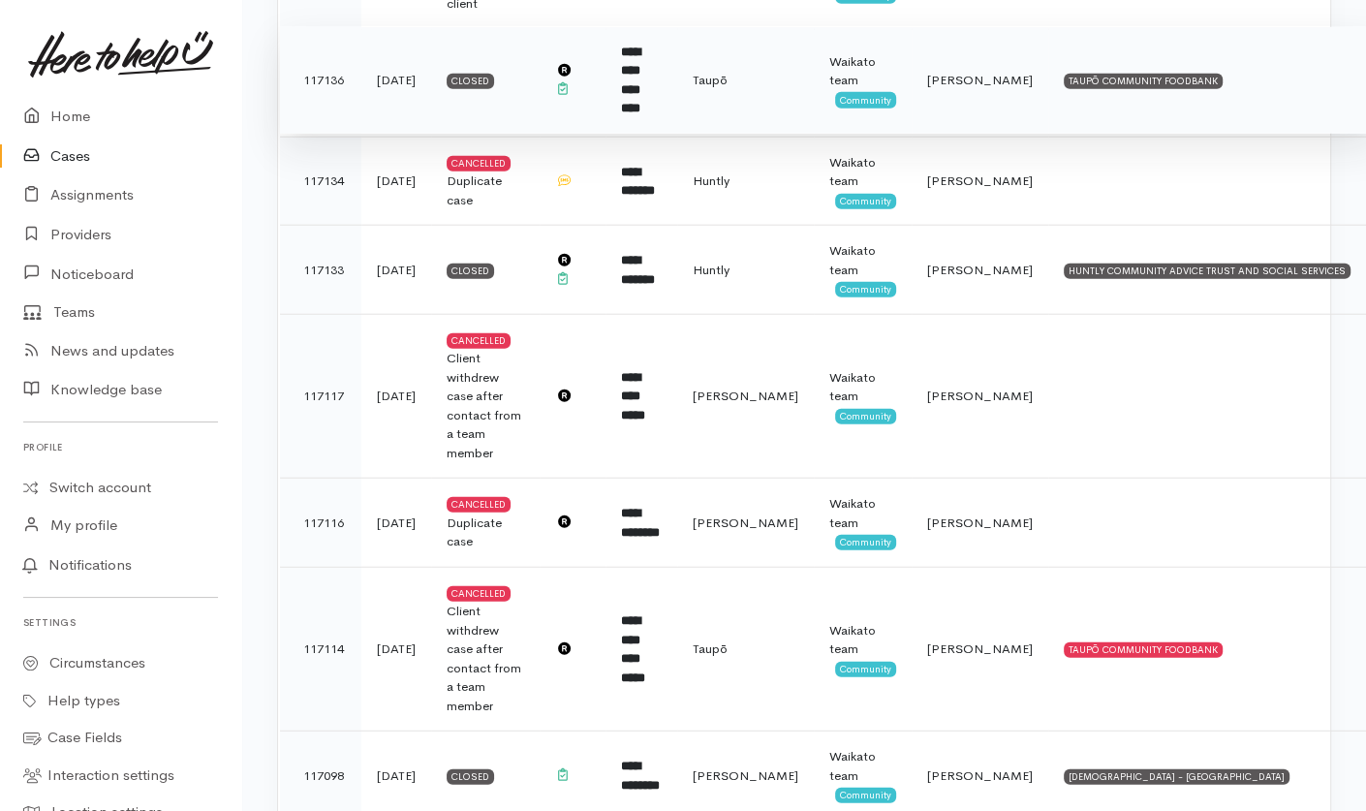
click at [788, 26] on td "Taupō" at bounding box center [745, 80] width 137 height 108
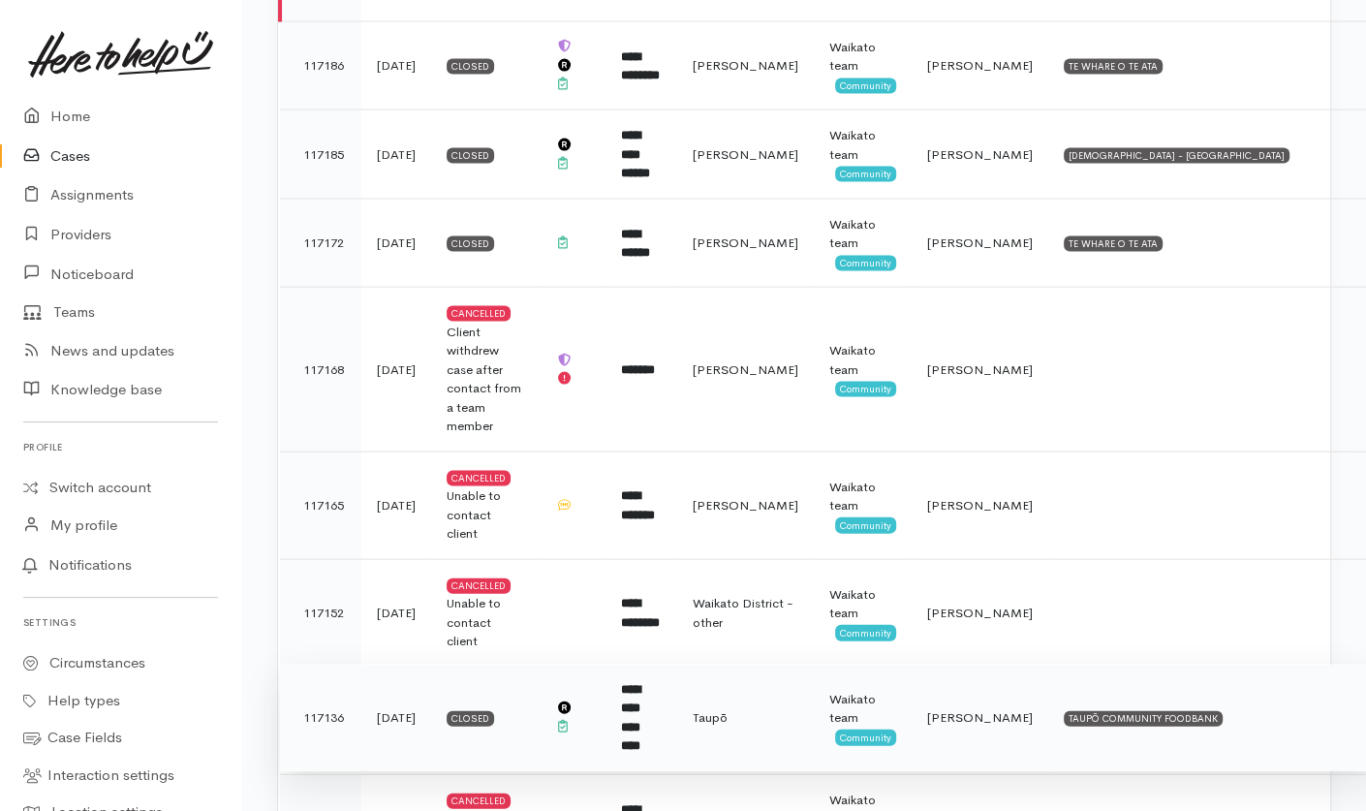
scroll to position [3352, 0]
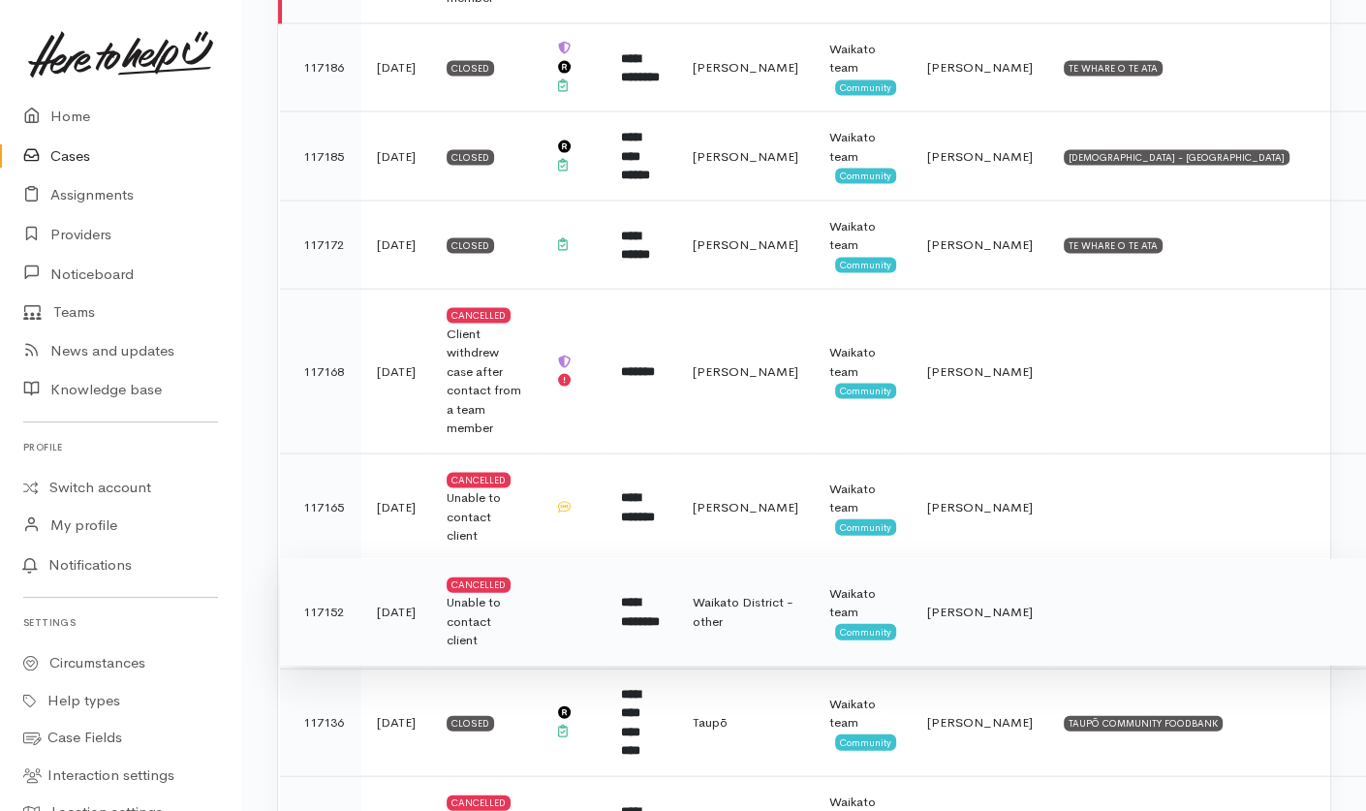
click at [781, 590] on td "Waikato District - other" at bounding box center [745, 612] width 137 height 108
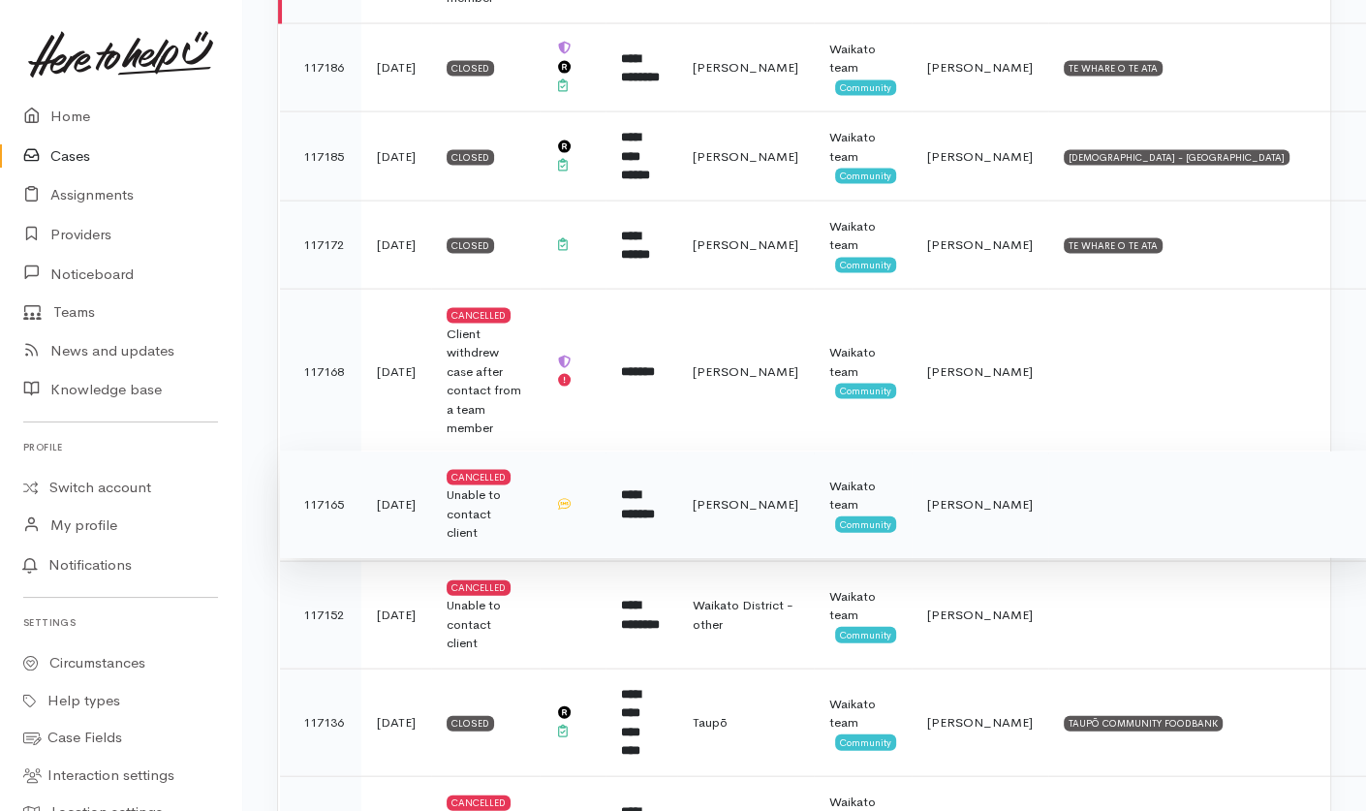
click at [768, 481] on td "Hamilton" at bounding box center [745, 504] width 137 height 108
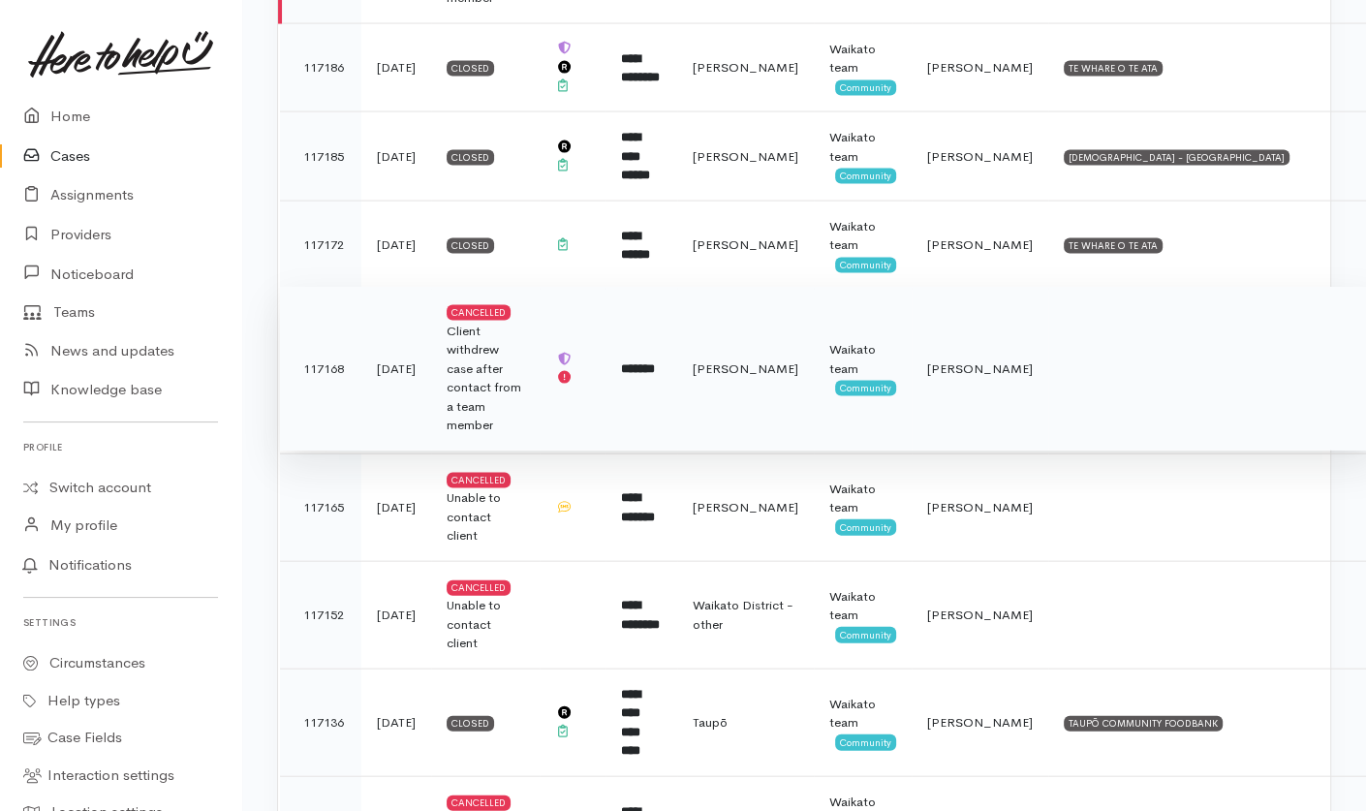
click at [765, 357] on td "Hamilton" at bounding box center [745, 369] width 137 height 165
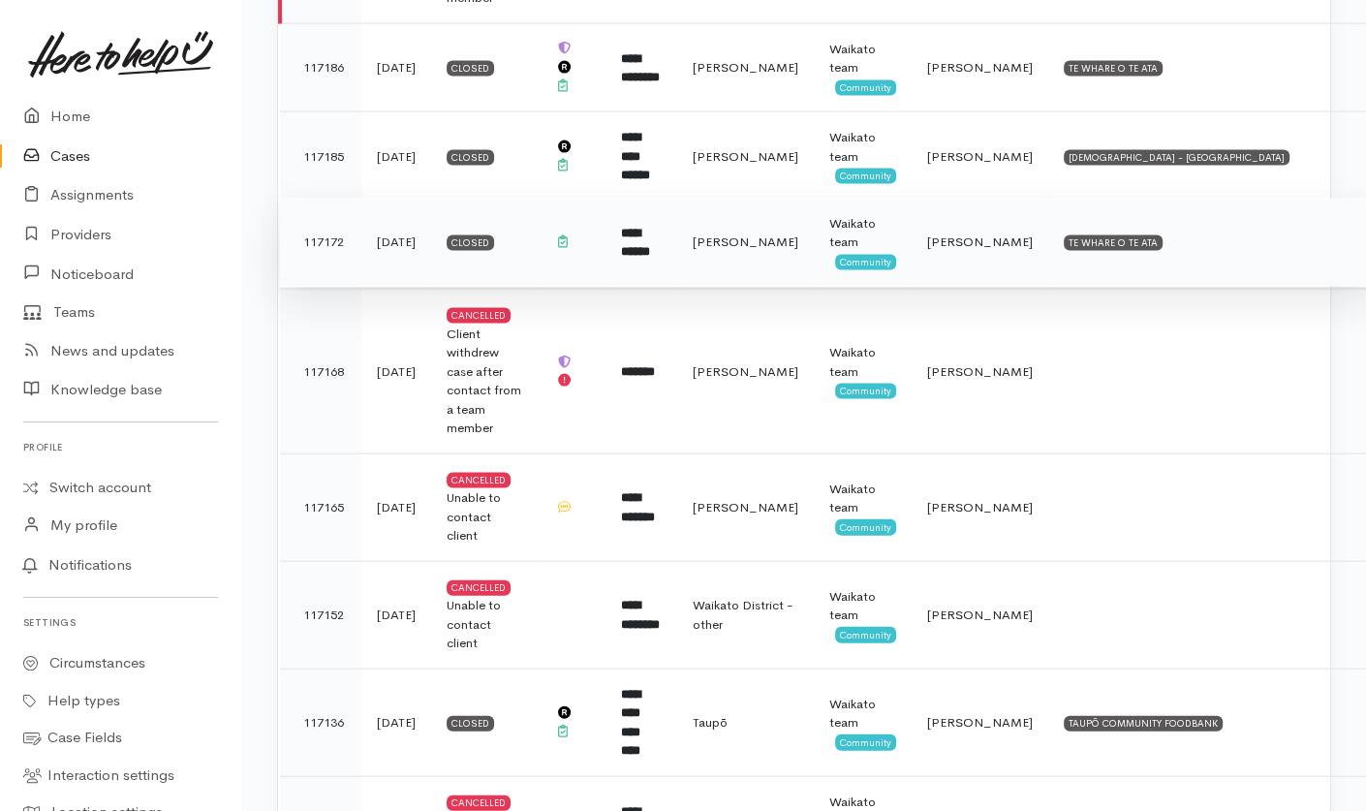
click at [773, 211] on td "Hamilton" at bounding box center [745, 242] width 137 height 89
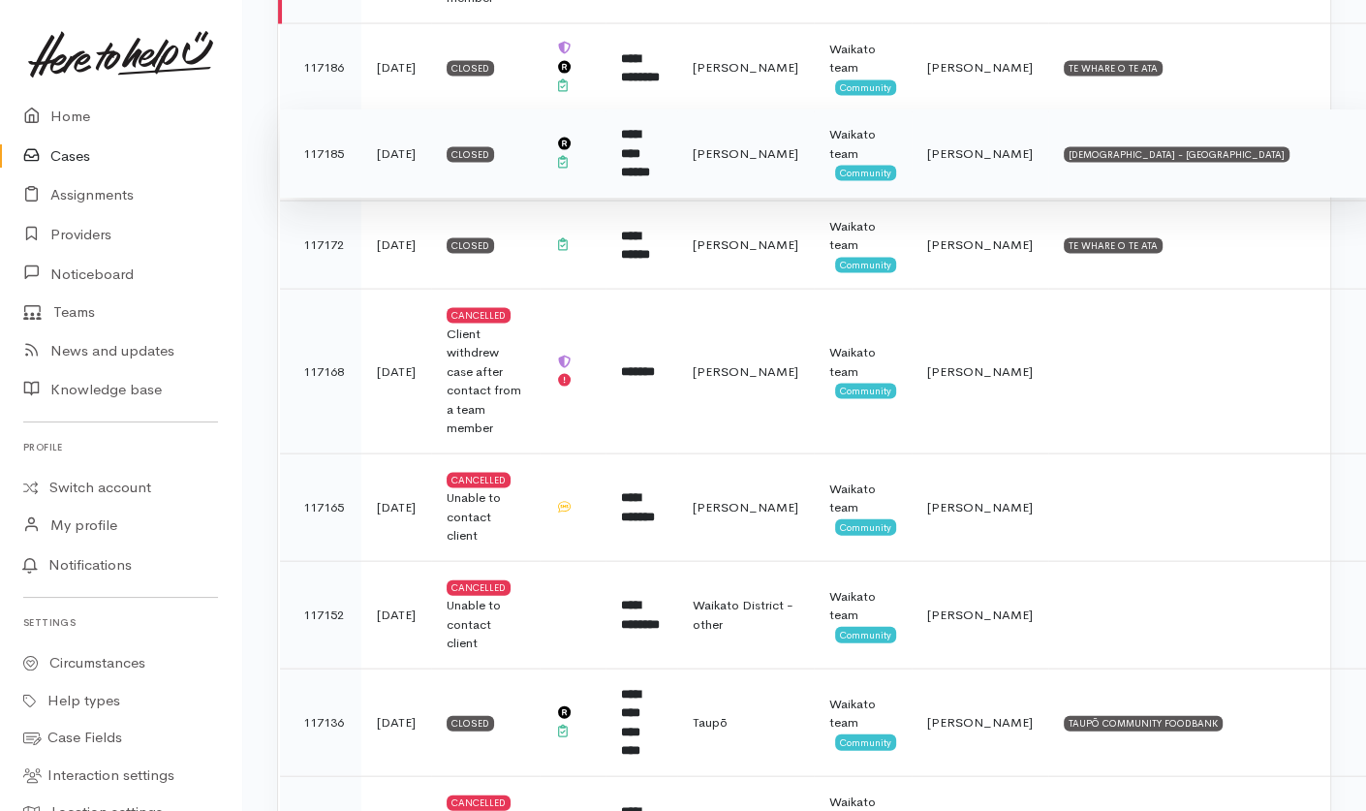
click at [786, 145] on span "[PERSON_NAME]" at bounding box center [746, 153] width 106 height 16
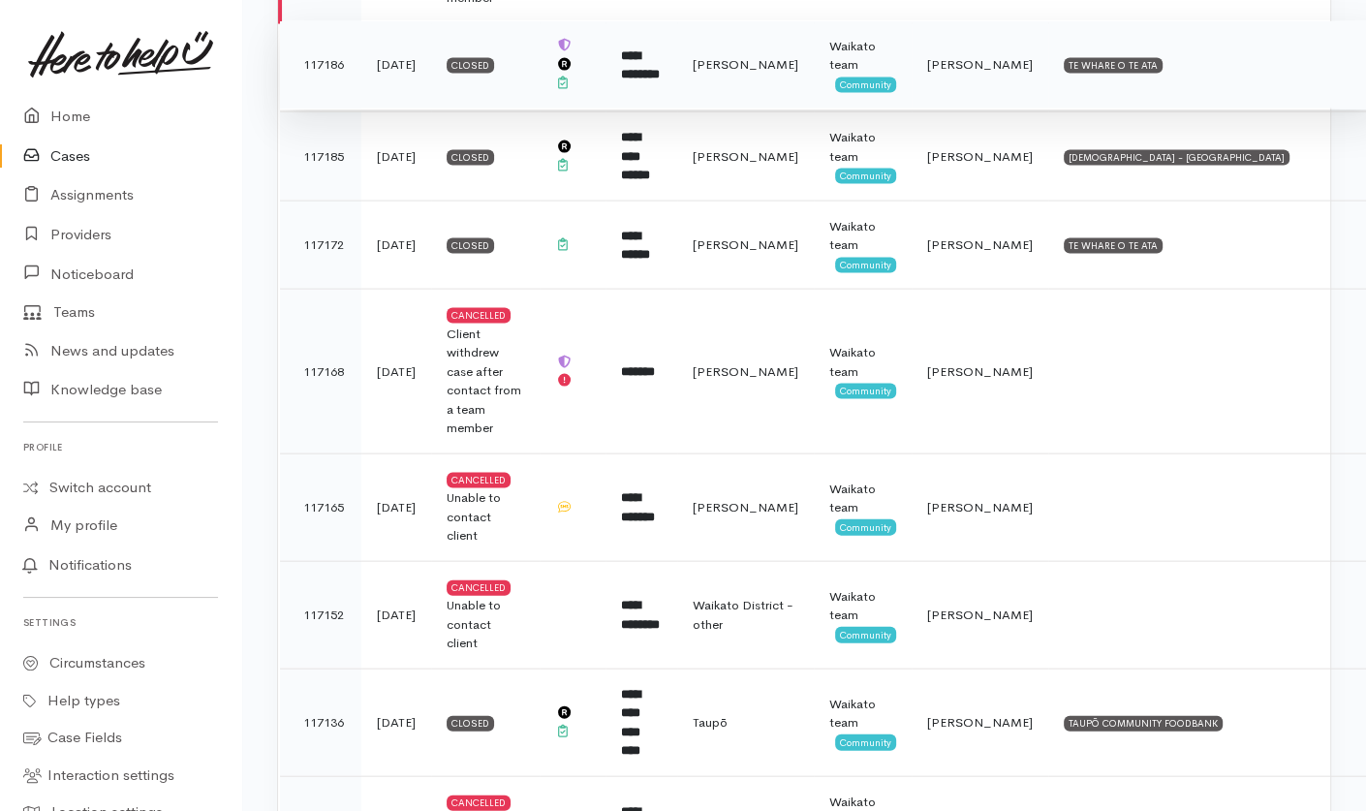
click at [797, 56] on span "[PERSON_NAME]" at bounding box center [746, 64] width 106 height 16
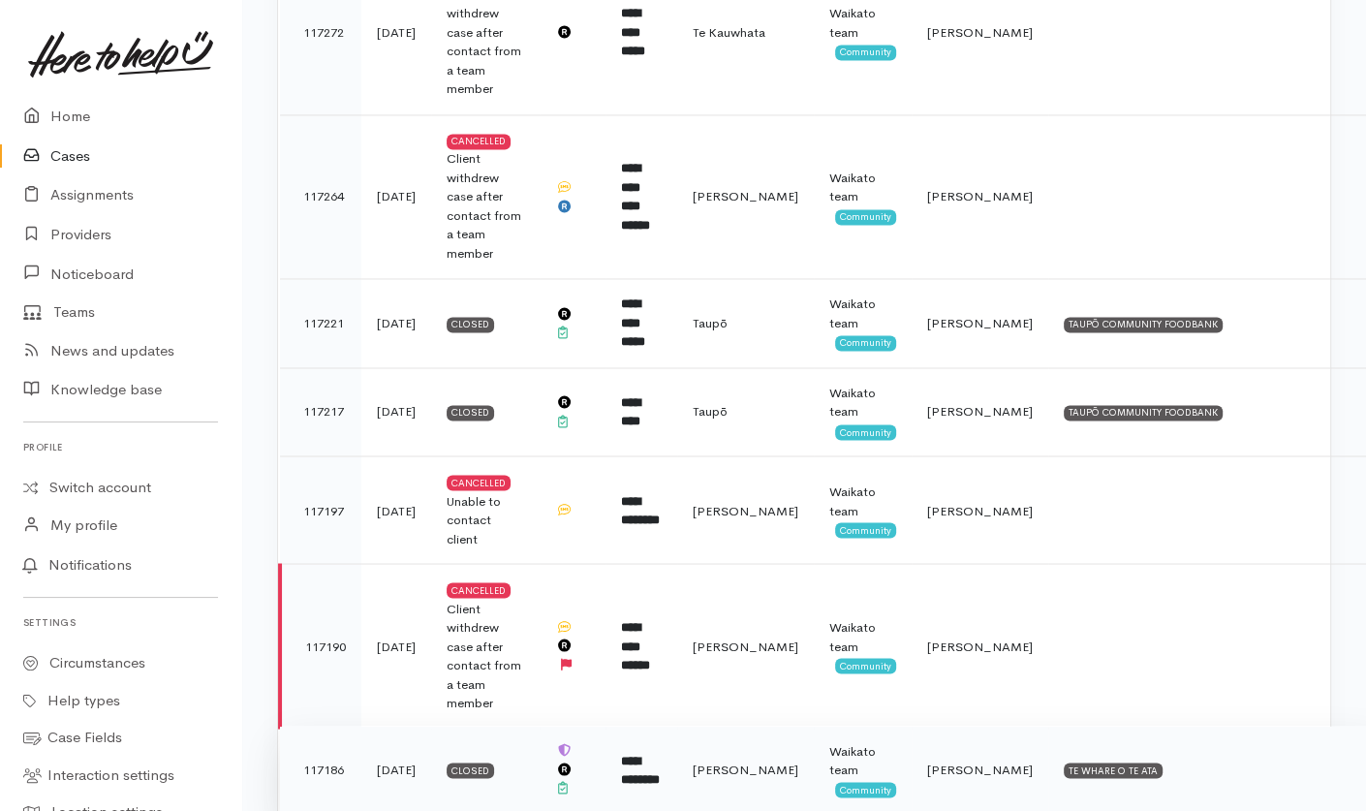
scroll to position [2641, 0]
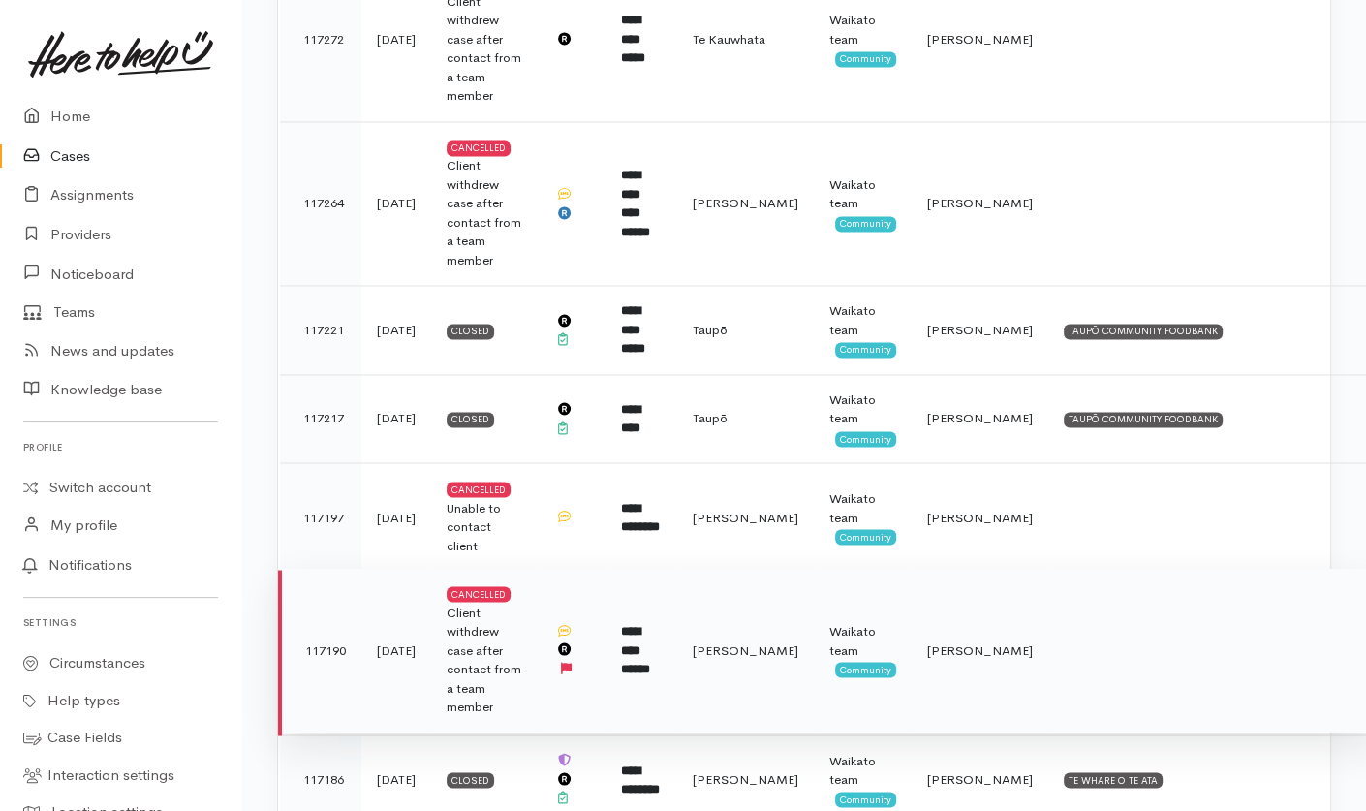
click at [782, 597] on td "[PERSON_NAME]" at bounding box center [745, 650] width 137 height 165
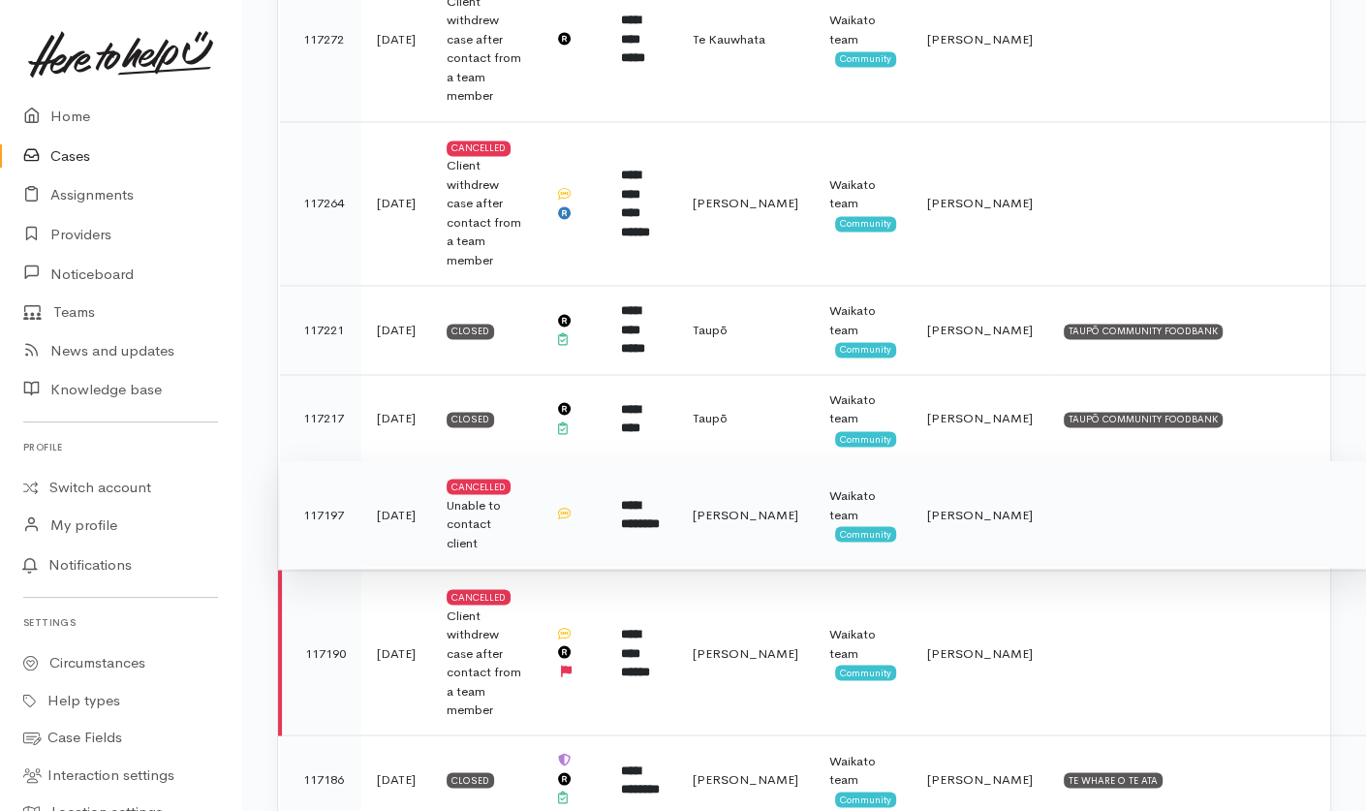
click at [793, 484] on td "[PERSON_NAME]" at bounding box center [745, 514] width 137 height 108
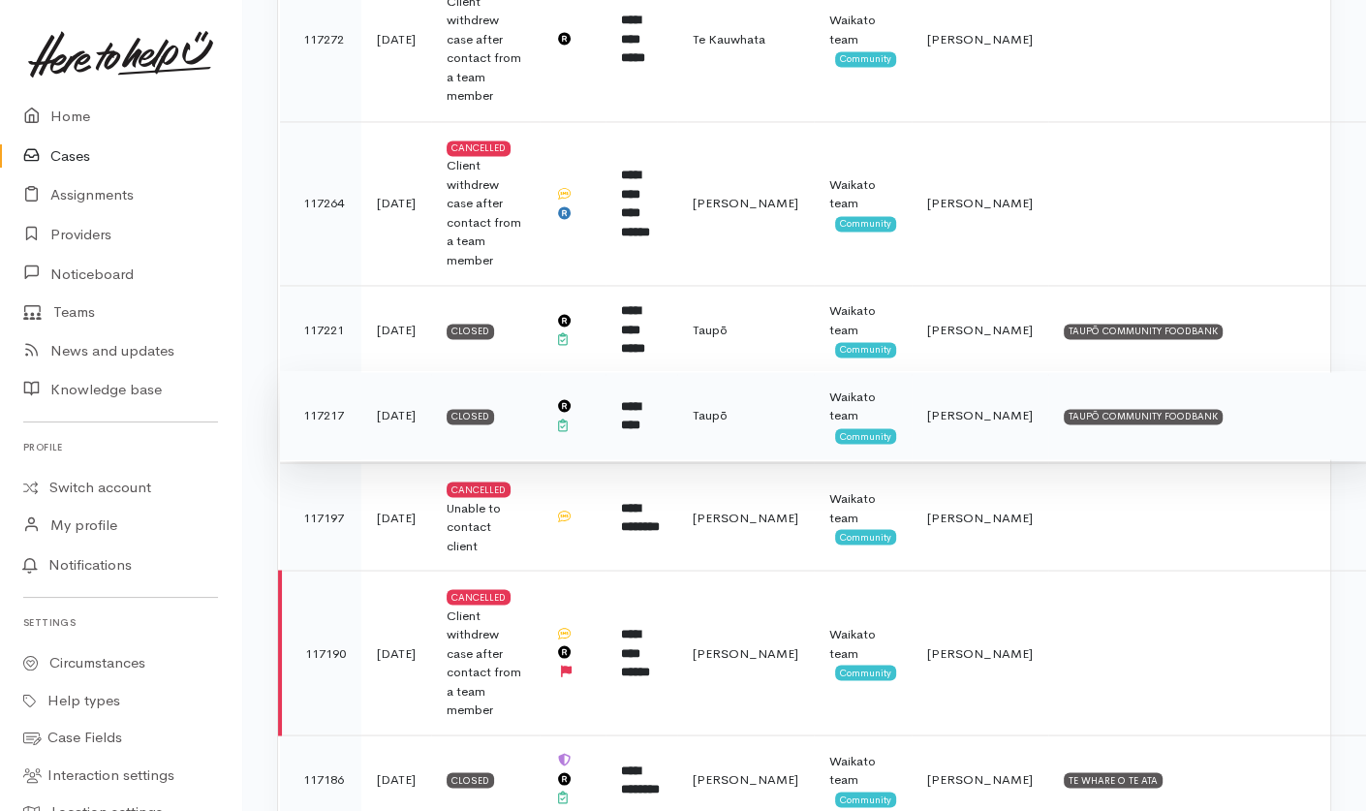
click at [785, 373] on td "Taupō" at bounding box center [745, 415] width 137 height 89
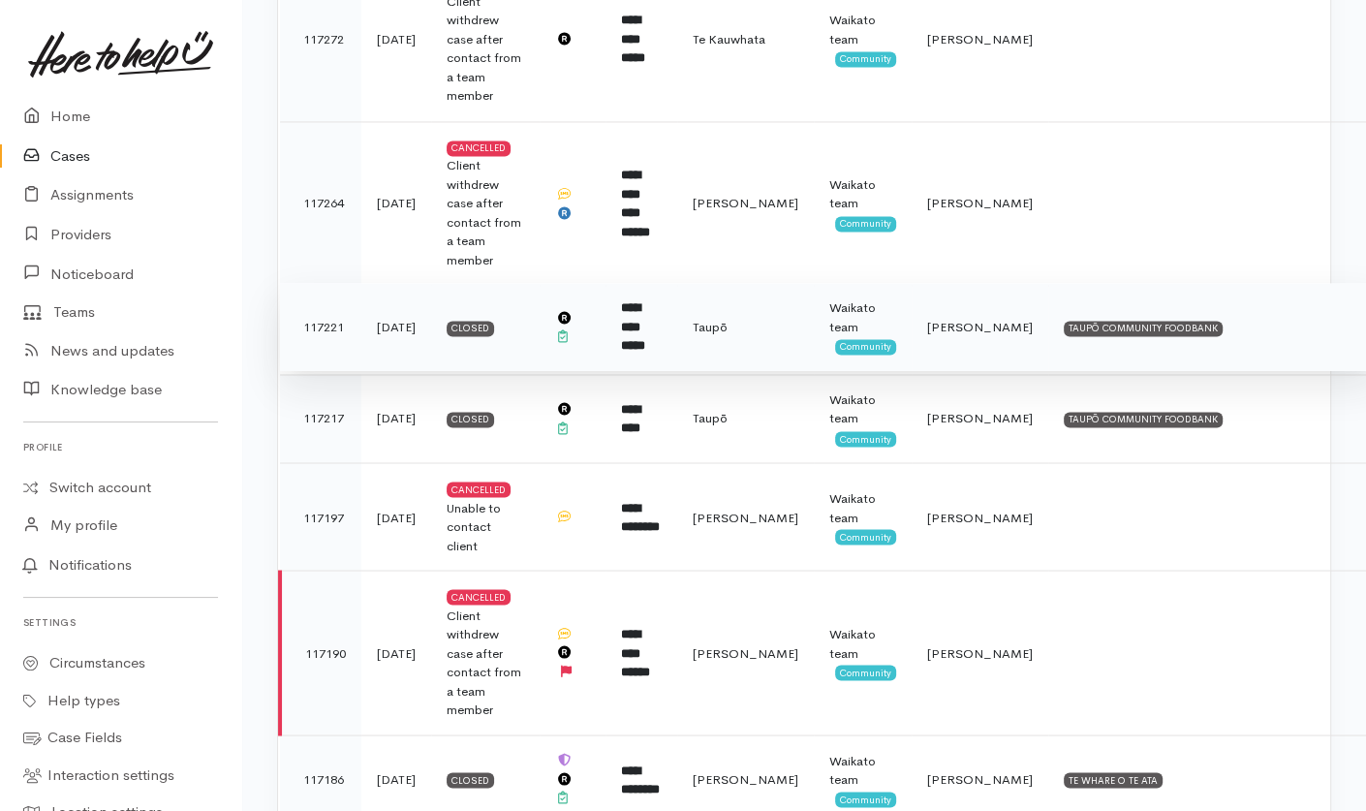
click at [791, 283] on td "Taupō" at bounding box center [745, 327] width 137 height 89
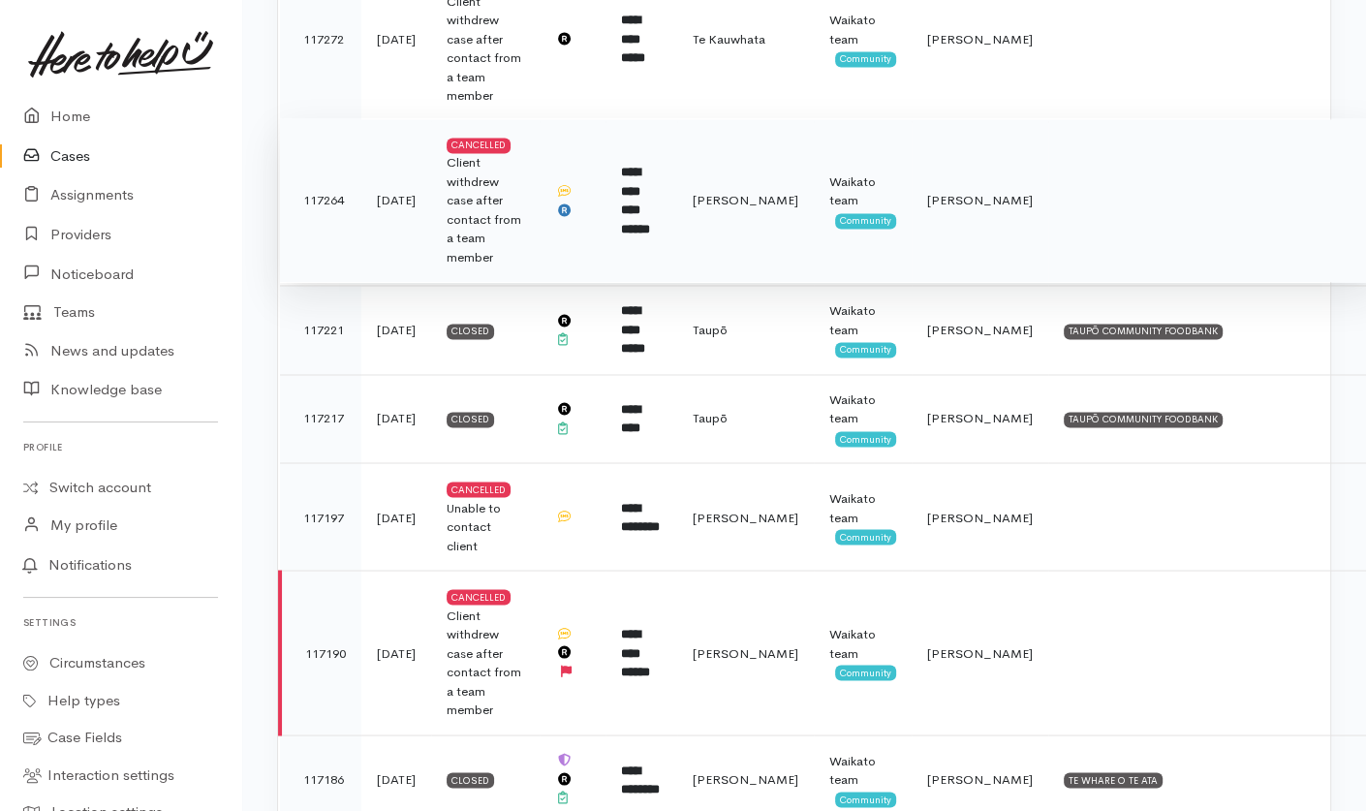
click at [775, 192] on span "[PERSON_NAME]" at bounding box center [746, 200] width 106 height 16
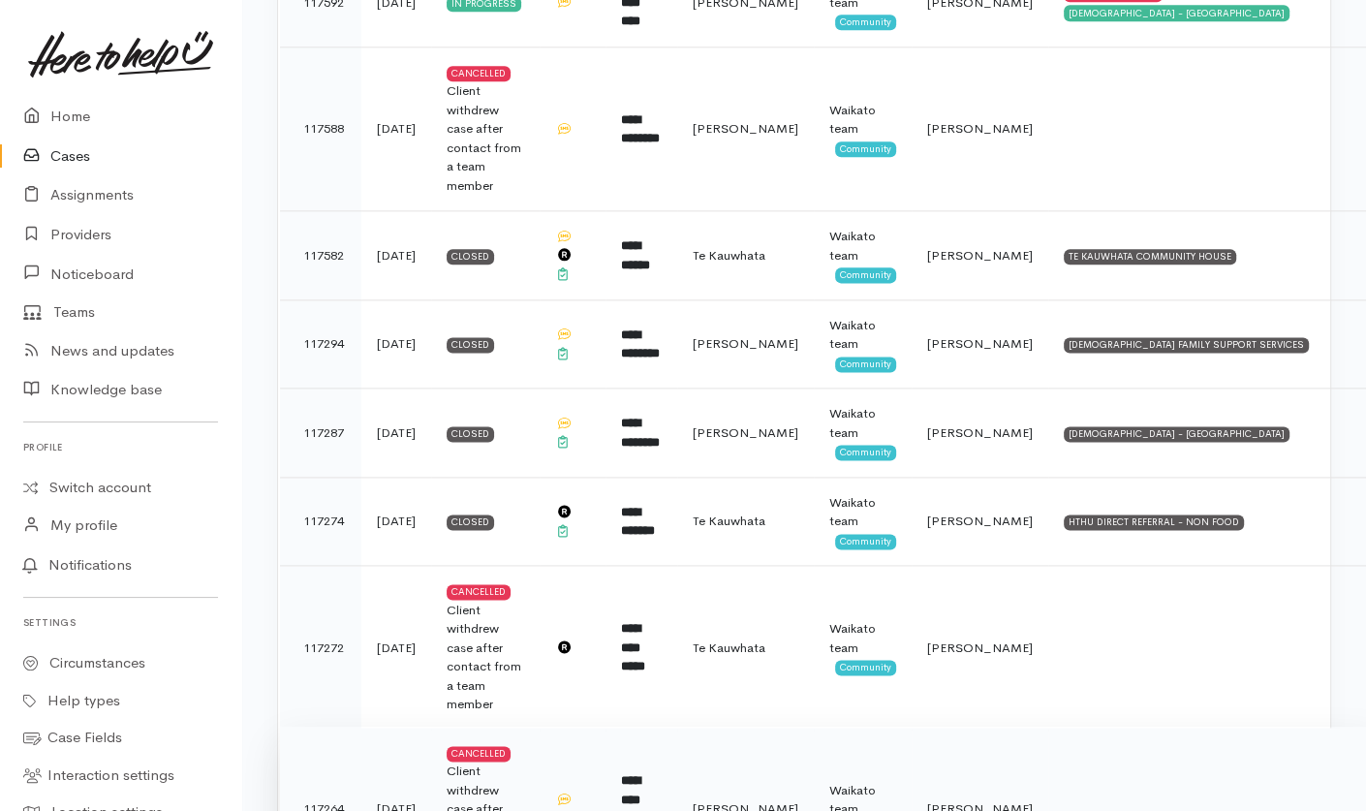
scroll to position [2026, 0]
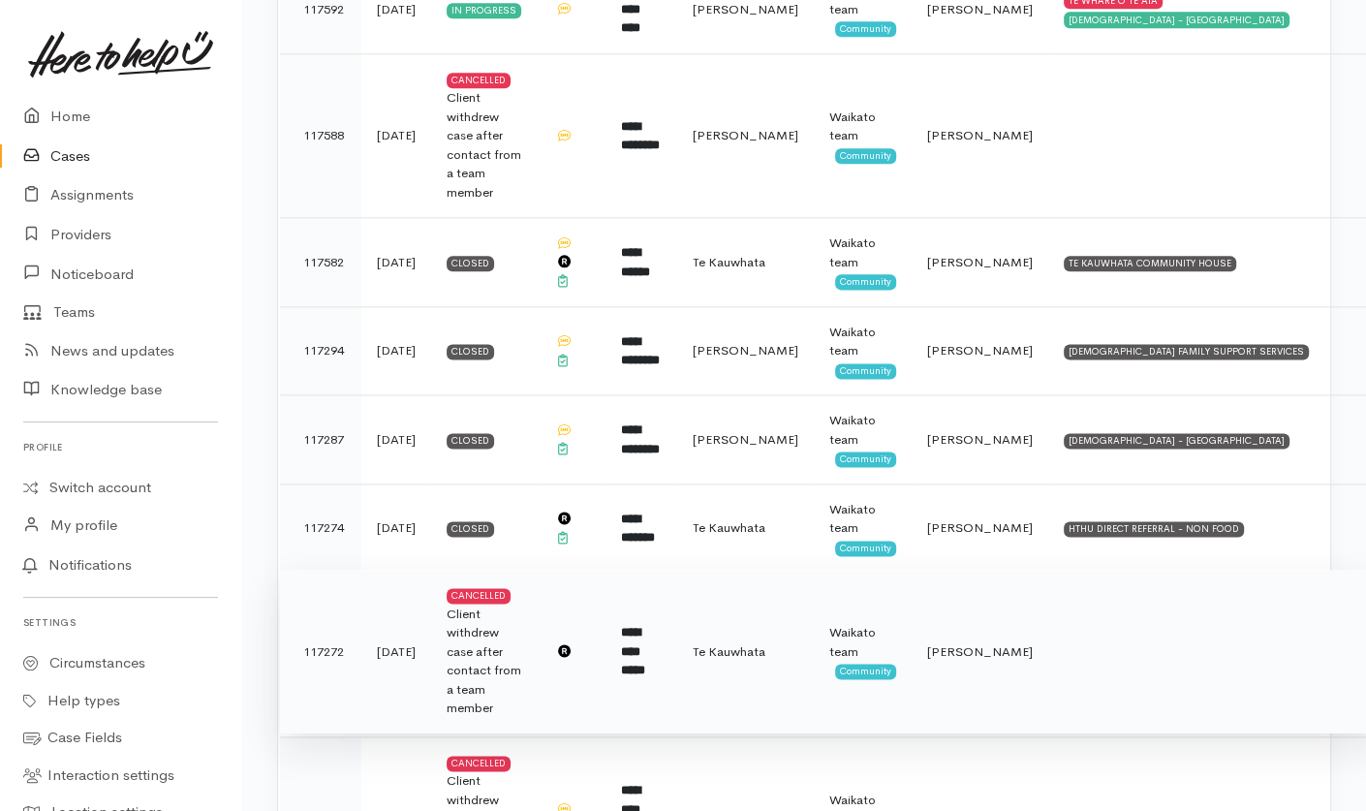
click at [765, 643] on span "Te Kauwhata" at bounding box center [729, 651] width 73 height 16
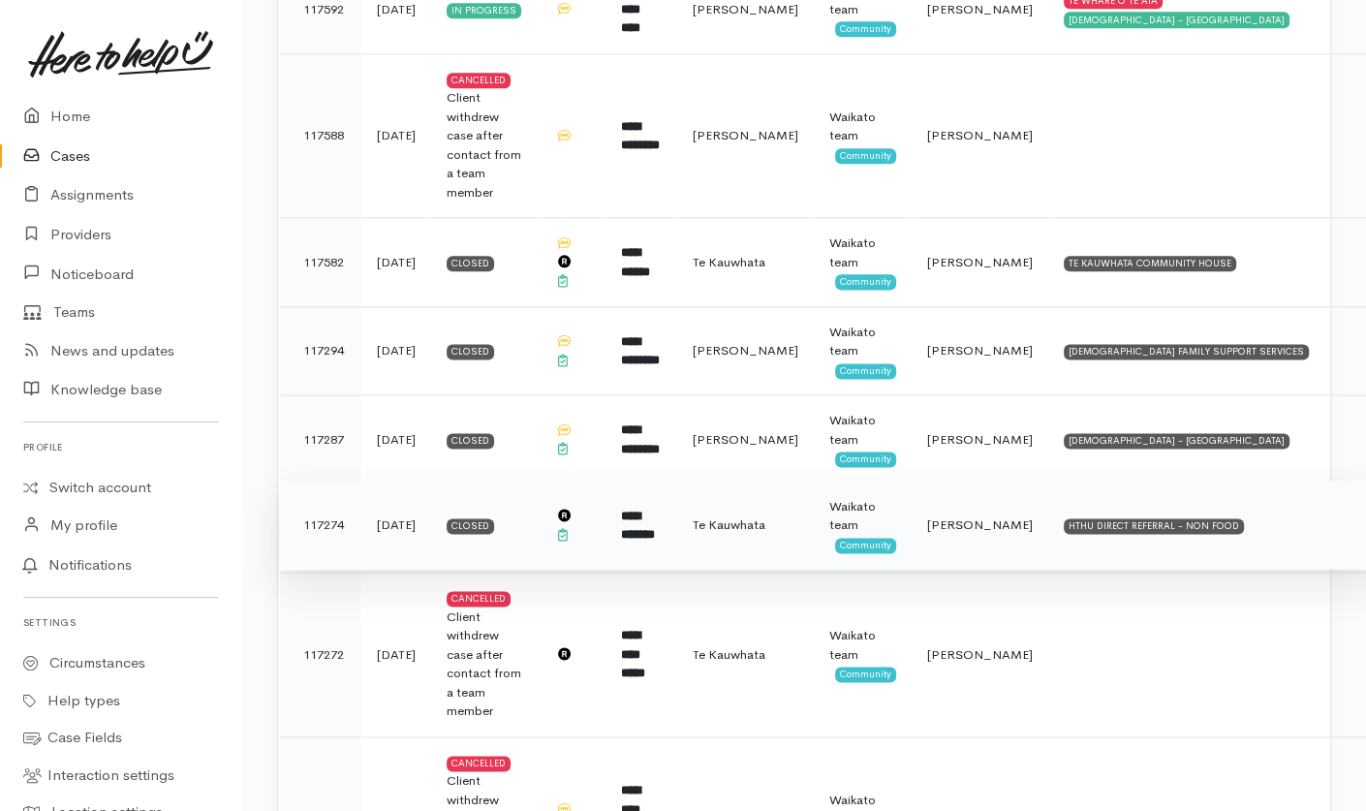
click at [765, 516] on span "Te Kauwhata" at bounding box center [729, 524] width 73 height 16
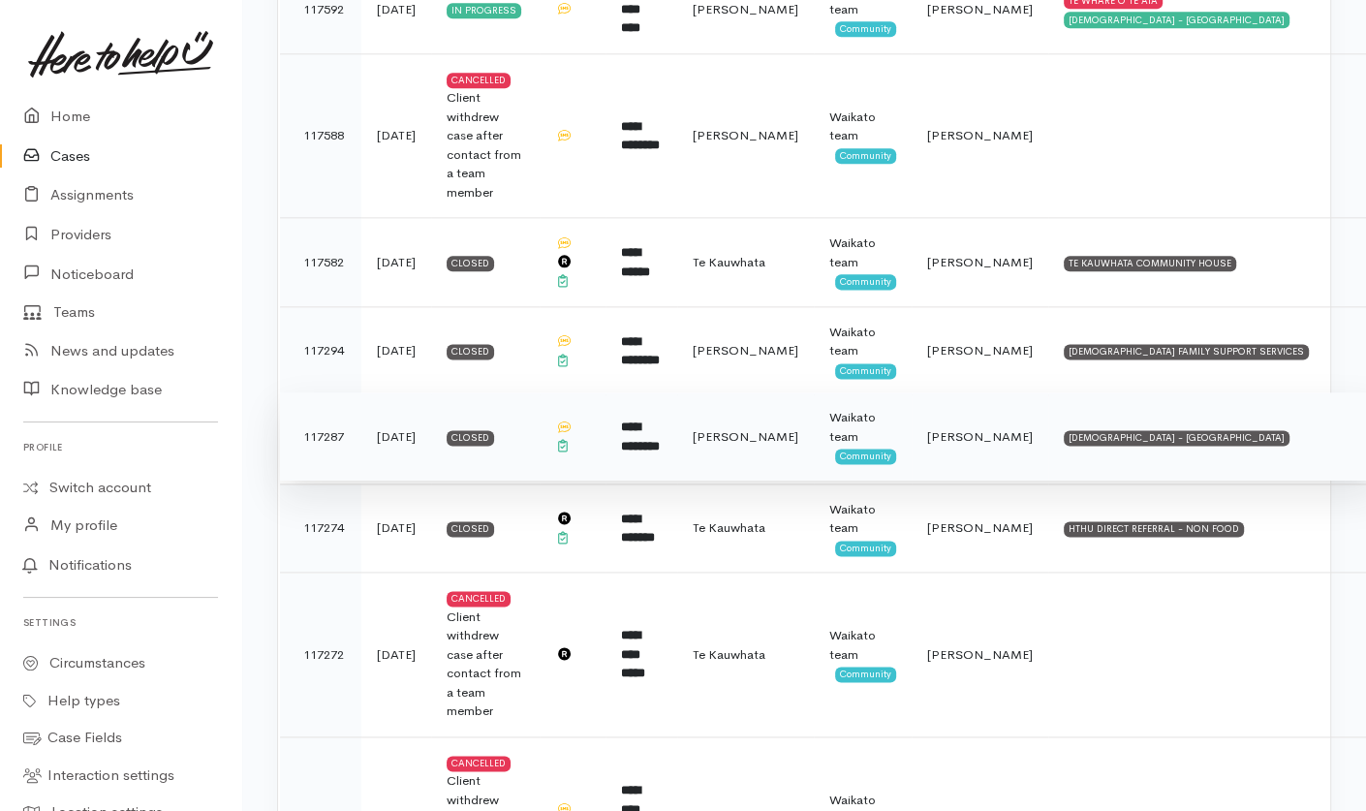
click at [784, 428] on span "Hamilton" at bounding box center [746, 436] width 106 height 16
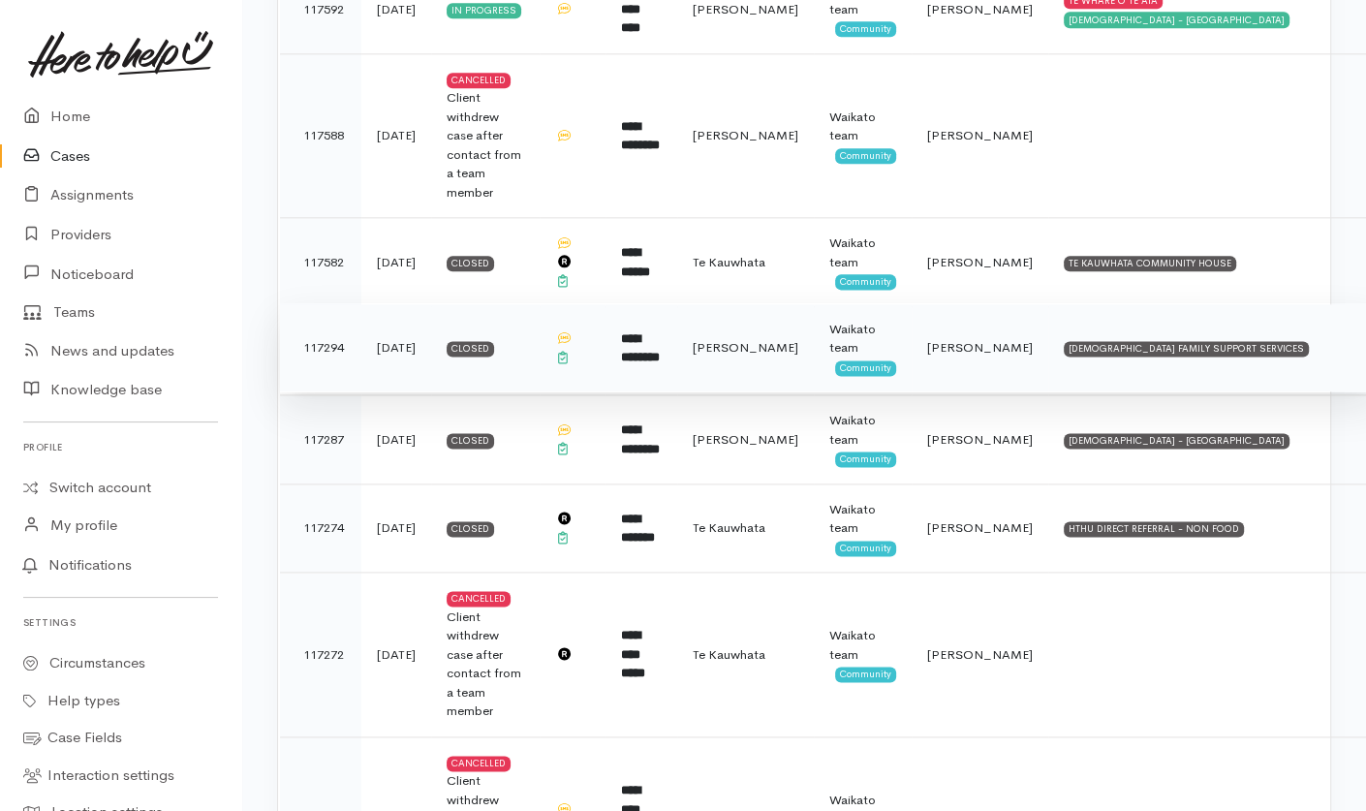
click at [782, 339] on span "Hamilton" at bounding box center [746, 347] width 106 height 16
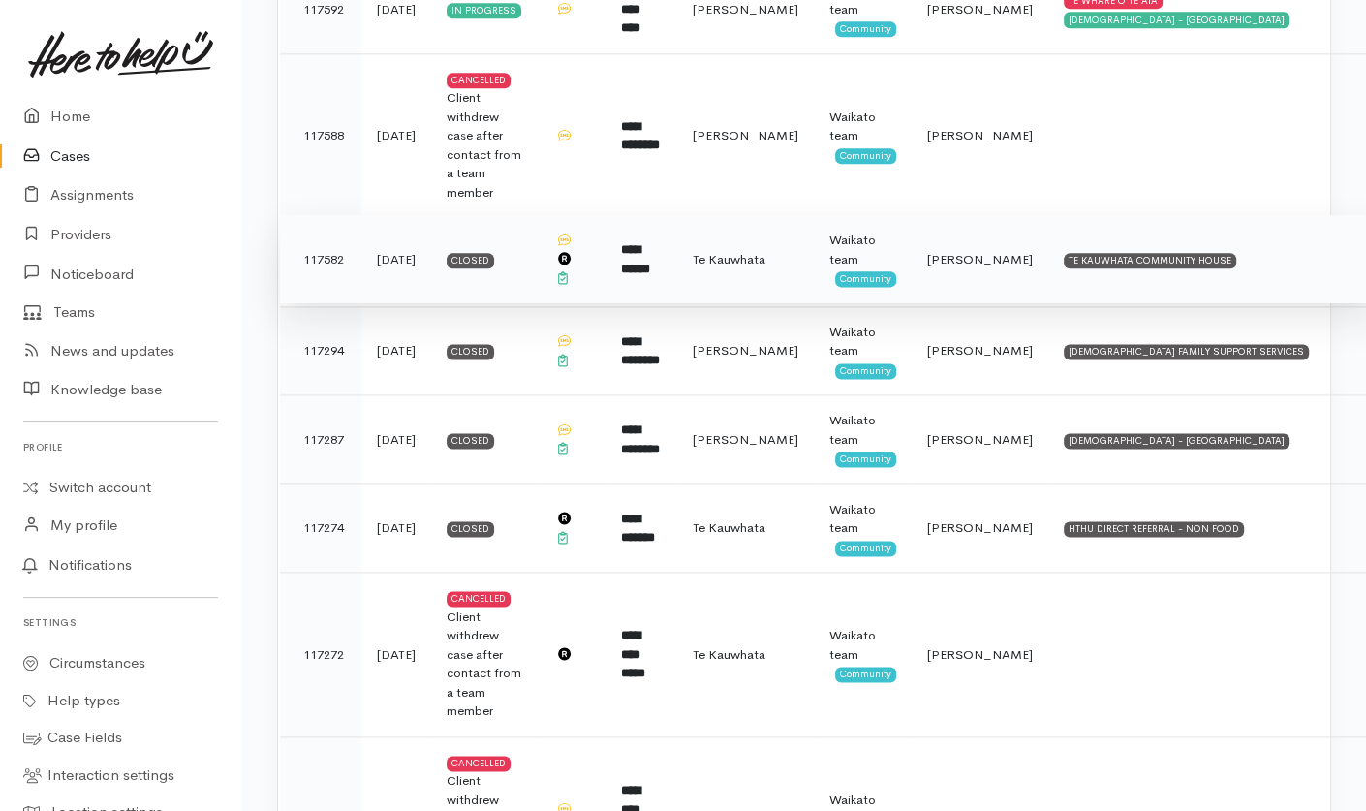
click at [765, 251] on span "Te Kauwhata" at bounding box center [729, 259] width 73 height 16
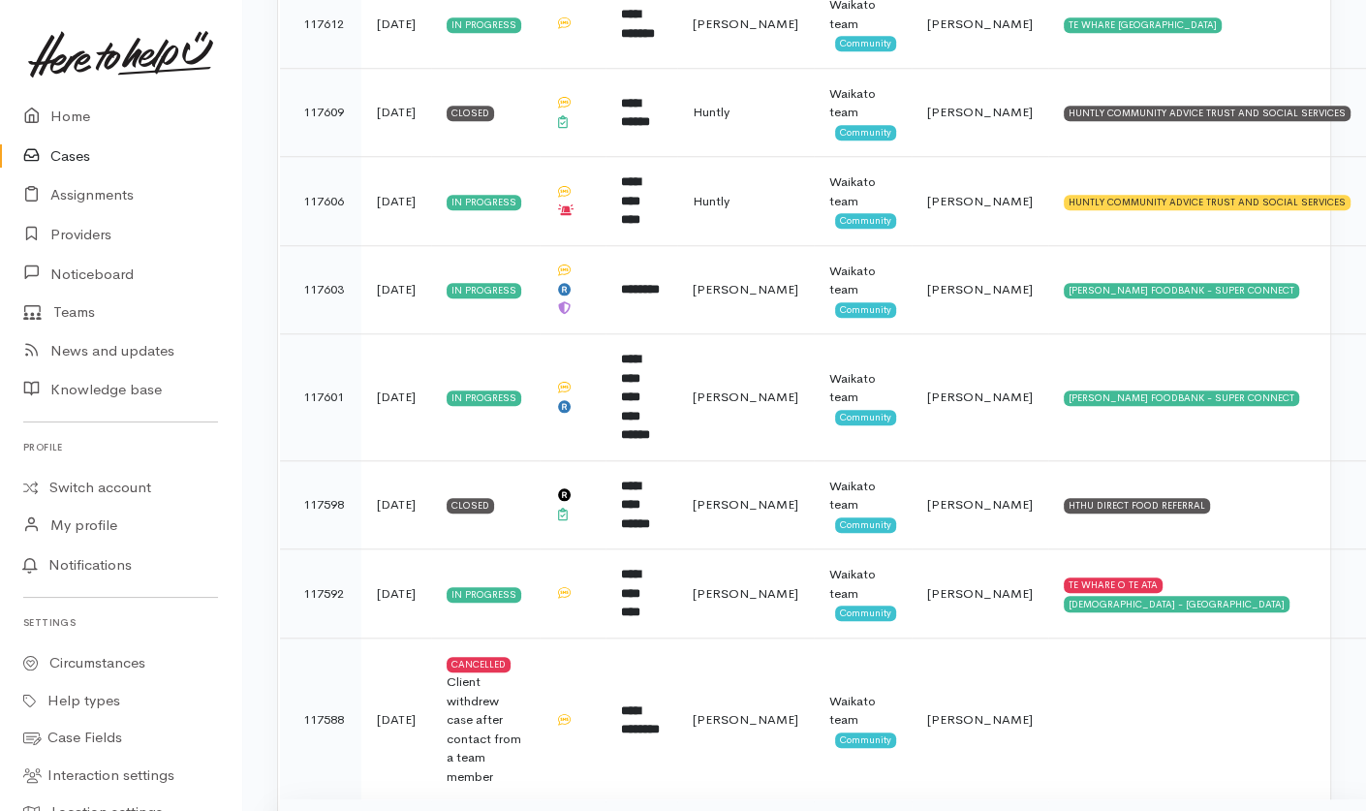
scroll to position [1428, 0]
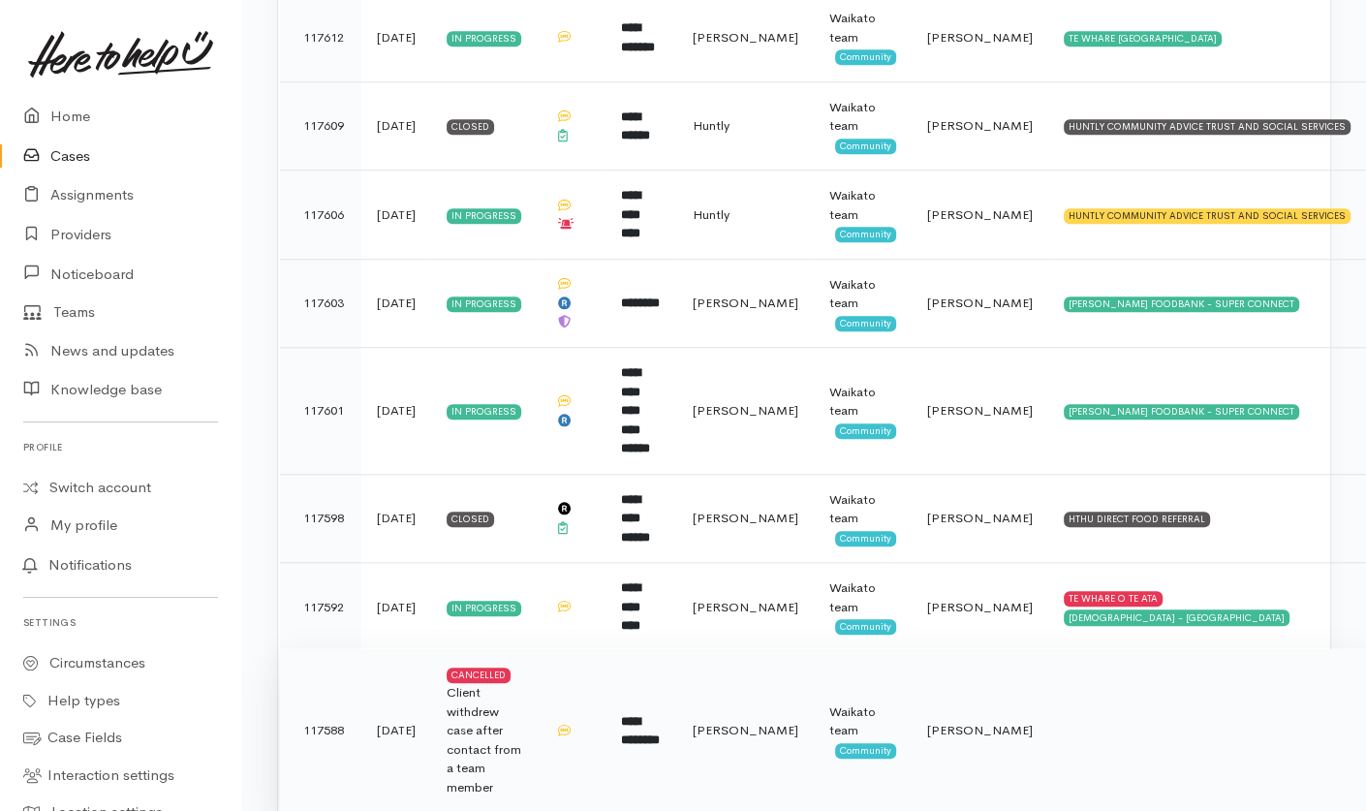
click at [783, 722] on span "Hamilton" at bounding box center [746, 730] width 106 height 16
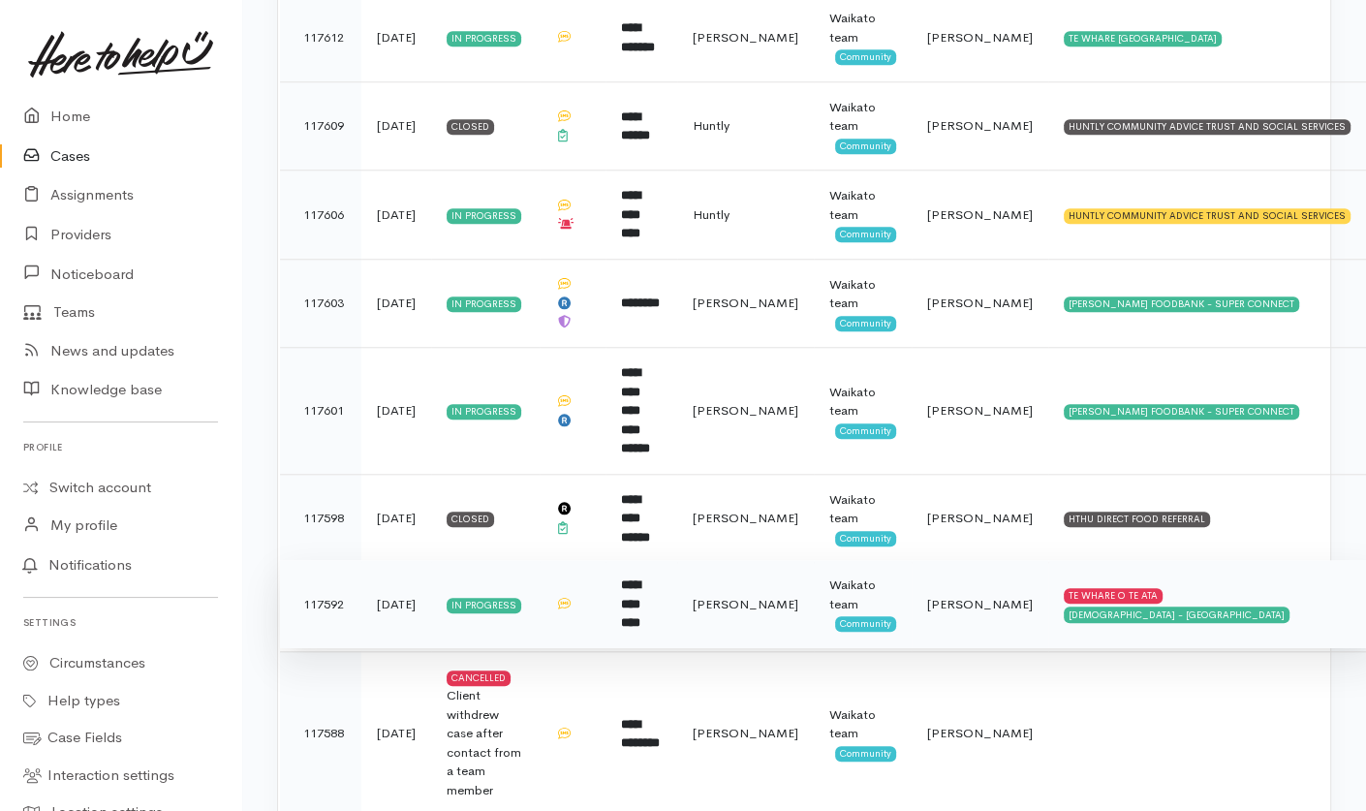
click at [771, 578] on td "[PERSON_NAME]" at bounding box center [745, 604] width 137 height 89
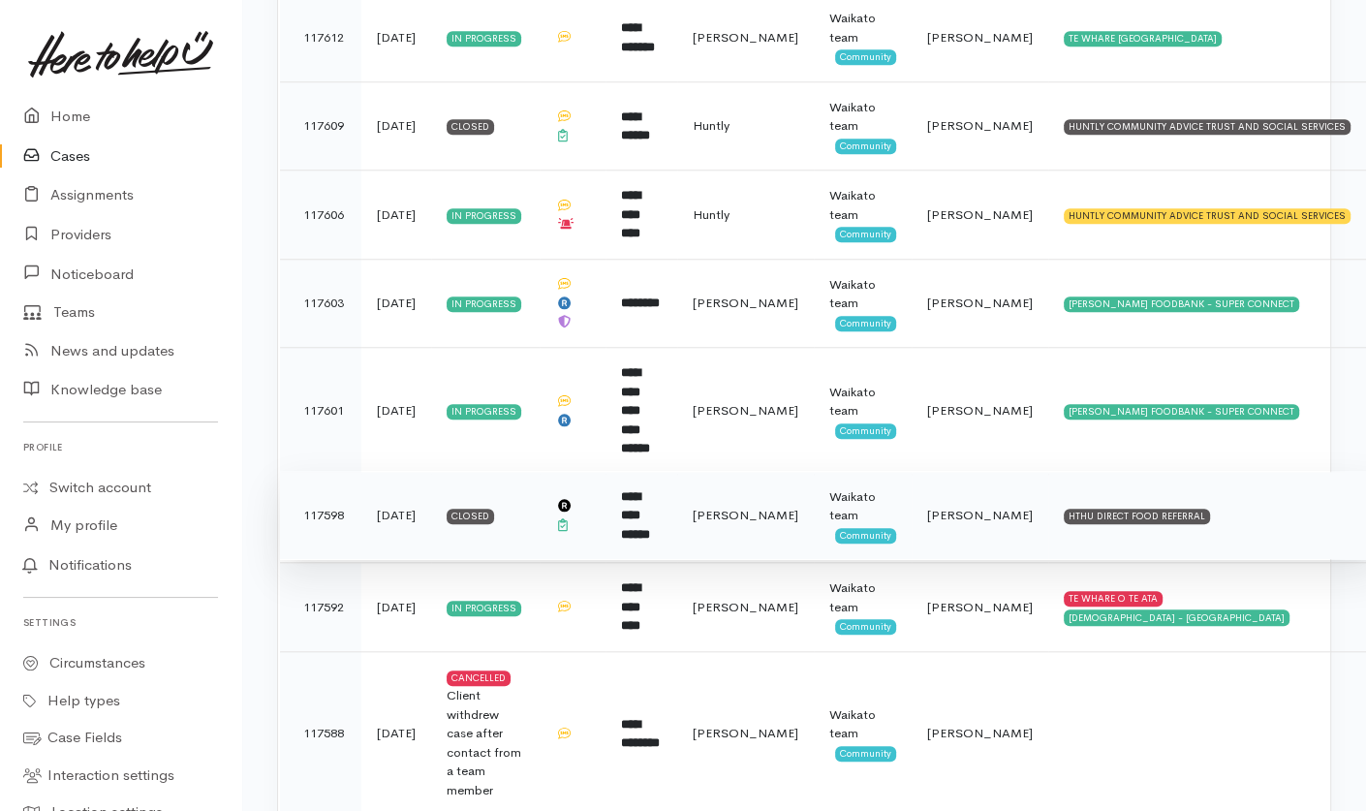
click at [762, 507] on span "[PERSON_NAME]" at bounding box center [746, 515] width 106 height 16
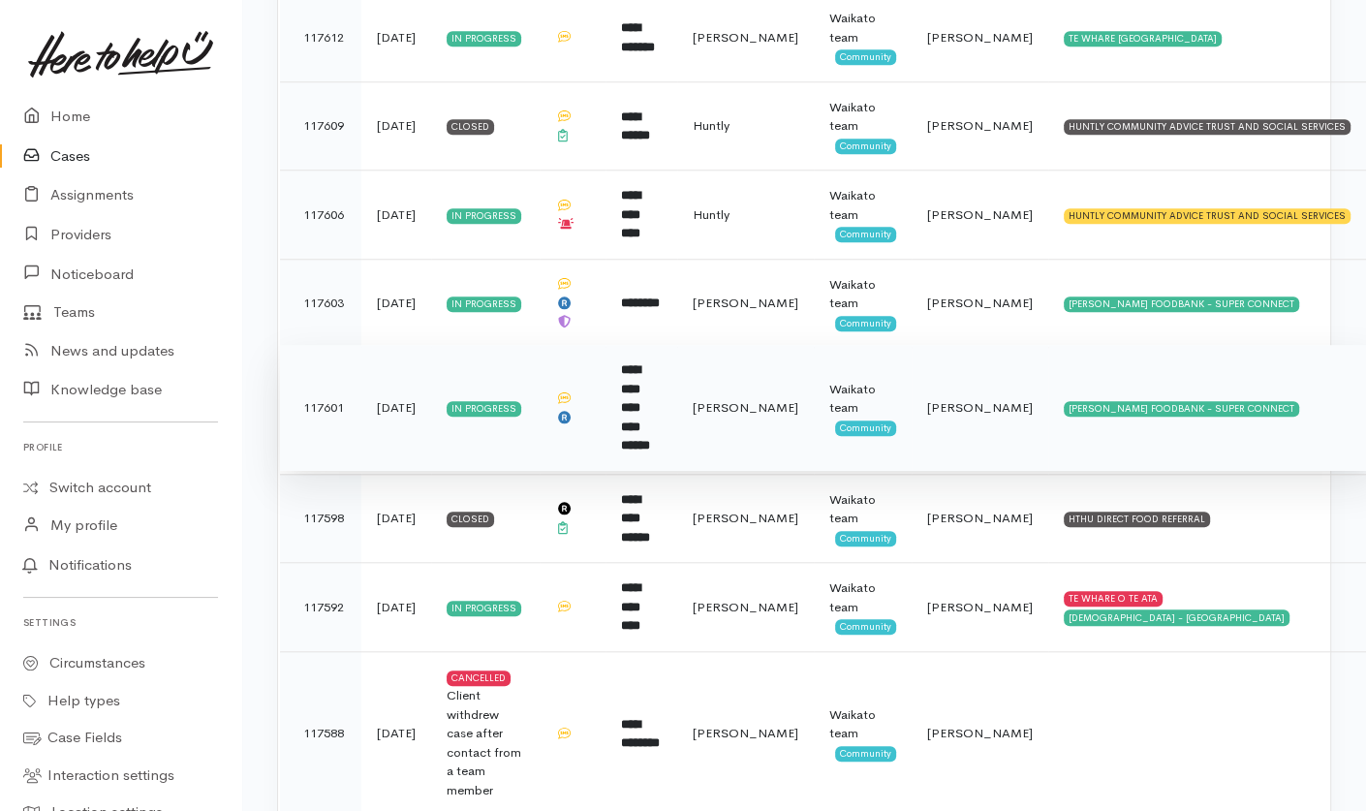
click at [783, 399] on span "[PERSON_NAME]" at bounding box center [746, 407] width 106 height 16
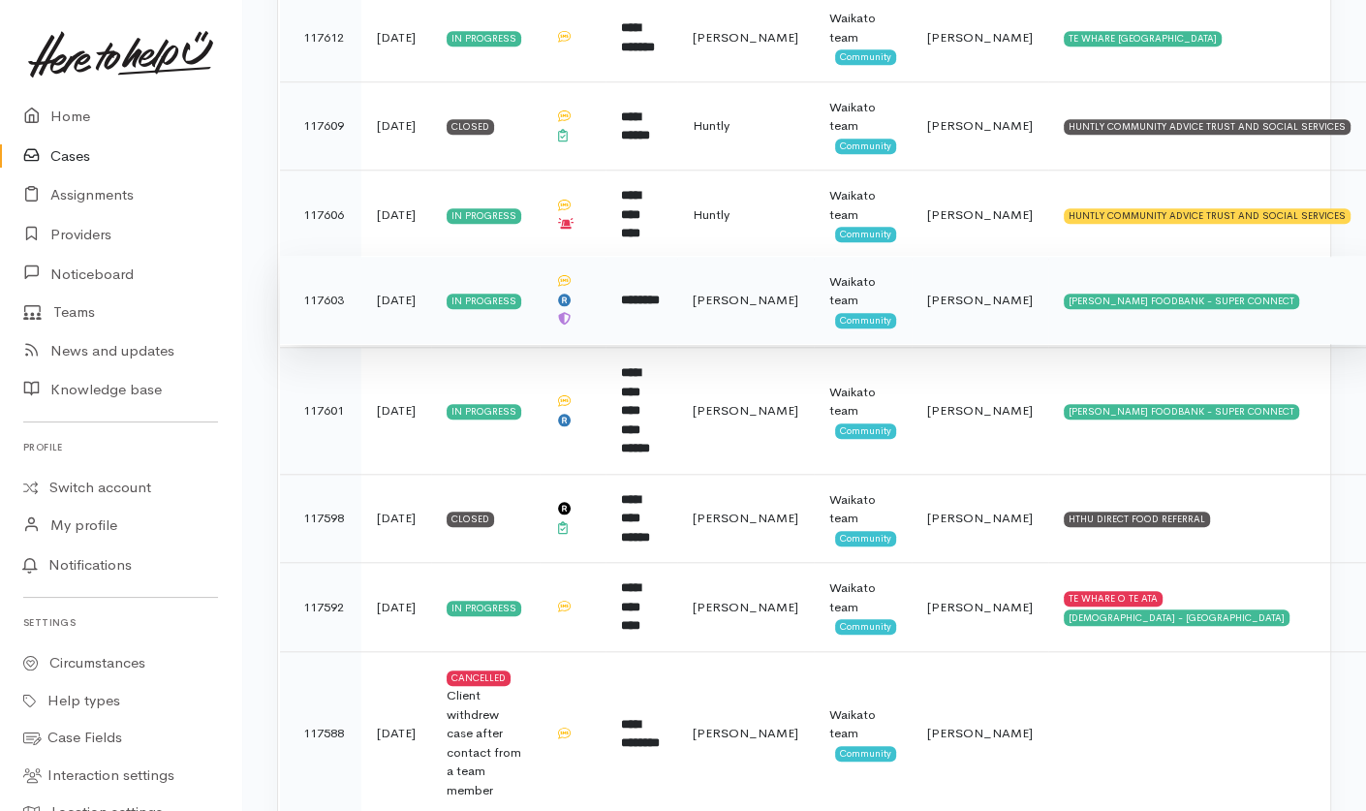
click at [783, 292] on span "[PERSON_NAME]" at bounding box center [746, 300] width 106 height 16
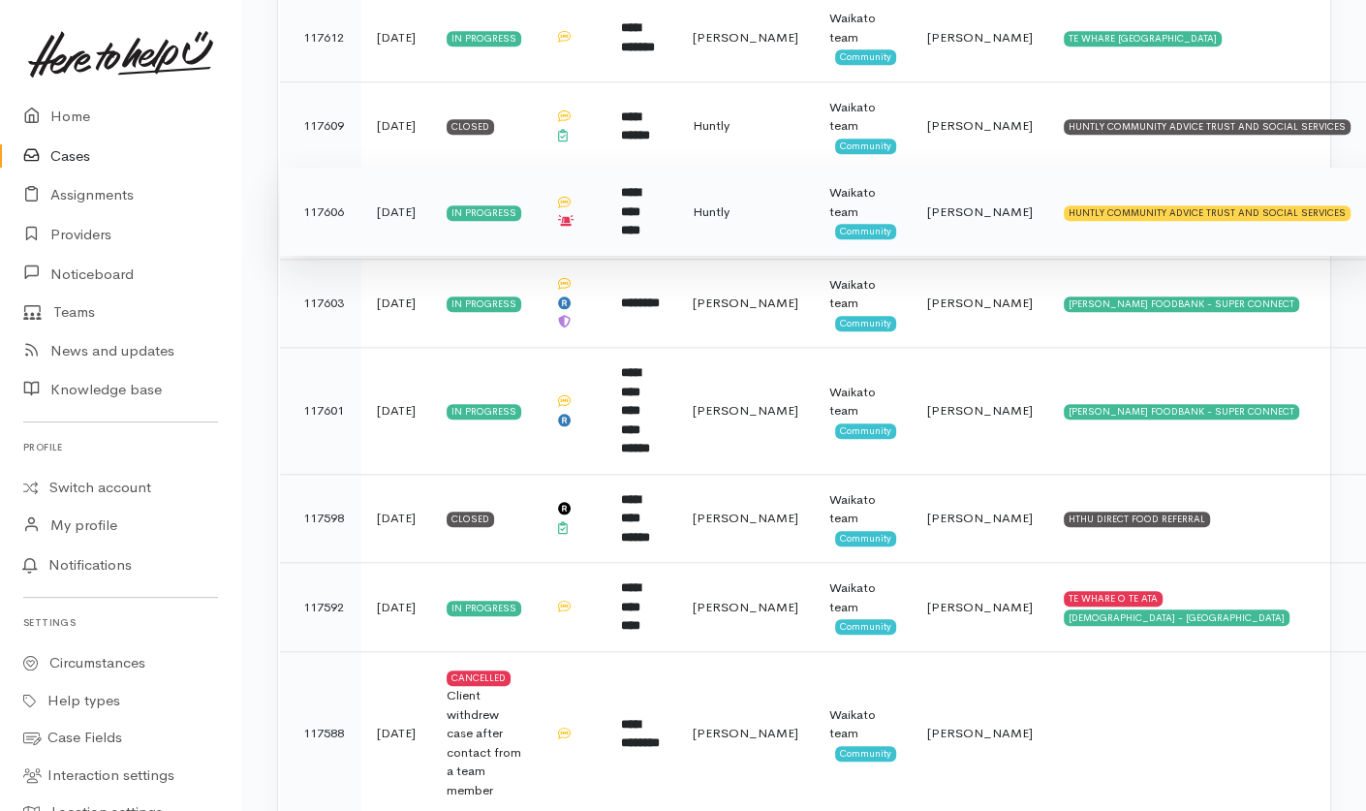
click at [730, 212] on span "Huntly" at bounding box center [711, 211] width 37 height 16
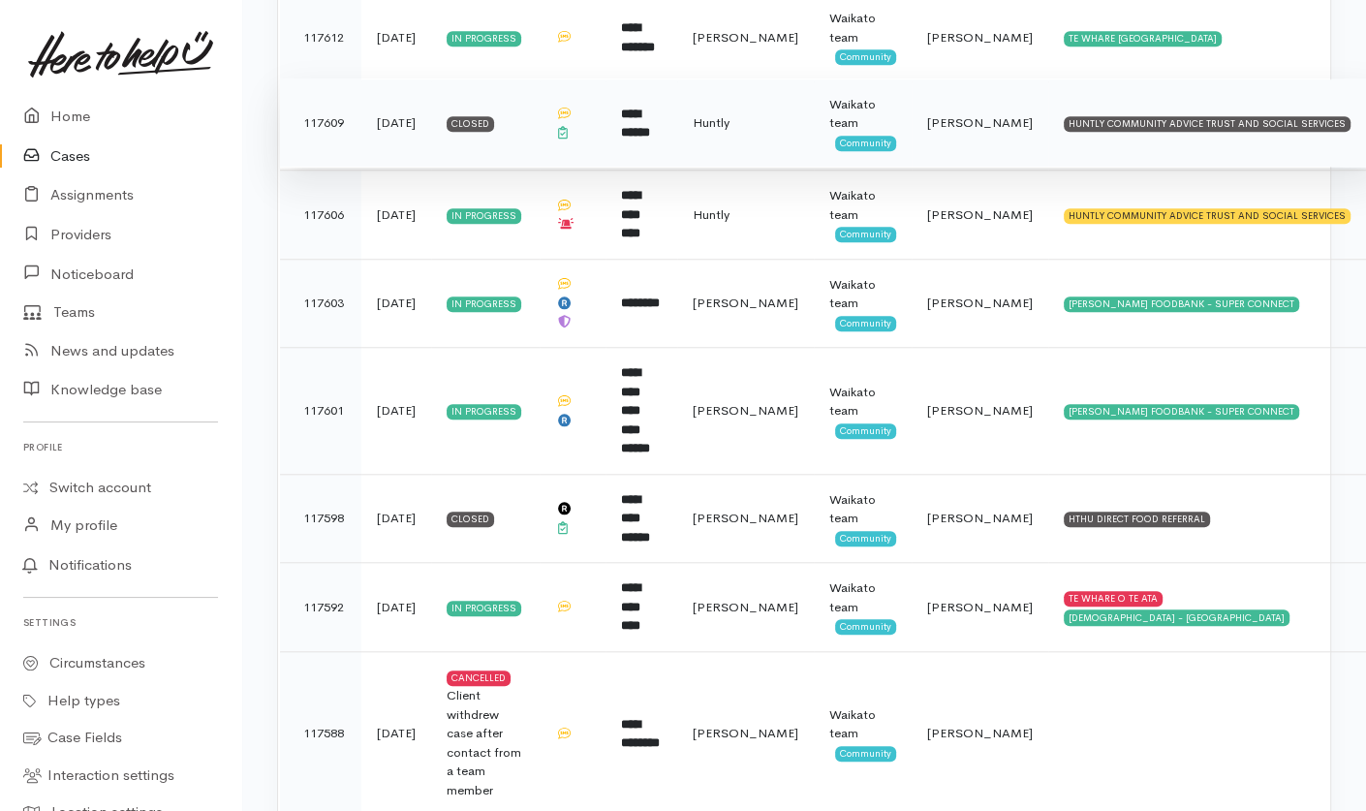
click at [798, 105] on td "Huntly" at bounding box center [745, 122] width 137 height 89
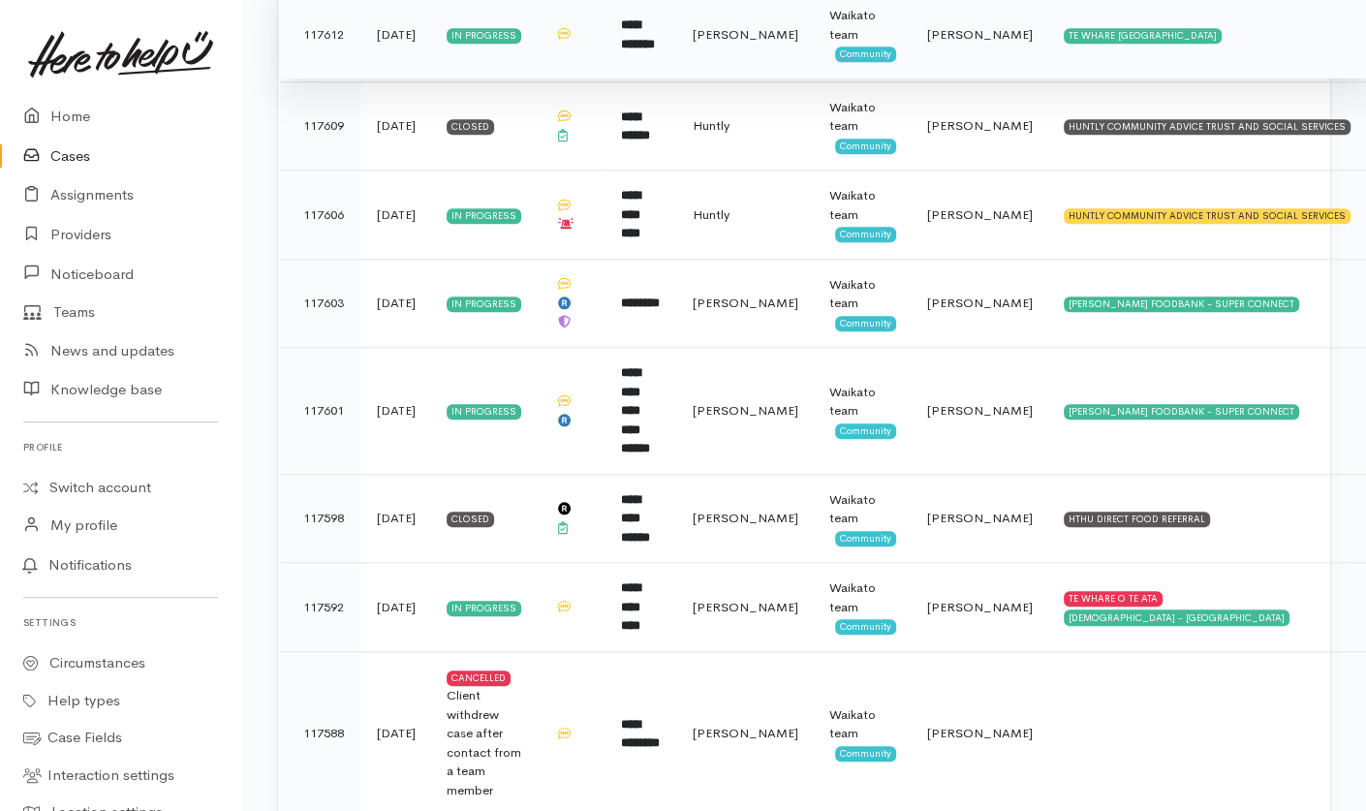
click at [780, 39] on span "[PERSON_NAME]" at bounding box center [746, 34] width 106 height 16
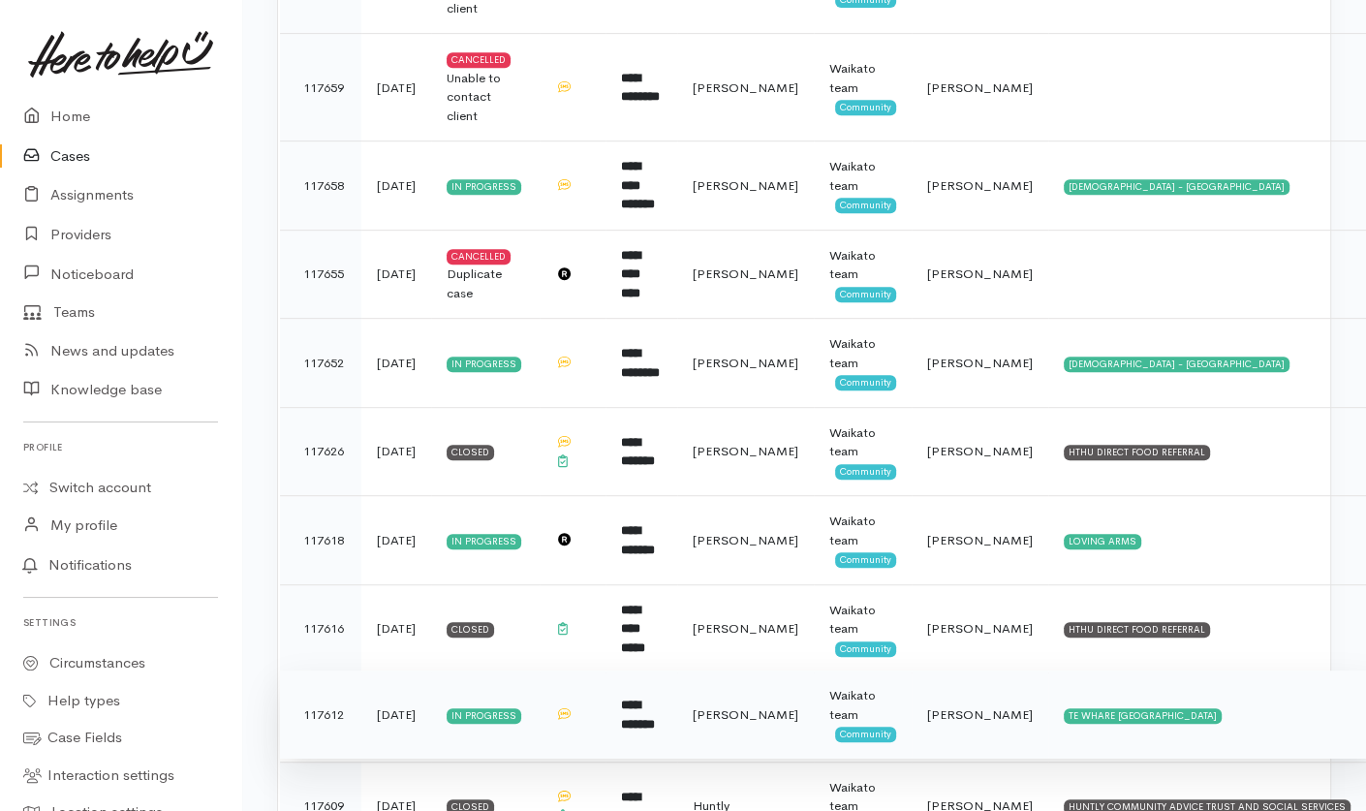
scroll to position [717, 0]
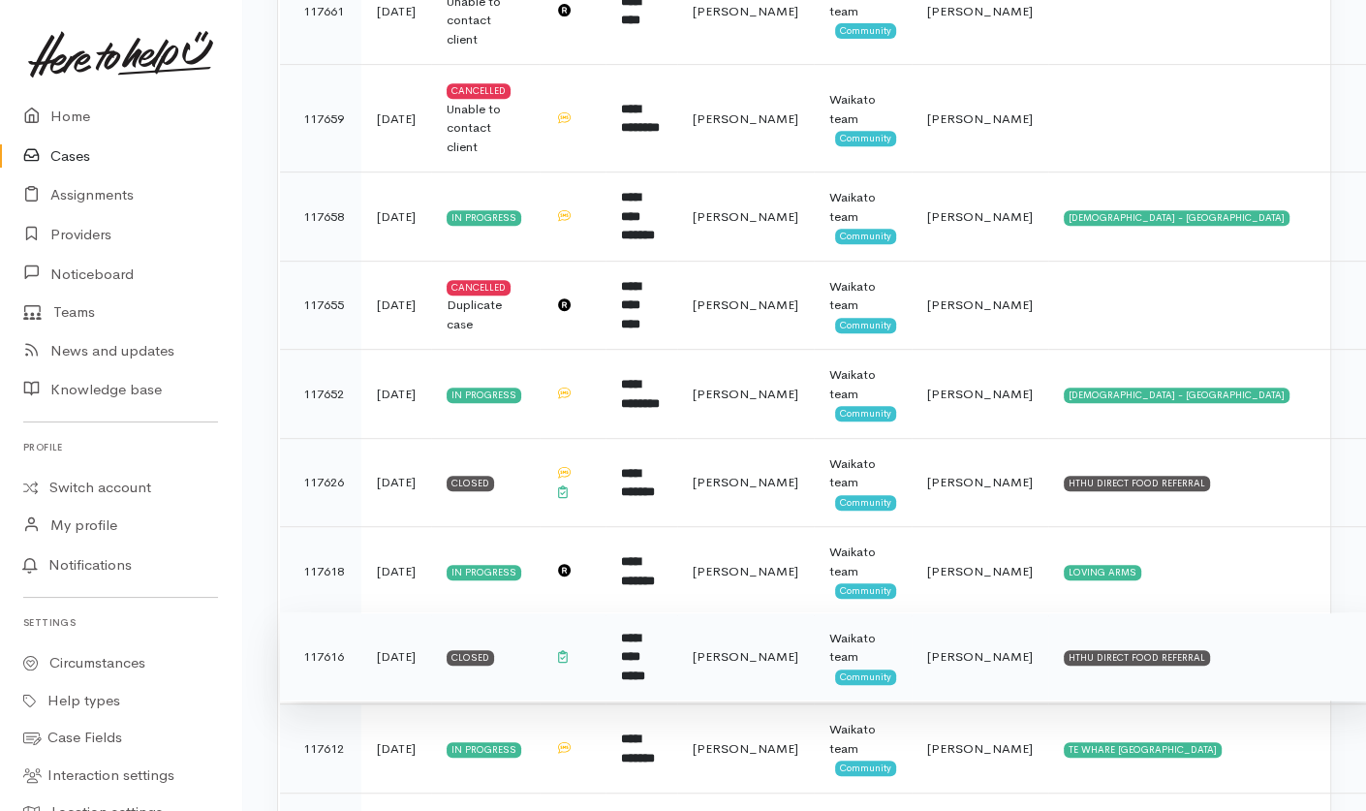
click at [784, 650] on span "[PERSON_NAME]" at bounding box center [746, 656] width 106 height 16
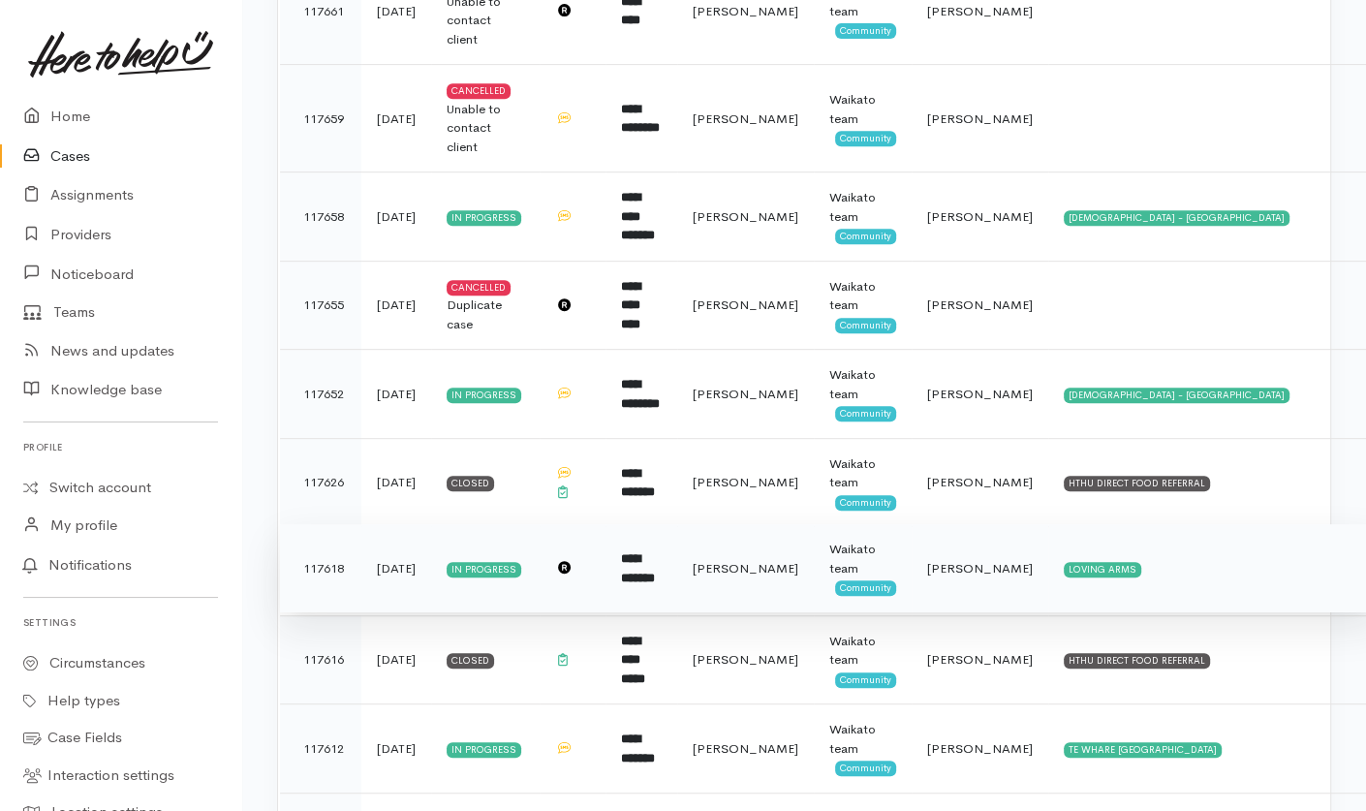
click at [785, 576] on td "[PERSON_NAME]" at bounding box center [745, 568] width 137 height 89
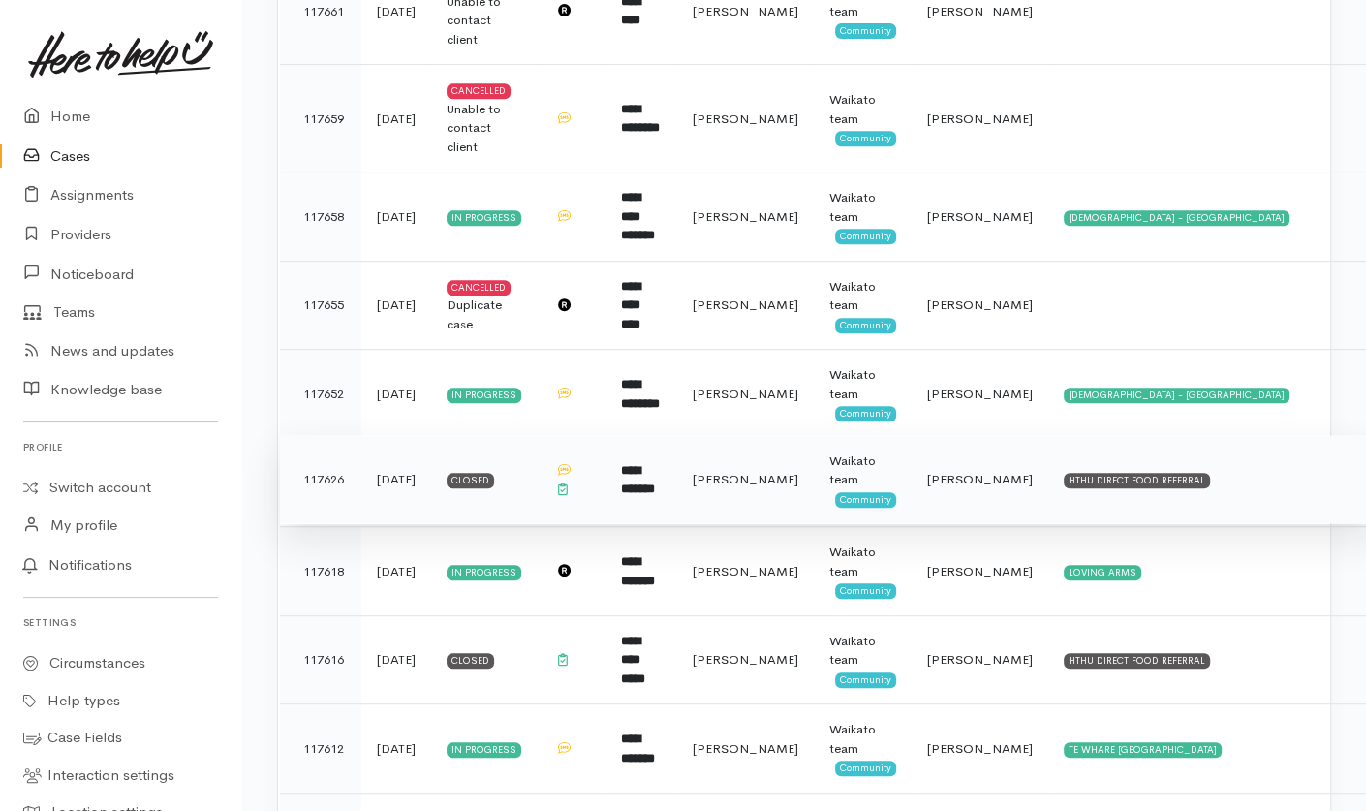
click at [777, 477] on span "[PERSON_NAME]" at bounding box center [746, 479] width 106 height 16
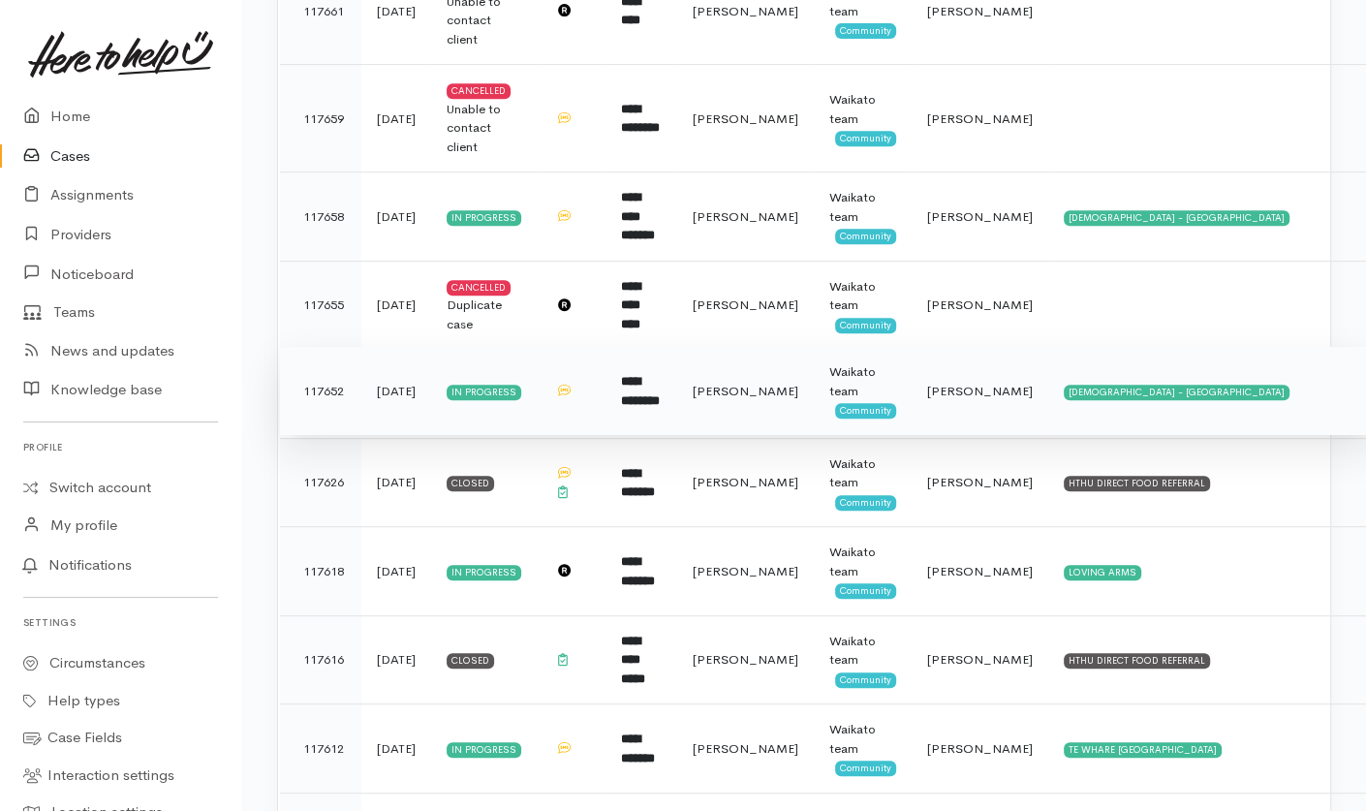
click at [767, 404] on td "Hamilton" at bounding box center [745, 391] width 137 height 89
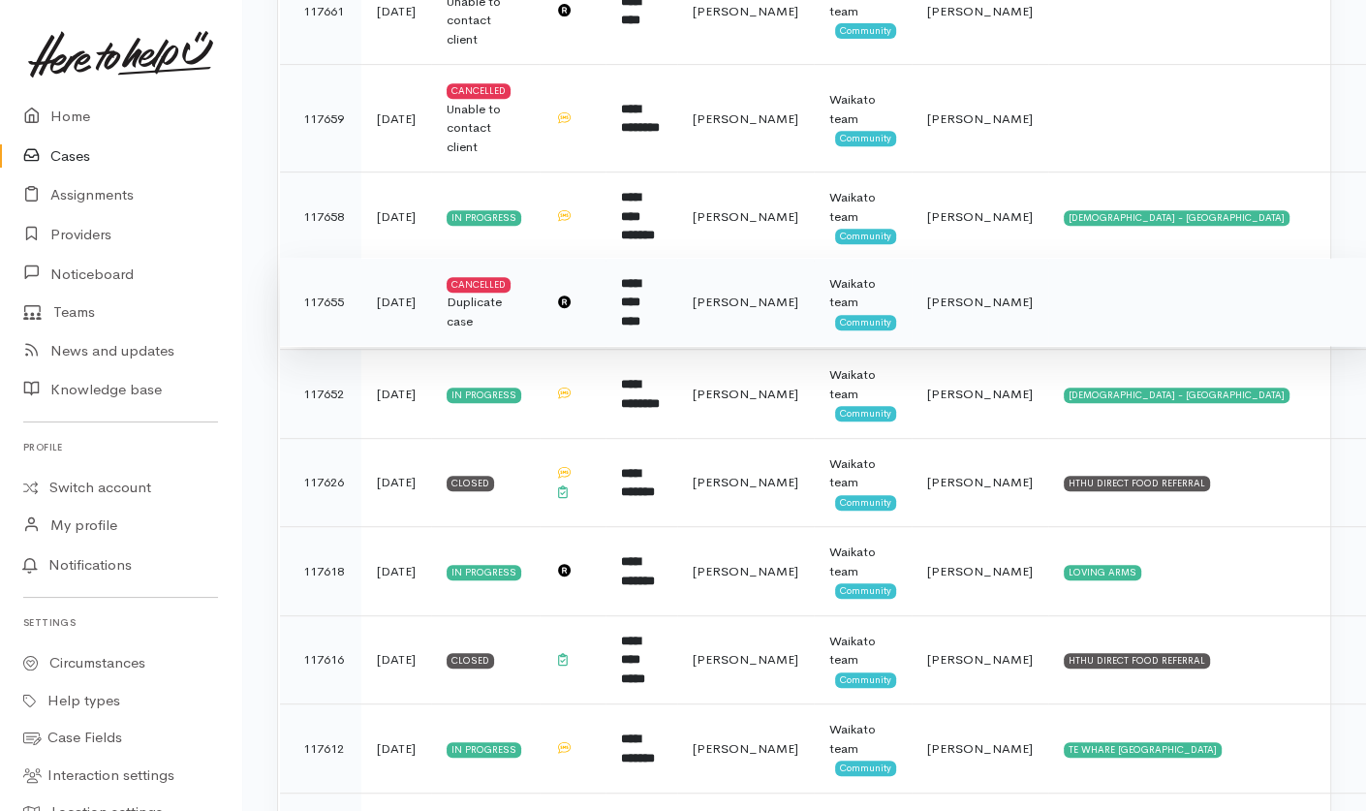
click at [774, 298] on span "Hamilton" at bounding box center [746, 302] width 106 height 16
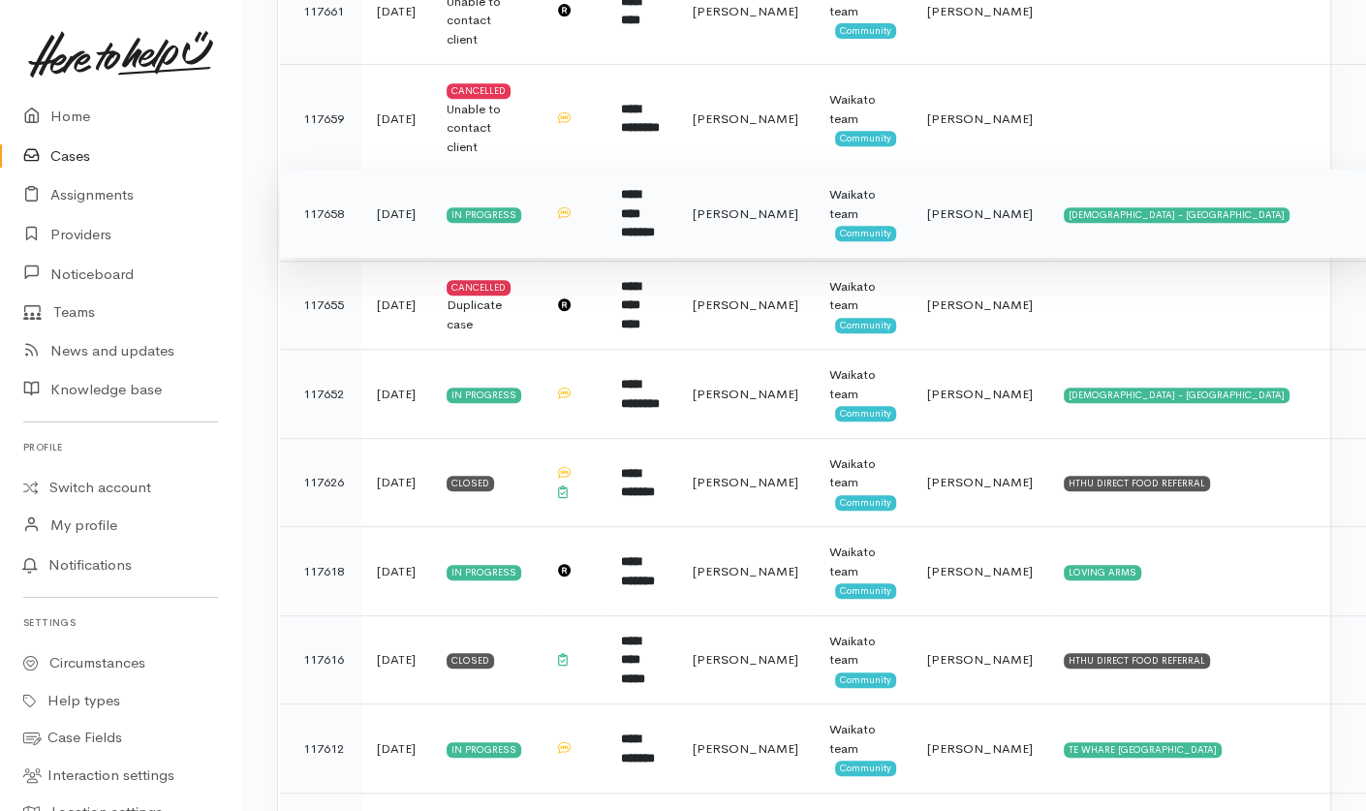
click at [779, 237] on td "Hamilton" at bounding box center [745, 214] width 137 height 89
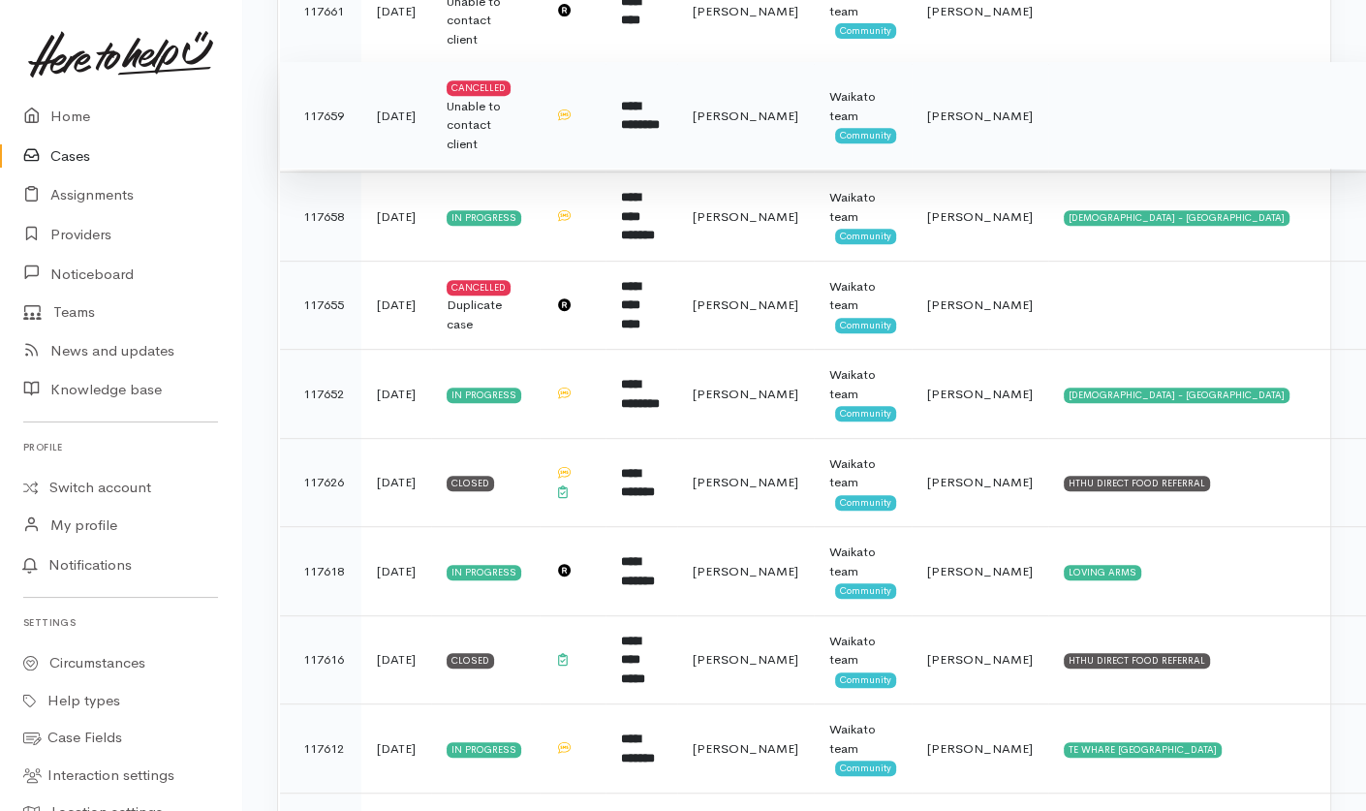
click at [780, 127] on td "Hamilton" at bounding box center [745, 116] width 137 height 108
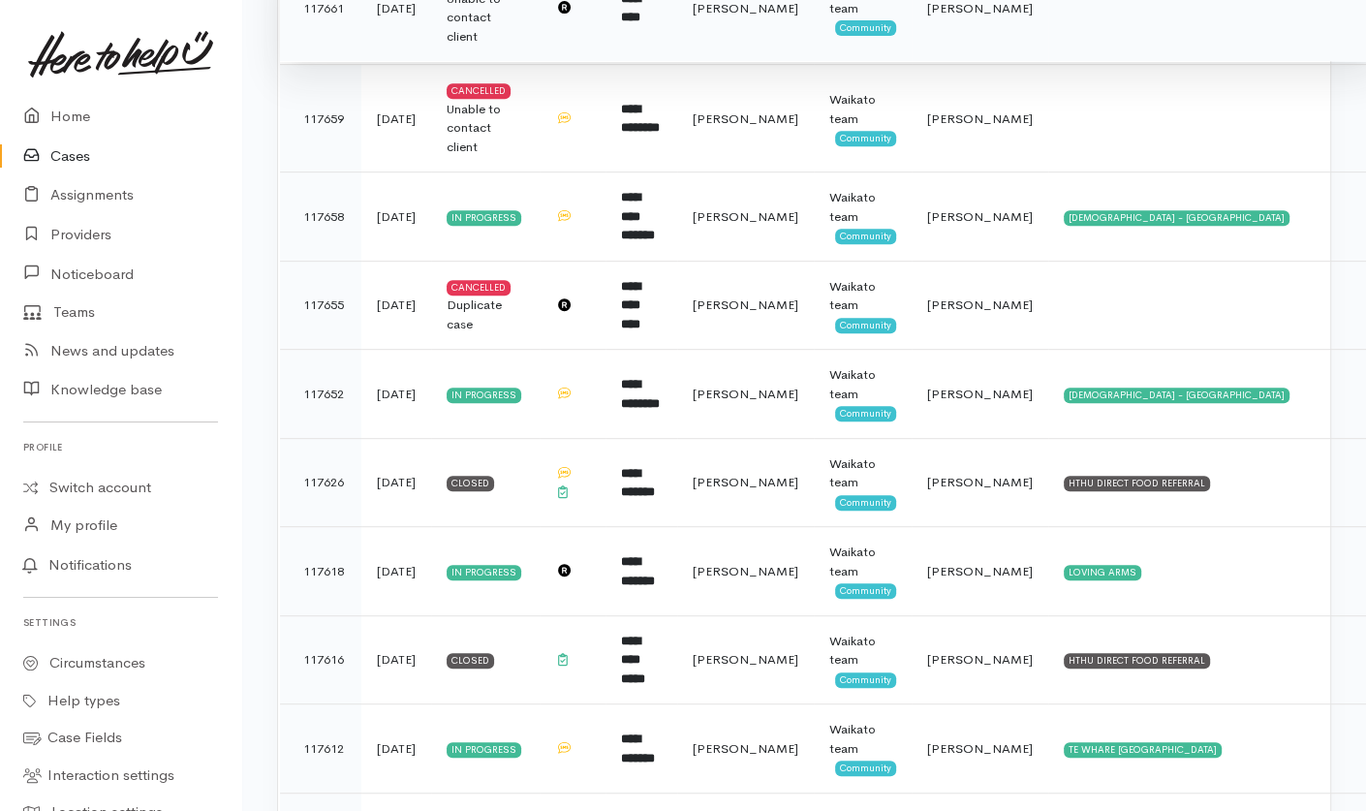
click at [791, 20] on td "Hamilton" at bounding box center [745, 8] width 137 height 108
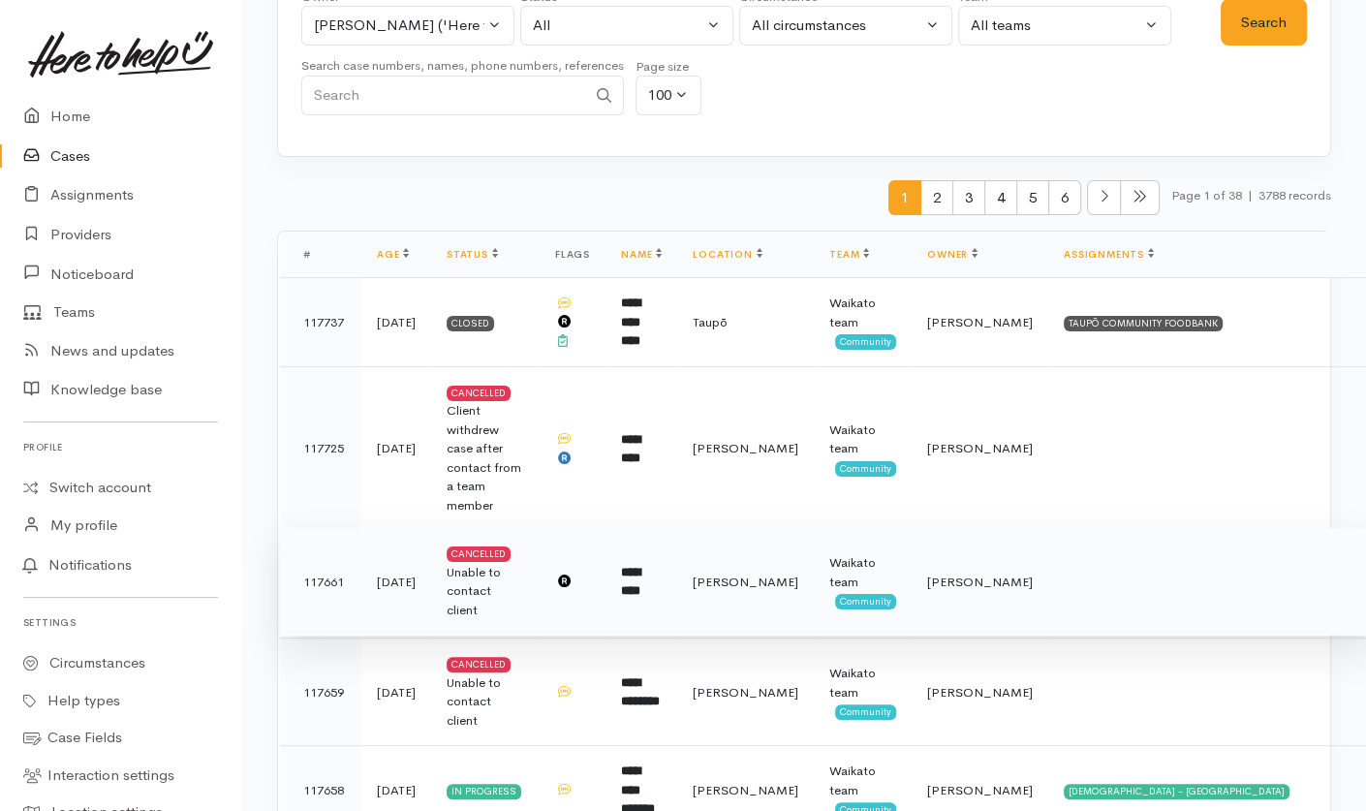
scroll to position [122, 0]
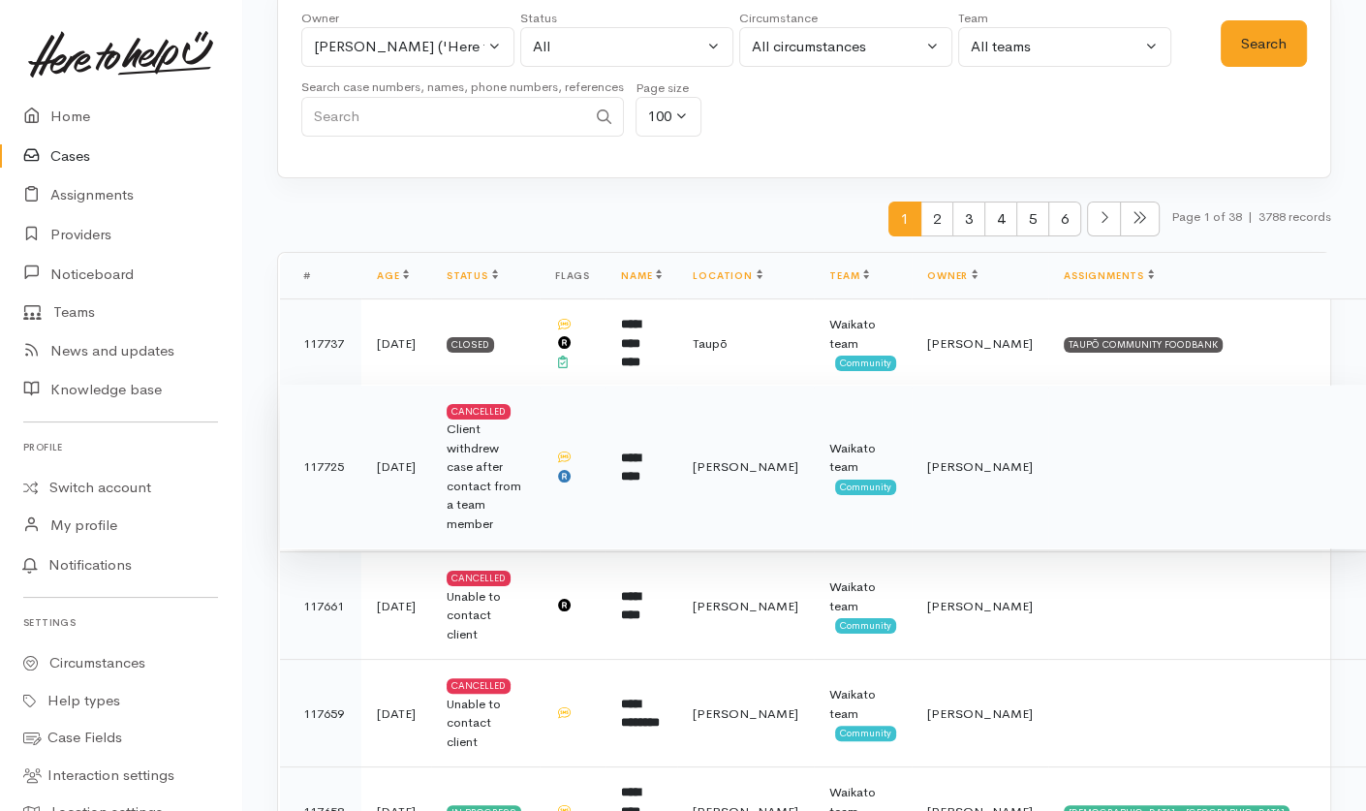
click at [782, 496] on td "[PERSON_NAME]" at bounding box center [745, 467] width 137 height 165
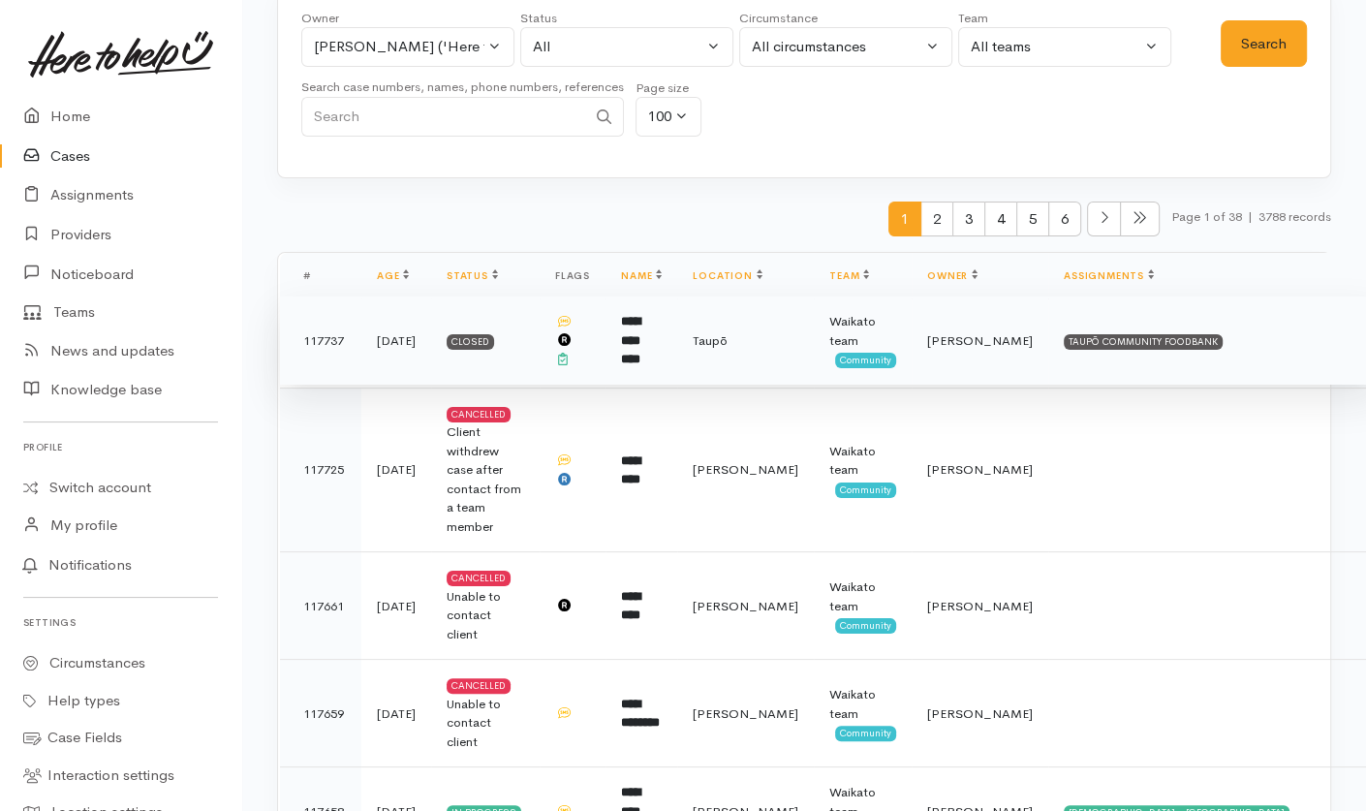
click at [728, 332] on span "Taupō" at bounding box center [710, 340] width 35 height 16
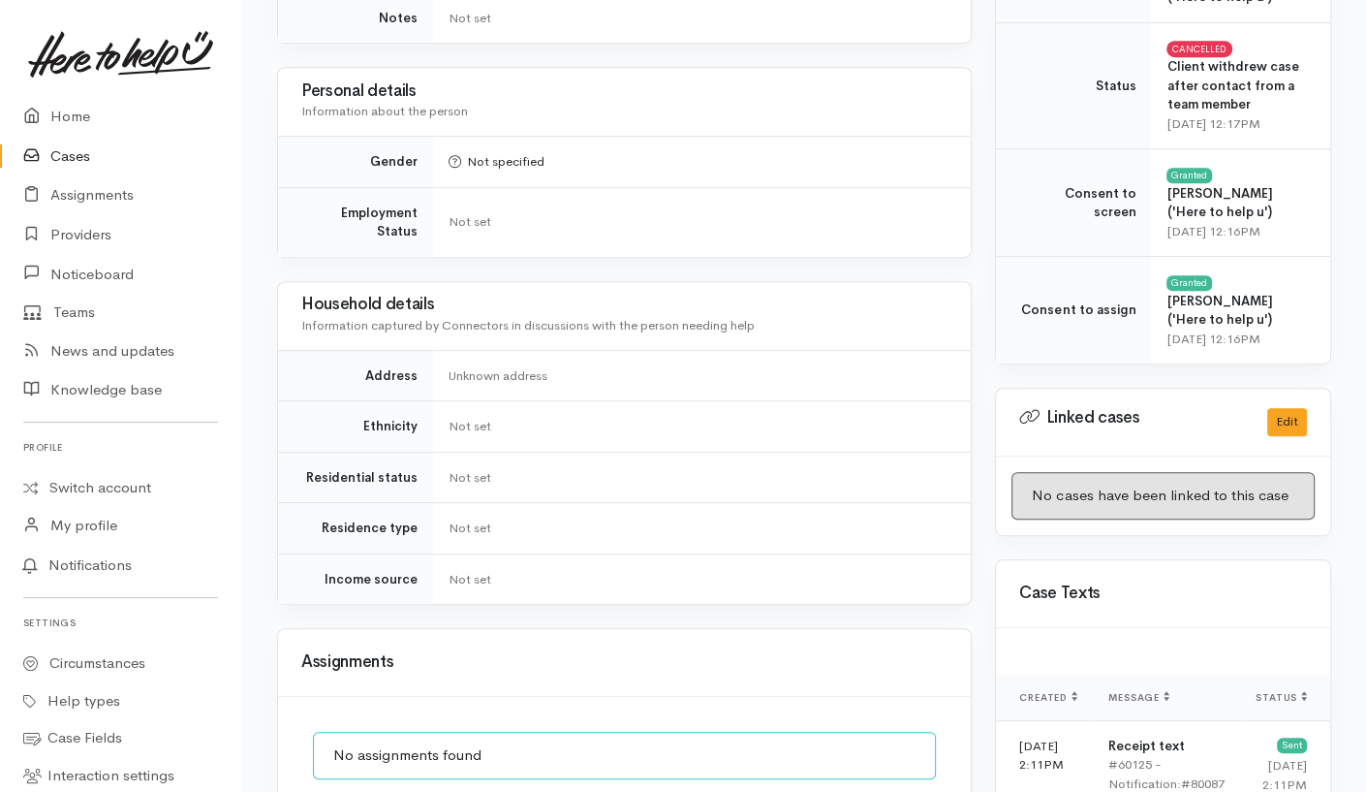
scroll to position [750, 0]
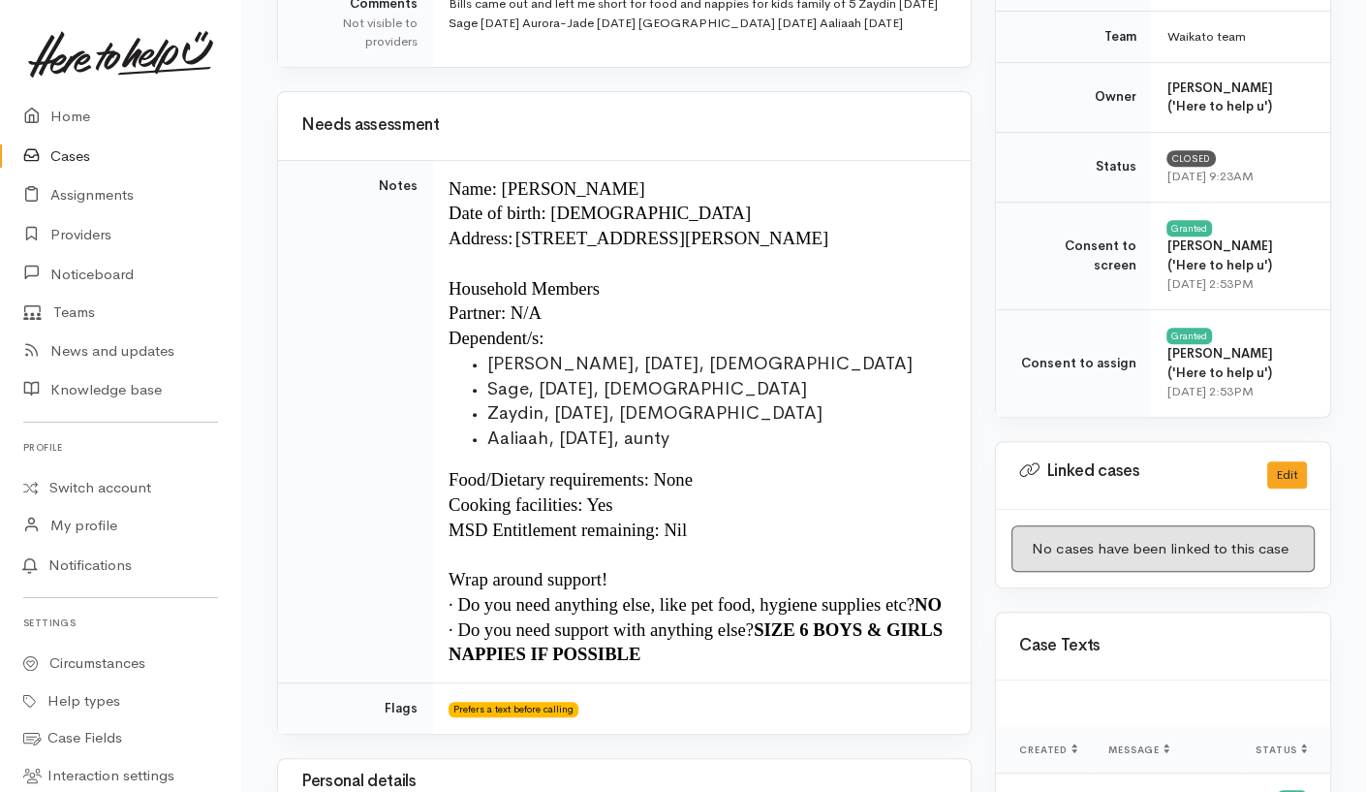
scroll to position [651, 0]
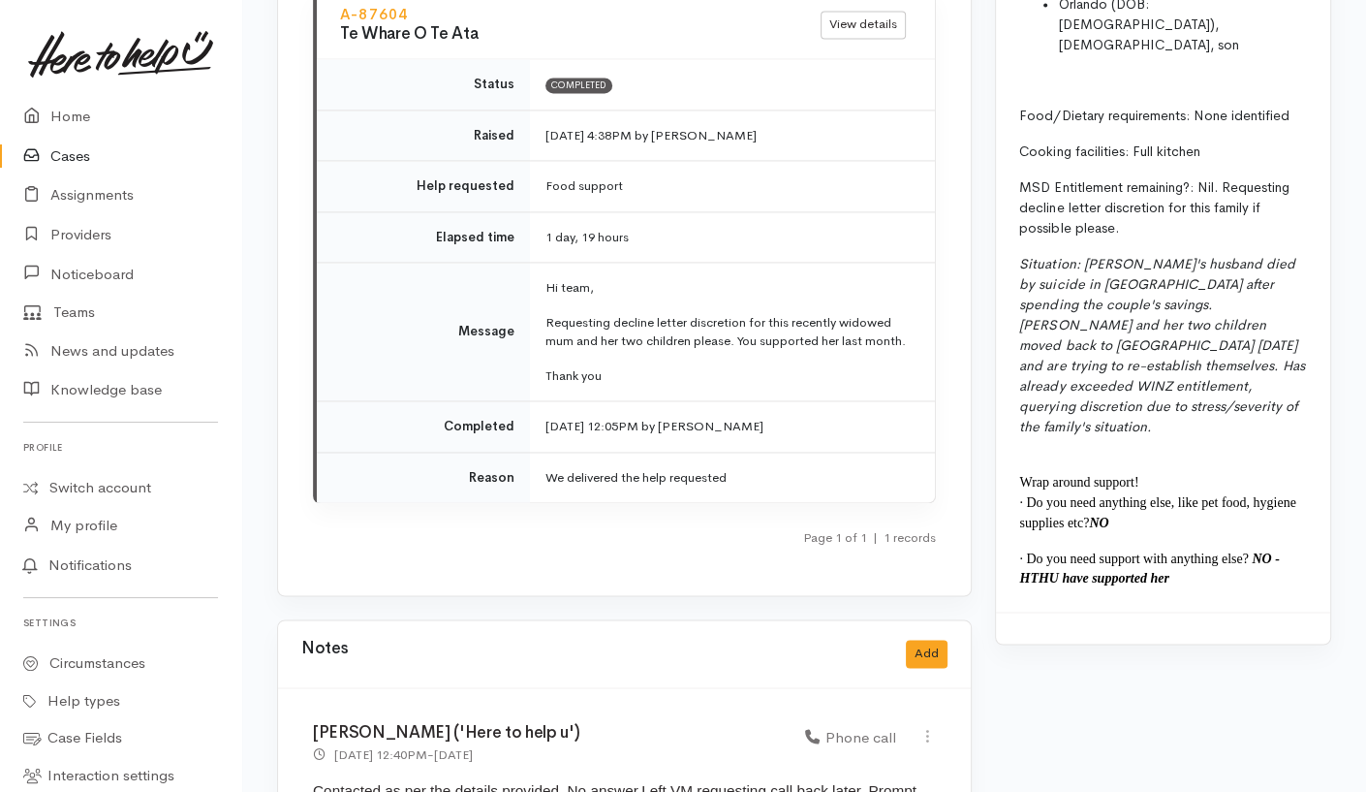
scroll to position [2405, 0]
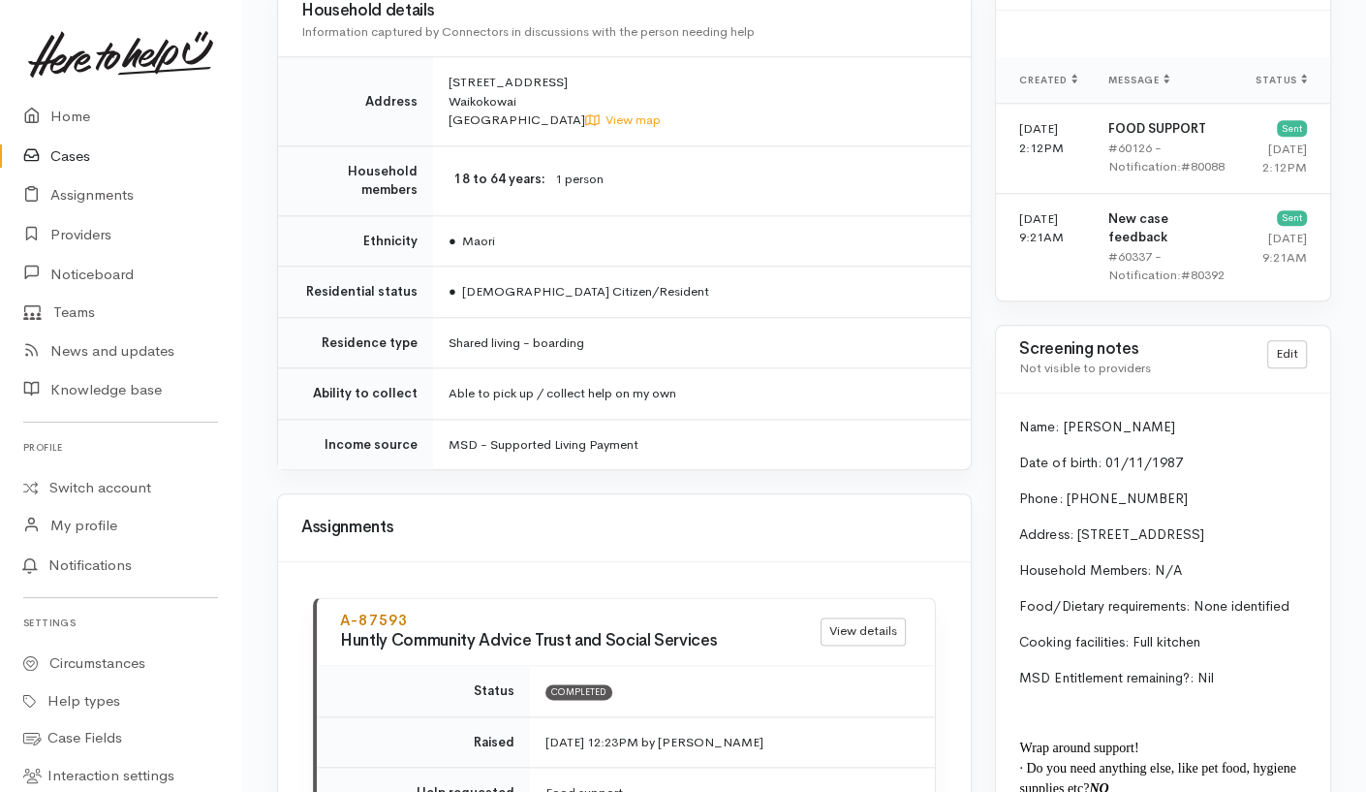
scroll to position [1727, 0]
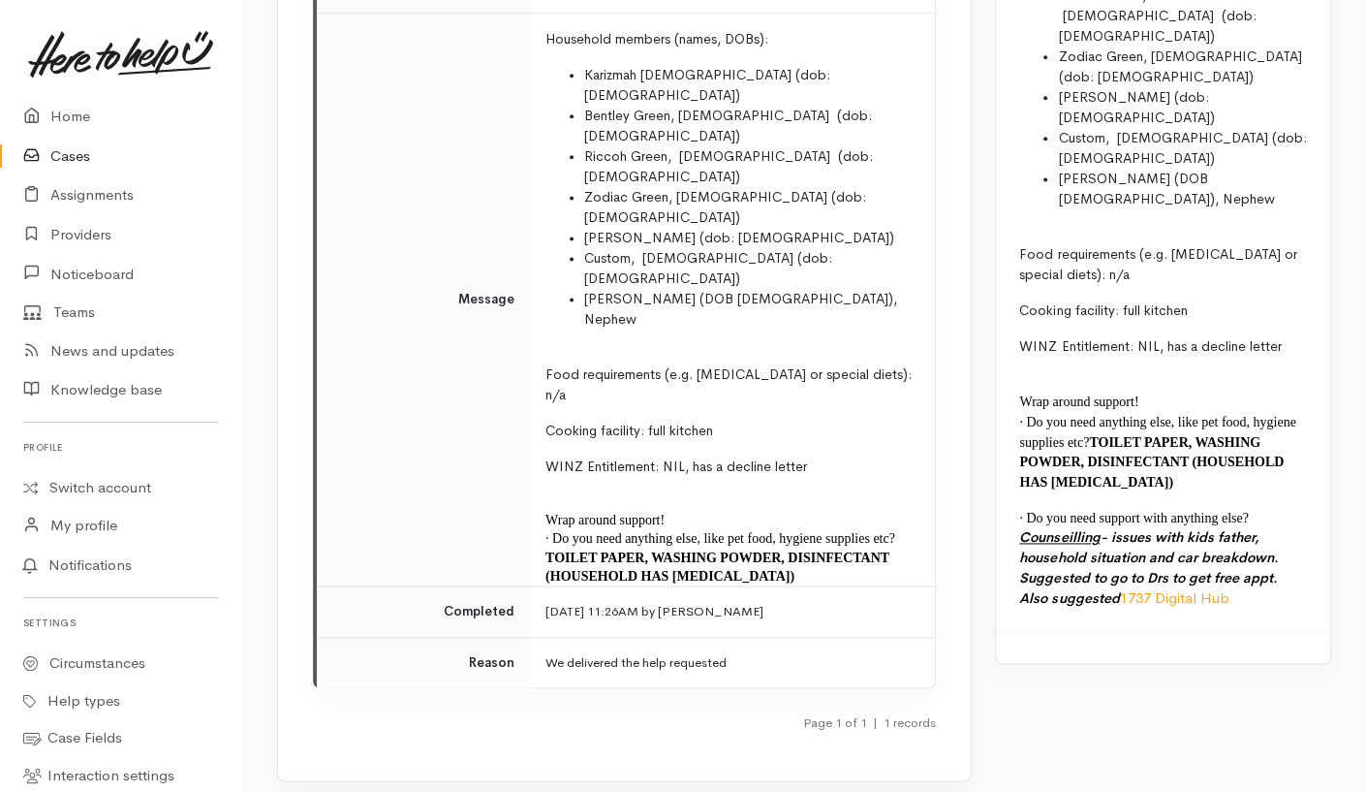
scroll to position [2151, 0]
